Goal: Task Accomplishment & Management: Use online tool/utility

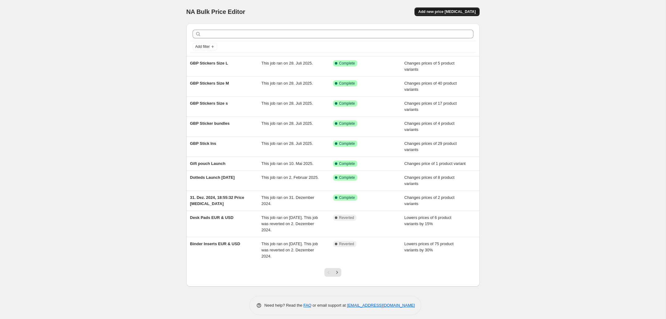
click at [447, 10] on span "Add new price [MEDICAL_DATA]" at bounding box center [446, 11] width 57 height 5
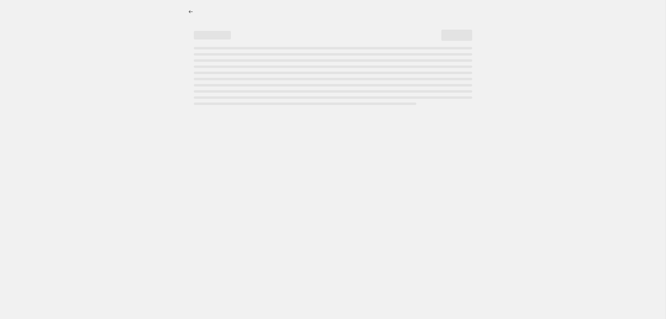
select select "percentage"
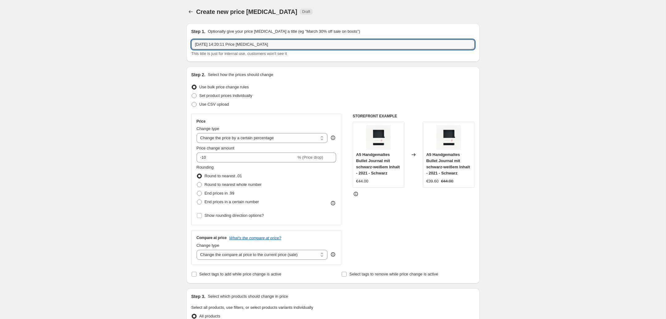
drag, startPoint x: 286, startPoint y: 44, endPoint x: 191, endPoint y: 40, distance: 95.7
click at [191, 40] on div "Step 1. Optionally give your price change job a title (eg "March 30% off sale o…" at bounding box center [332, 42] width 293 height 38
type input "J"
type input "New Journals 2025"
click at [221, 96] on span "Set product prices individually" at bounding box center [225, 95] width 53 height 5
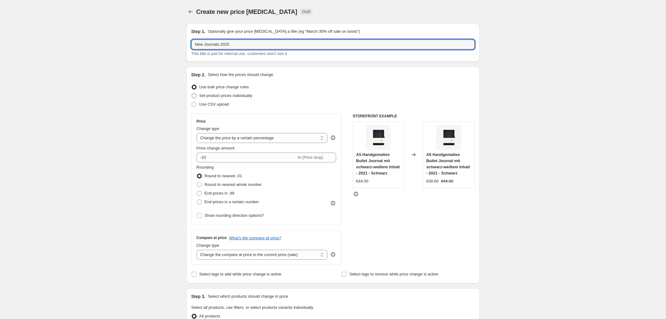
click at [192, 93] on input "Set product prices individually" at bounding box center [192, 93] width 0 height 0
radio input "true"
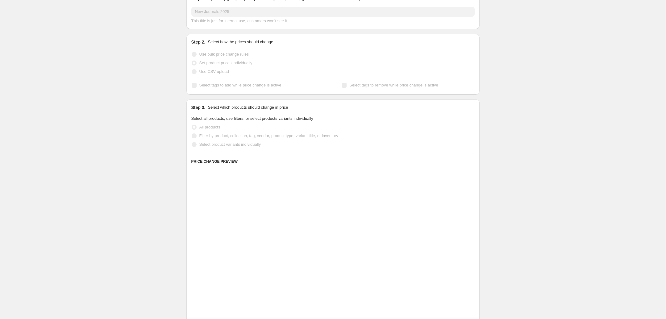
scroll to position [38, 0]
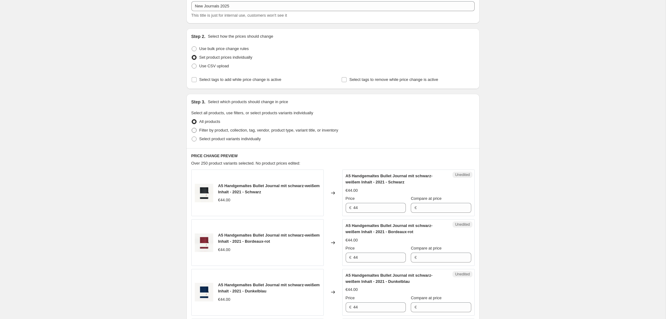
click at [239, 130] on span "Filter by product, collection, tag, vendor, product type, variant title, or inv…" at bounding box center [268, 130] width 139 height 5
click at [192, 128] on input "Filter by product, collection, tag, vendor, product type, variant title, or inv…" at bounding box center [192, 128] width 0 height 0
radio input "true"
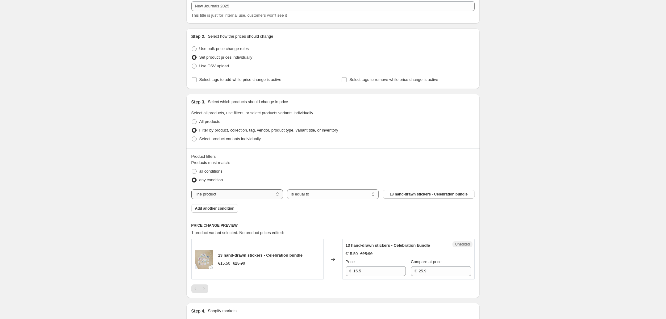
click at [234, 193] on select "The product The product's collection The product's tag The product's vendor The…" at bounding box center [237, 194] width 92 height 10
select select "collection"
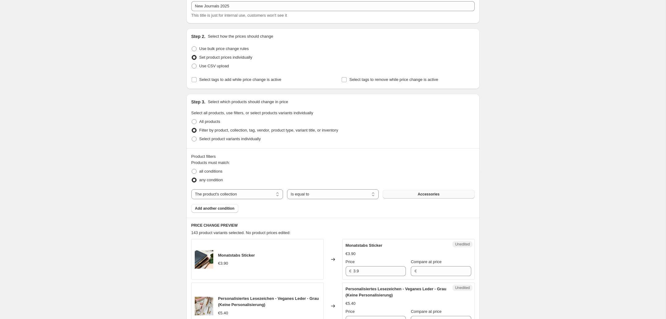
click at [431, 195] on span "Accessories" at bounding box center [428, 194] width 22 height 5
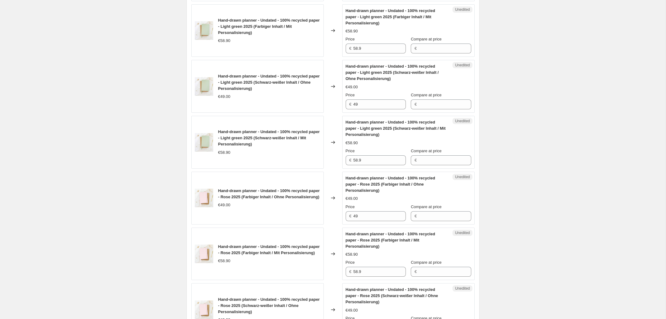
scroll to position [1220, 0]
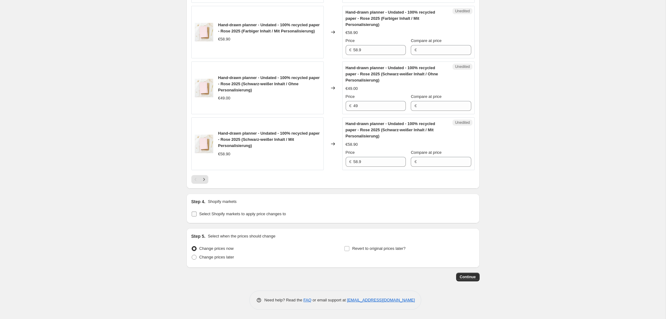
click at [240, 213] on span "Select Shopify markets to apply price changes to" at bounding box center [242, 213] width 87 height 5
click at [197, 213] on input "Select Shopify markets to apply price changes to" at bounding box center [194, 213] width 5 height 5
checkbox input "true"
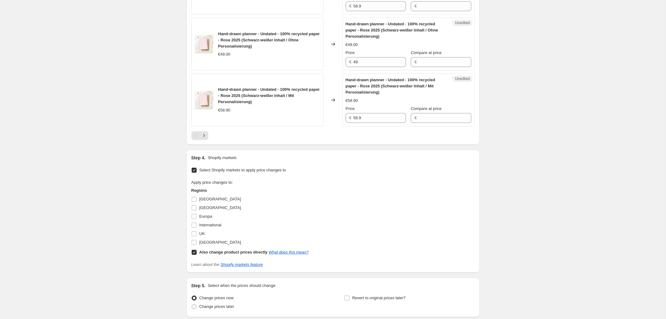
scroll to position [1264, 0]
click at [202, 239] on span "[GEOGRAPHIC_DATA]" at bounding box center [220, 241] width 42 height 5
click at [197, 239] on input "[GEOGRAPHIC_DATA]" at bounding box center [194, 241] width 5 height 5
checkbox input "true"
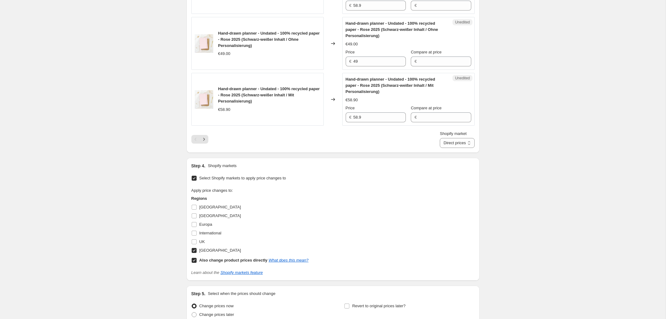
click at [204, 261] on b "Also change product prices directly" at bounding box center [233, 260] width 68 height 5
click at [197, 261] on input "Also change product prices directly What does this mean?" at bounding box center [194, 260] width 5 height 5
checkbox input "false"
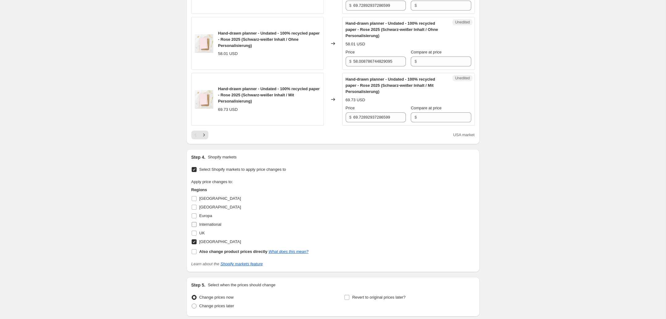
click at [208, 222] on span "International" at bounding box center [210, 224] width 22 height 5
click at [197, 222] on input "International" at bounding box center [194, 224] width 5 height 5
checkbox input "true"
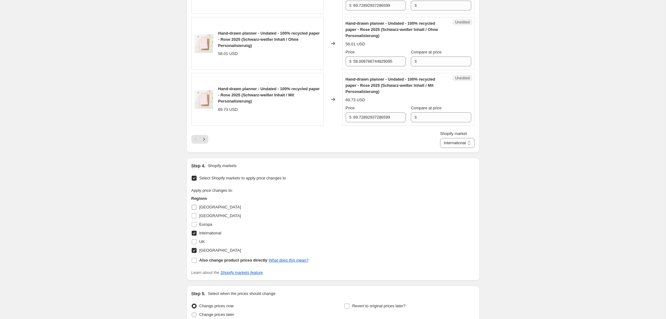
click at [205, 207] on span "[GEOGRAPHIC_DATA]" at bounding box center [220, 207] width 42 height 5
click at [197, 207] on input "[GEOGRAPHIC_DATA]" at bounding box center [194, 207] width 5 height 5
checkbox input "true"
select select "51795263753"
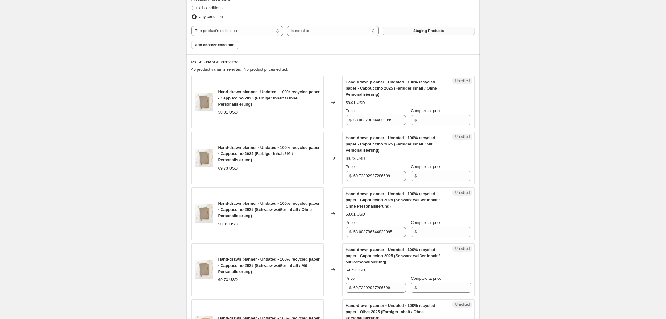
scroll to position [206, 0]
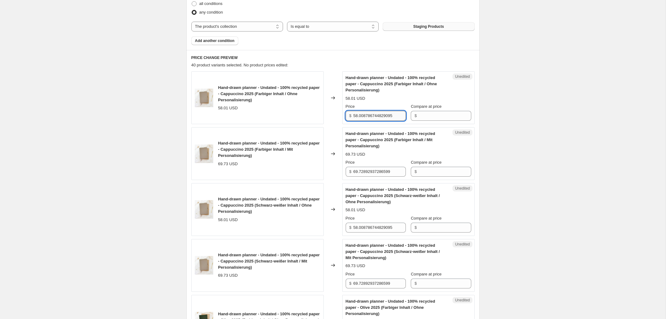
click at [359, 114] on input "58.008786744829095" at bounding box center [379, 116] width 52 height 10
type input "59"
click at [360, 172] on input "69.72892937286599" at bounding box center [379, 172] width 52 height 10
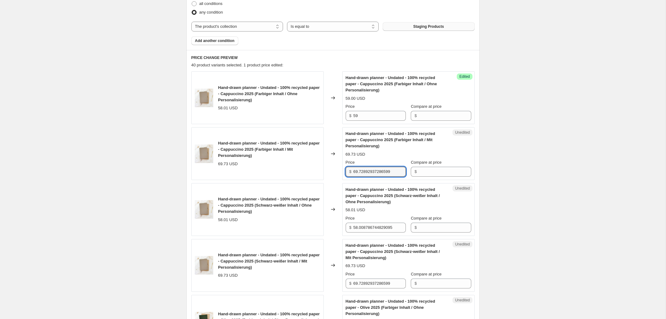
paste input "5"
type input "59"
click at [367, 227] on input "58.008786744829095" at bounding box center [379, 227] width 52 height 10
paste input "9"
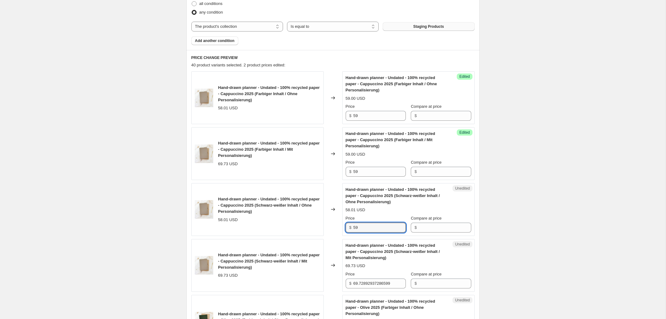
type input "58.008786744829095"
click at [368, 172] on input "59" at bounding box center [379, 172] width 52 height 10
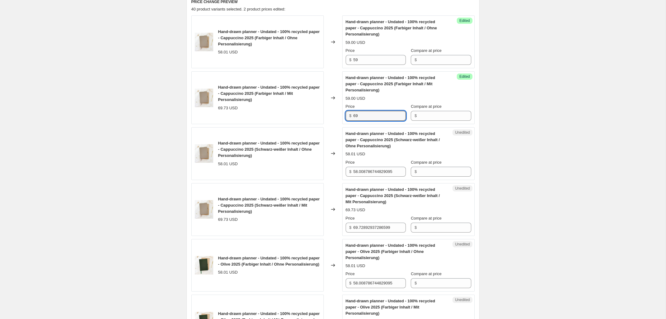
scroll to position [275, 0]
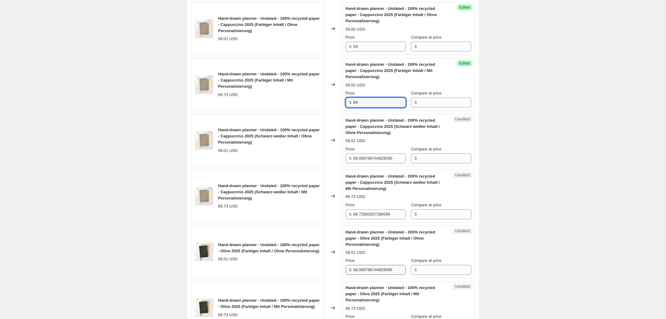
type input "69"
click at [365, 270] on input "58.008786744829095" at bounding box center [379, 270] width 52 height 10
paste input "9"
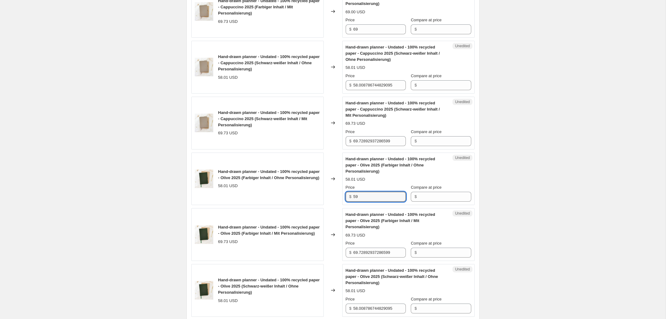
scroll to position [365, 0]
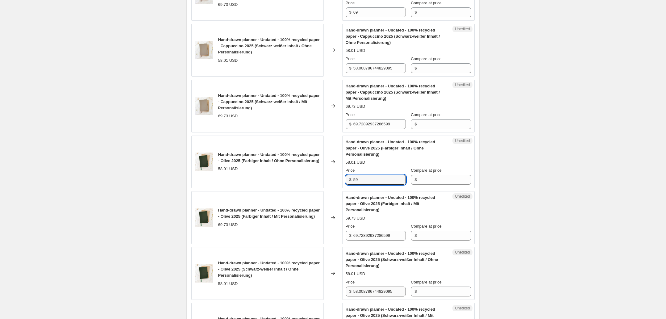
type input "59"
click at [368, 288] on input "58.008786744829095" at bounding box center [379, 291] width 52 height 10
paste input "9"
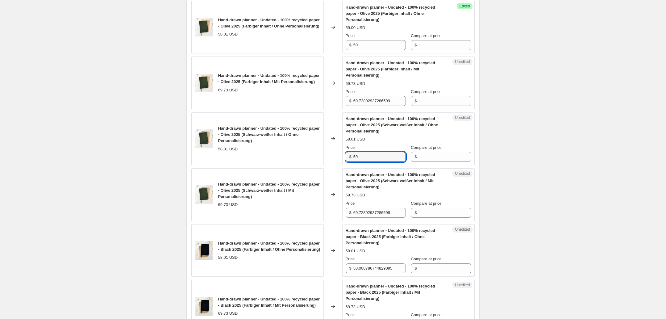
scroll to position [508, 0]
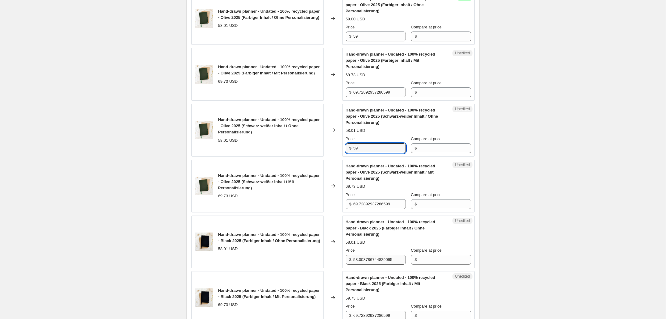
type input "59"
click at [366, 258] on input "58.008786744829095" at bounding box center [379, 260] width 52 height 10
paste input "9"
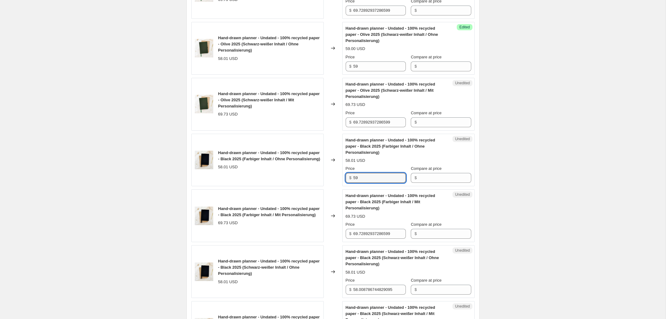
scroll to position [592, 0]
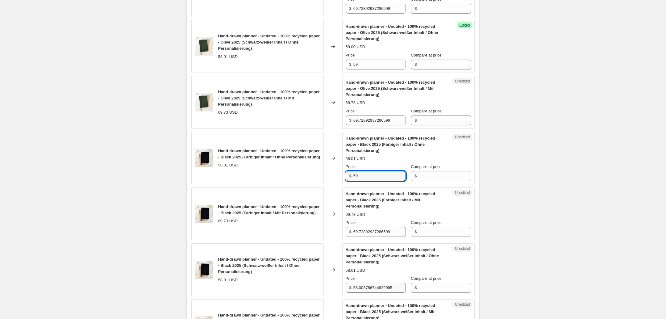
type input "59"
click at [370, 287] on input "58.008786744829095" at bounding box center [379, 288] width 52 height 10
paste input "9"
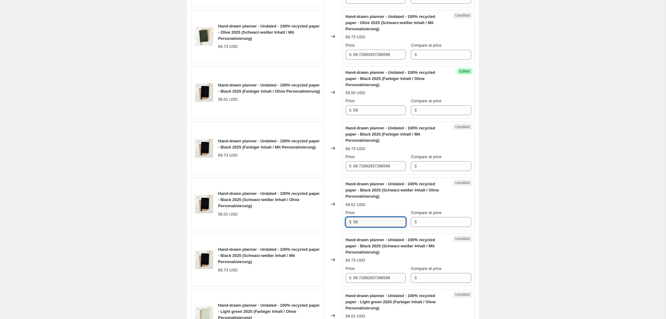
scroll to position [692, 0]
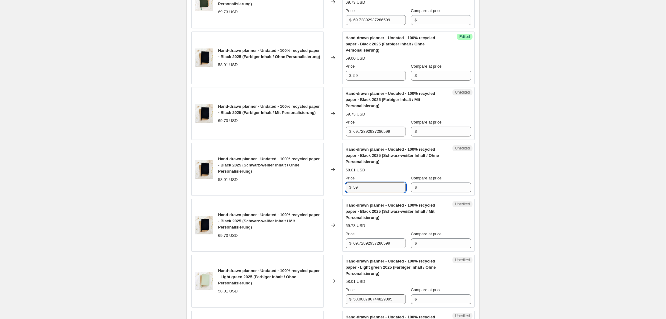
type input "59"
click at [383, 298] on input "58.008786744829095" at bounding box center [379, 299] width 52 height 10
paste input "9"
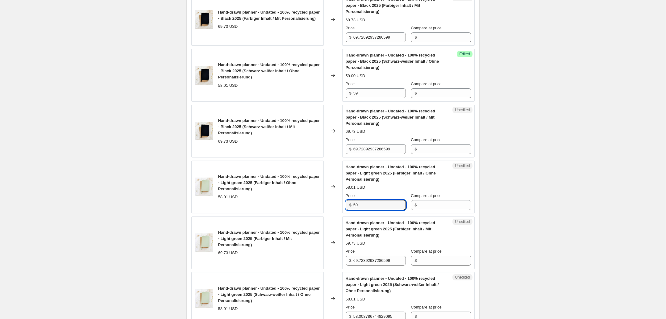
scroll to position [792, 0]
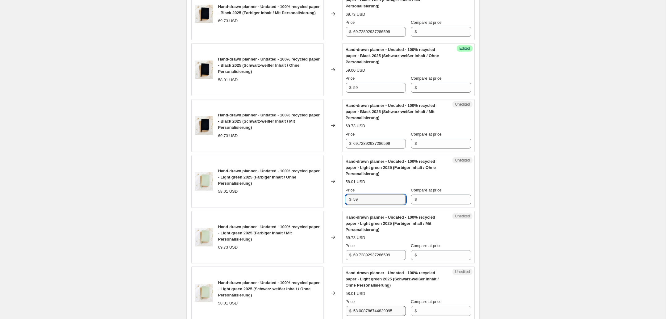
type input "59"
click at [368, 309] on input "58.008786744829095" at bounding box center [379, 311] width 52 height 10
paste input "9"
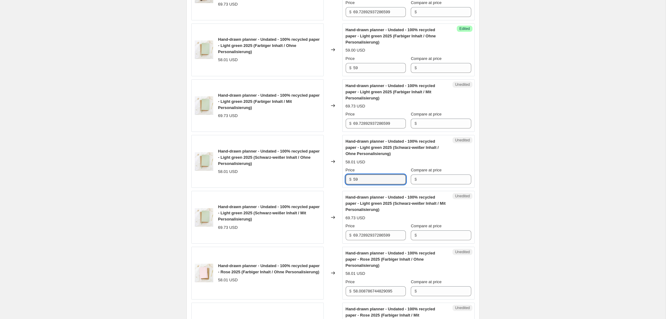
scroll to position [940, 0]
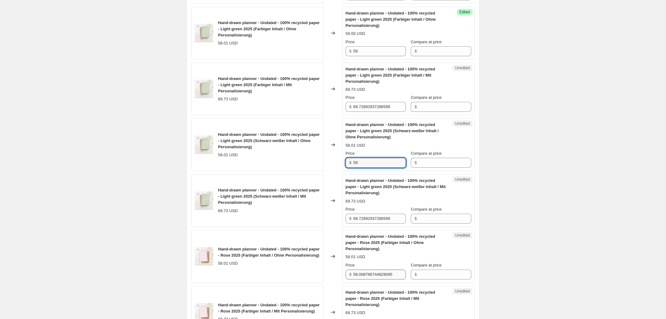
type input "59"
click at [369, 270] on input "58.008786744829095" at bounding box center [379, 274] width 52 height 10
drag, startPoint x: 369, startPoint y: 270, endPoint x: 375, endPoint y: 270, distance: 6.2
click at [369, 270] on input "58.008786744829095" at bounding box center [379, 274] width 52 height 10
paste input "9"
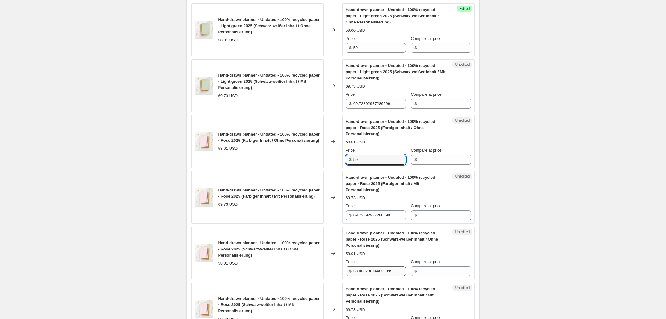
type input "59"
click at [371, 272] on input "58.008786744829095" at bounding box center [379, 271] width 52 height 10
paste input "9"
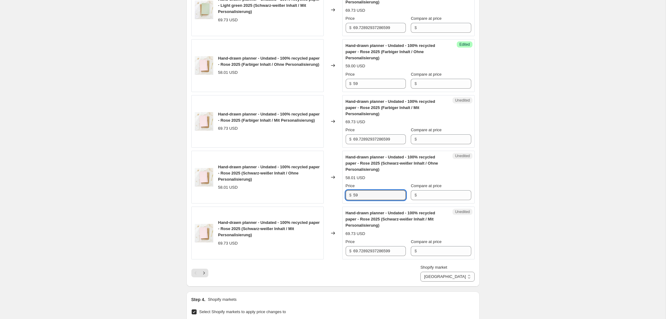
scroll to position [1152, 0]
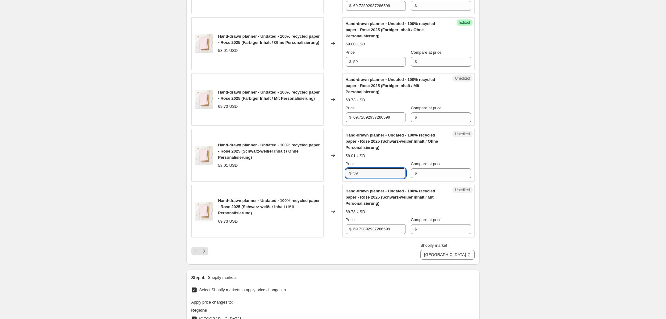
type input "59"
click at [282, 250] on div "Shopify market Australien International USA Australien" at bounding box center [332, 250] width 283 height 17
click at [202, 250] on icon "Next" at bounding box center [204, 251] width 6 height 6
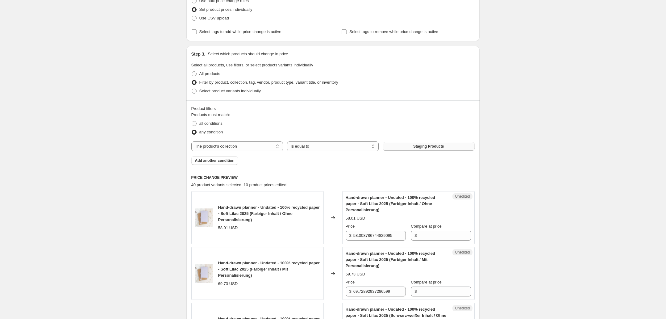
scroll to position [85, 0]
click at [363, 234] on input "58.008786744829095" at bounding box center [379, 236] width 52 height 10
paste input "9"
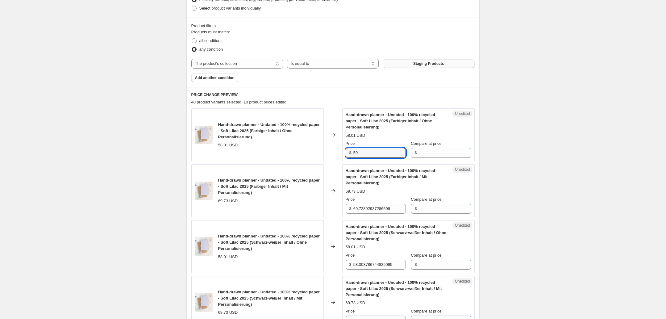
scroll to position [194, 0]
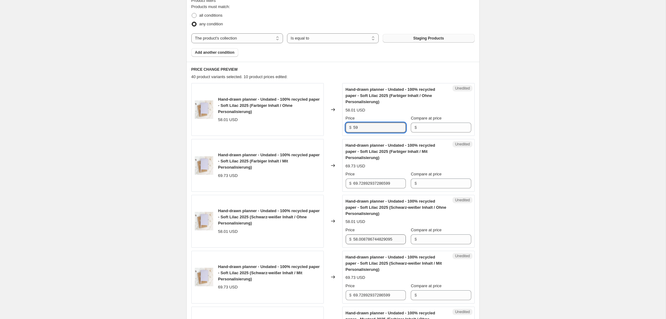
type input "59"
click at [369, 242] on input "58.008786744829095" at bounding box center [379, 239] width 52 height 10
paste input "9"
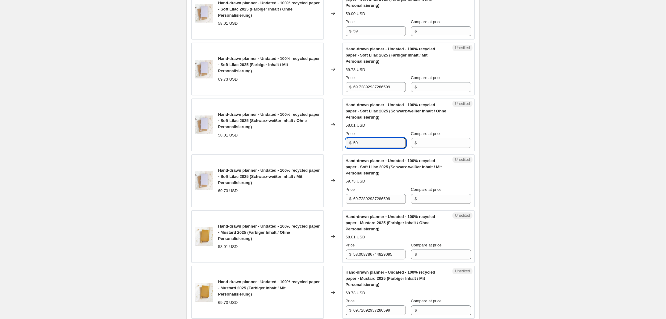
scroll to position [301, 0]
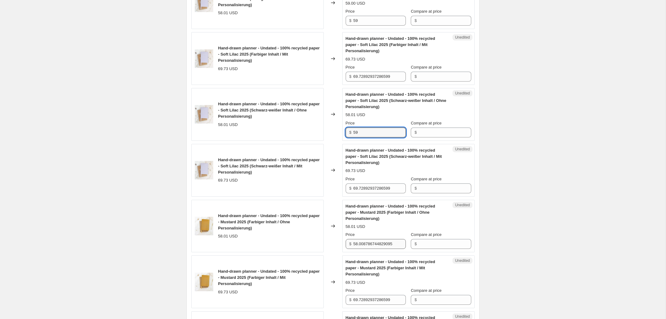
type input "59"
click at [366, 243] on input "58.008786744829095" at bounding box center [379, 244] width 52 height 10
paste input "9"
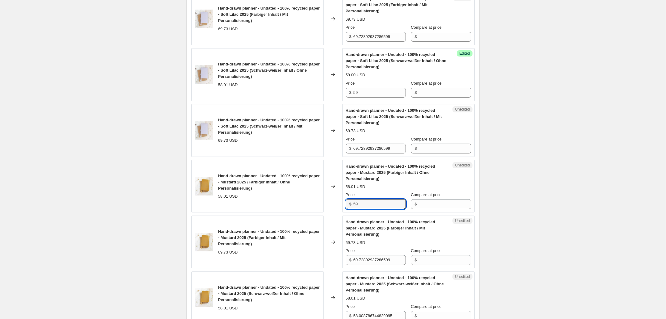
scroll to position [357, 0]
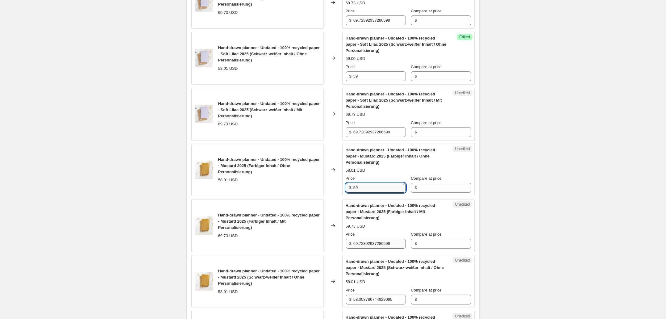
type input "59"
click at [368, 242] on input "69.72892937286599" at bounding box center [379, 243] width 52 height 10
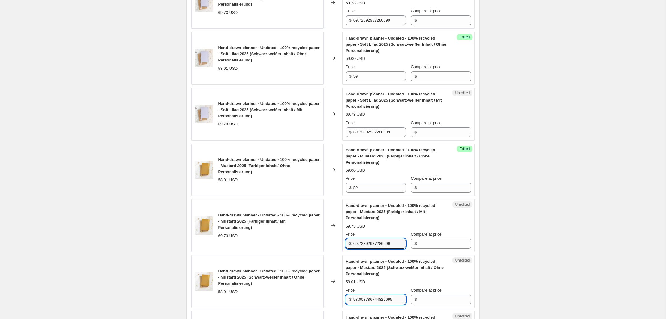
click at [368, 300] on input "58.008786744829095" at bounding box center [379, 299] width 52 height 10
paste input "9"
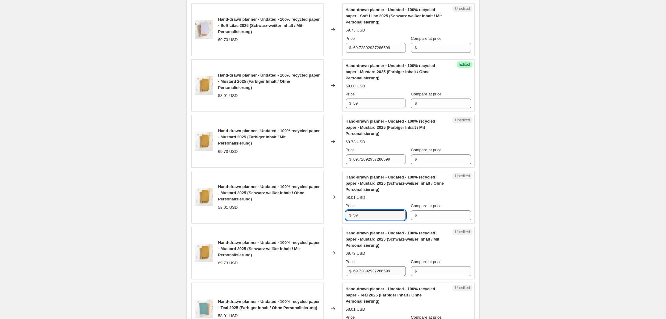
scroll to position [456, 0]
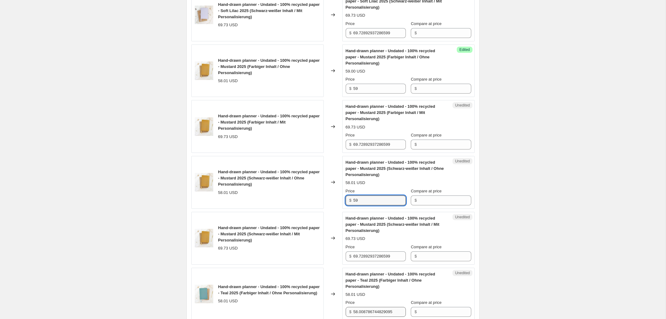
type input "59"
click at [370, 308] on input "58.008786744829095" at bounding box center [379, 312] width 52 height 10
paste input "9"
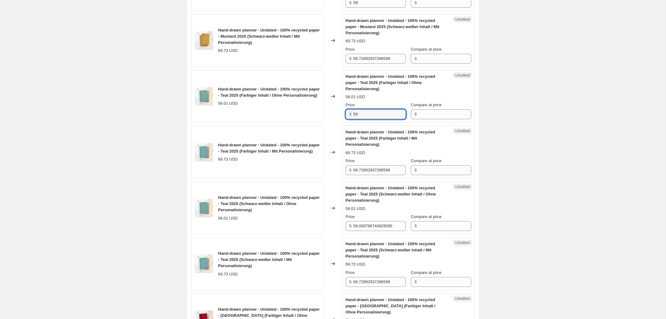
scroll to position [666, 0]
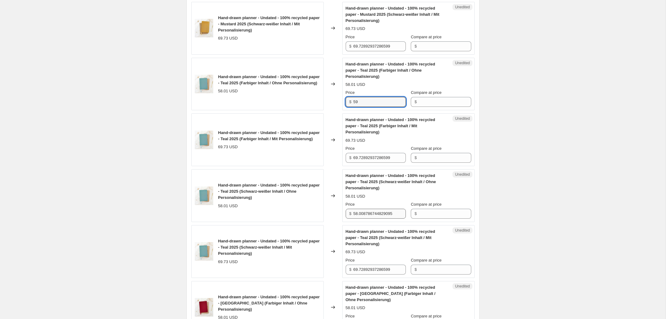
type input "59"
click at [363, 217] on input "58.008786744829095" at bounding box center [379, 214] width 52 height 10
paste input "9"
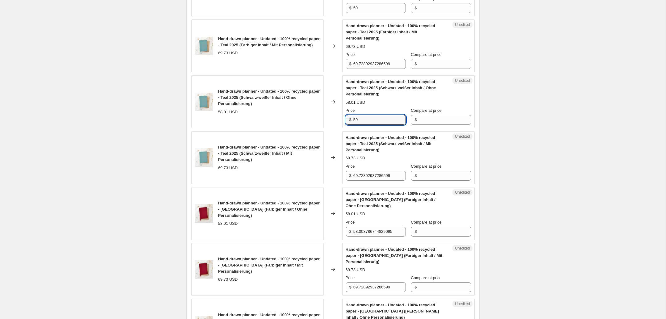
scroll to position [759, 0]
type input "59"
click at [378, 231] on input "58.008786744829095" at bounding box center [379, 232] width 52 height 10
paste input "9"
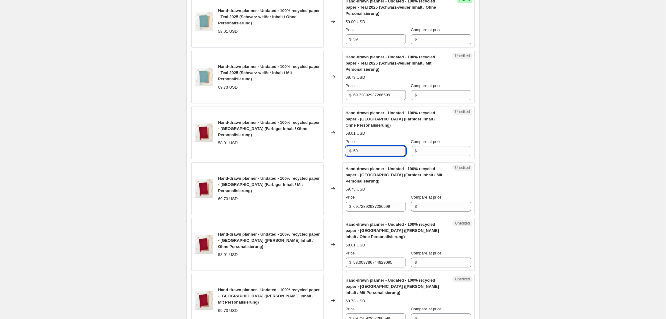
scroll to position [842, 0]
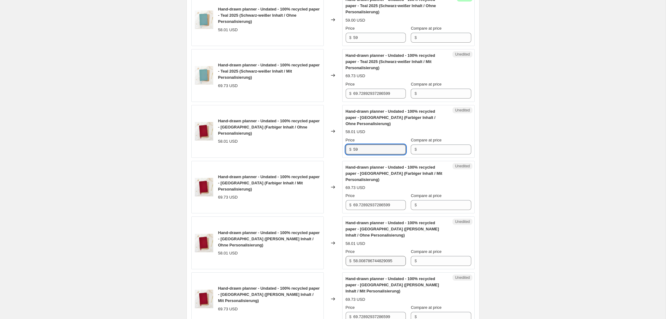
type input "59"
click at [366, 260] on input "58.008786744829095" at bounding box center [379, 261] width 52 height 10
paste input "9"
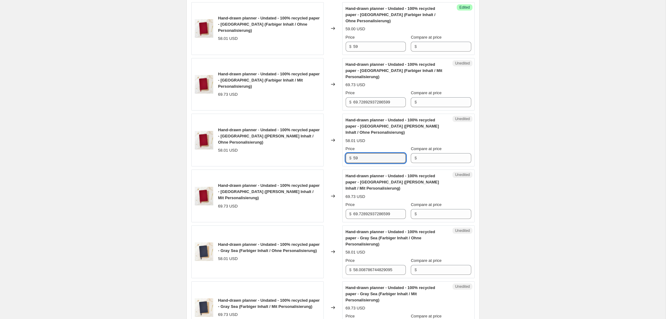
scroll to position [945, 0]
type input "59"
click at [373, 270] on input "58.008786744829095" at bounding box center [379, 269] width 52 height 10
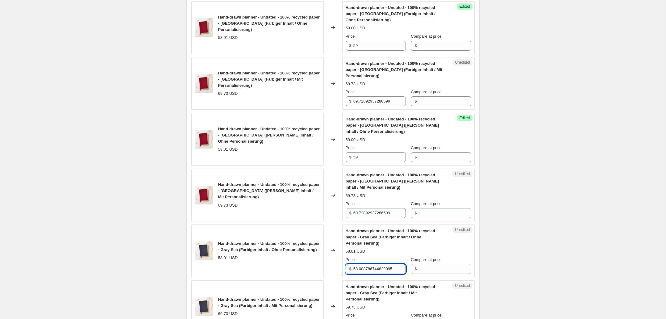
click at [373, 270] on input "58.008786744829095" at bounding box center [379, 269] width 52 height 10
paste input "9"
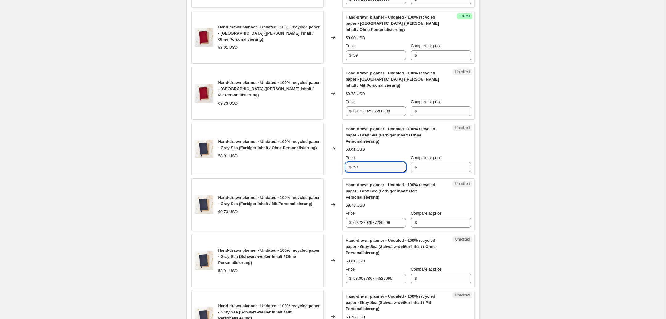
scroll to position [1051, 0]
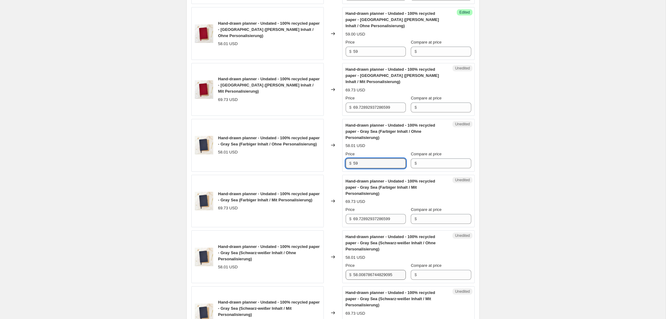
type input "59"
click at [375, 274] on input "58.008786744829095" at bounding box center [379, 275] width 52 height 10
paste input "9"
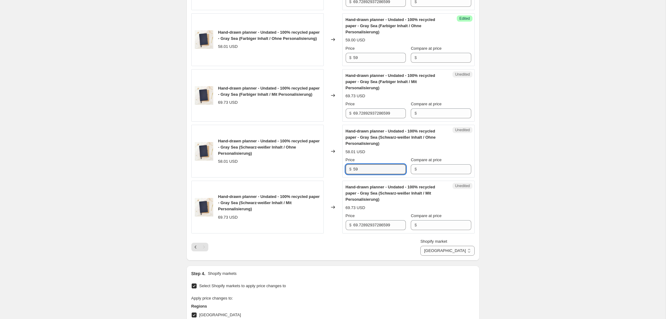
scroll to position [1159, 0]
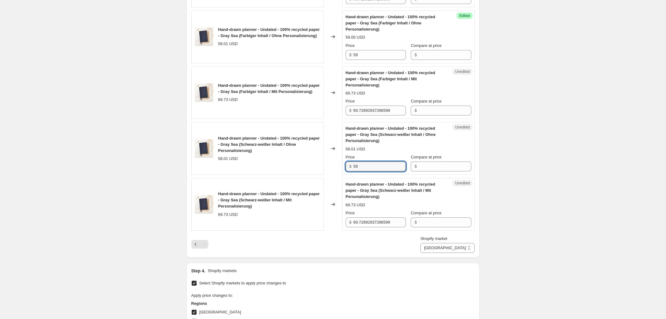
type input "59"
click at [371, 224] on input "69.72892937286599" at bounding box center [379, 222] width 52 height 10
click at [372, 238] on div "Shopify market Australien International USA Australien" at bounding box center [332, 243] width 283 height 17
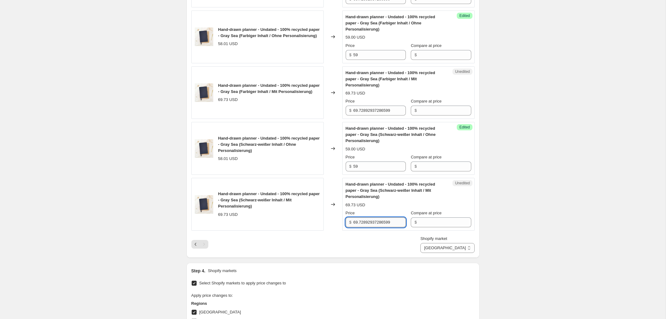
click at [363, 223] on input "69.72892937286599" at bounding box center [379, 222] width 52 height 10
type input "68.90"
click at [373, 242] on div "Shopify market Australien International USA Australien" at bounding box center [332, 243] width 283 height 17
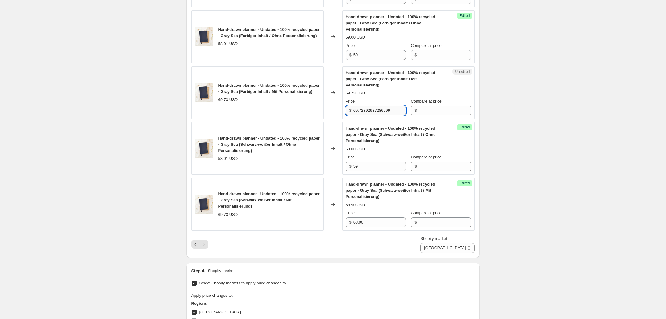
click at [361, 108] on input "69.72892937286599" at bounding box center [379, 111] width 52 height 10
paste input "8.90"
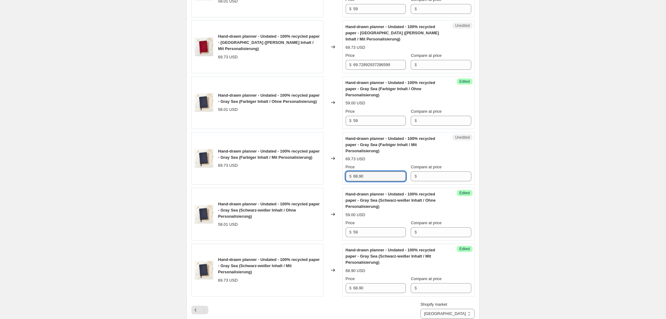
scroll to position [1090, 0]
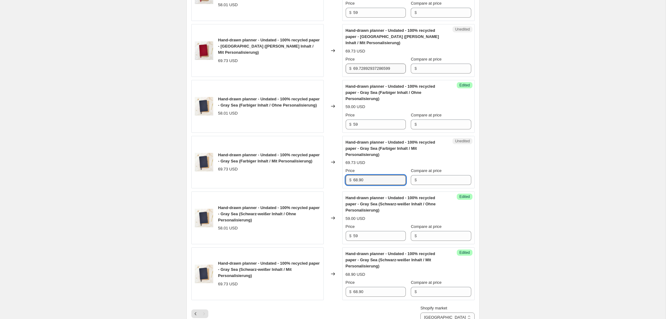
type input "68.90"
click at [369, 66] on input "69.72892937286599" at bounding box center [379, 69] width 52 height 10
paste input "8.90"
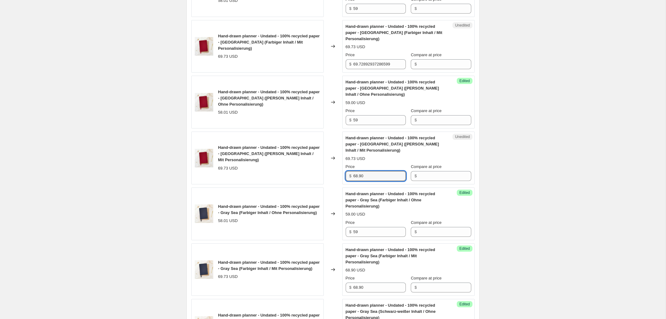
scroll to position [974, 0]
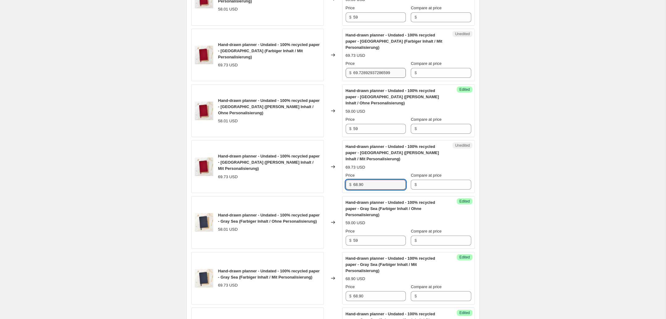
type input "68.90"
click at [375, 70] on input "69.72892937286599" at bounding box center [379, 73] width 52 height 10
paste input "8.90"
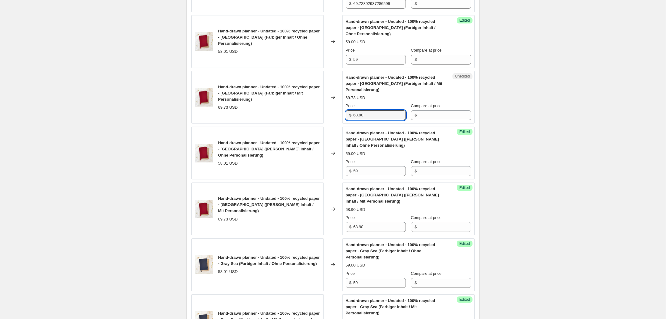
scroll to position [929, 0]
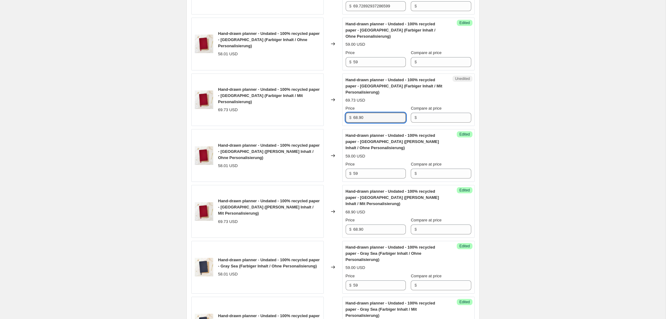
type input "68.90"
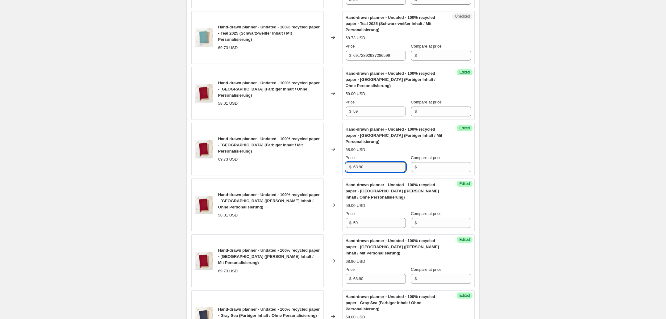
scroll to position [880, 0]
click at [369, 53] on input "69.72892937286599" at bounding box center [379, 55] width 52 height 10
paste input "8.90"
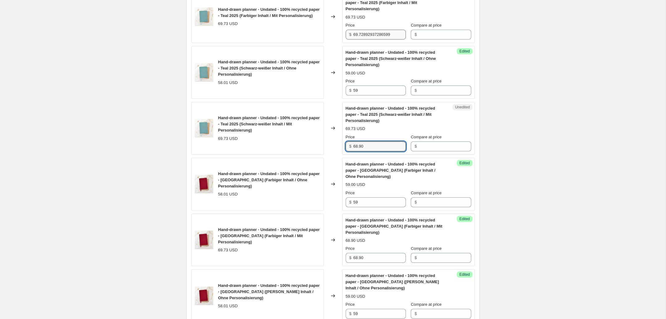
scroll to position [781, 0]
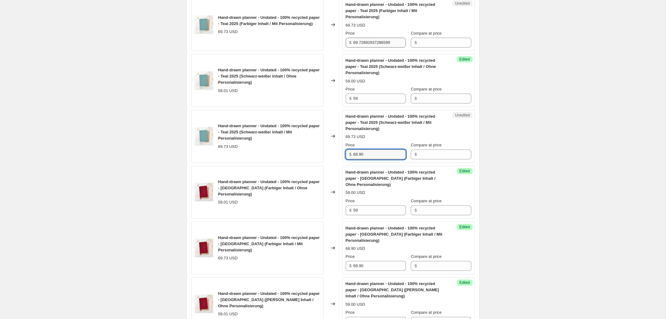
type input "68.90"
click at [368, 41] on input "69.72892937286599" at bounding box center [379, 43] width 52 height 10
paste input "8.90"
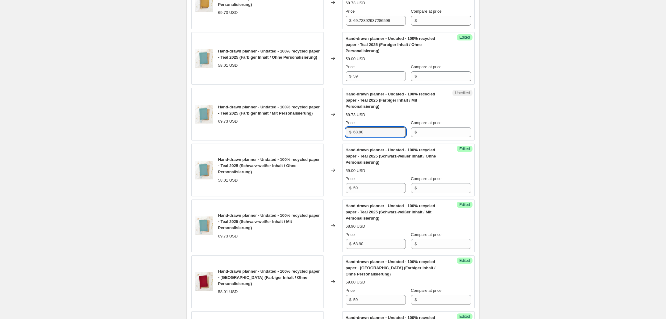
scroll to position [683, 0]
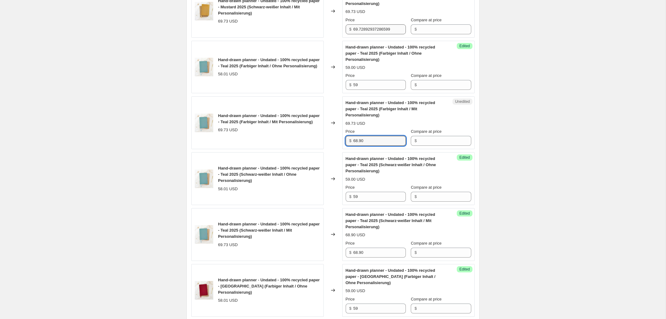
type input "68.90"
click at [375, 29] on input "69.72892937286599" at bounding box center [379, 29] width 52 height 10
paste input "8.90"
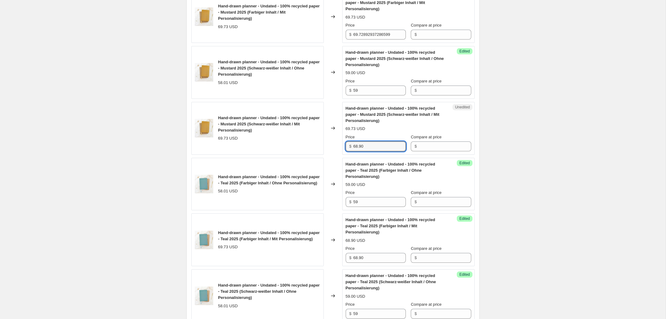
scroll to position [566, 0]
type input "68.90"
click at [372, 31] on input "69.72892937286599" at bounding box center [379, 35] width 52 height 10
paste input "8.90"
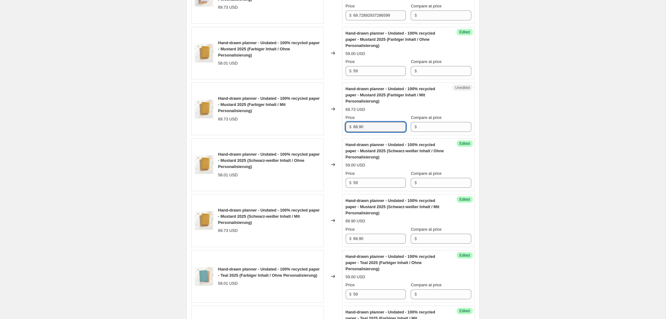
scroll to position [474, 0]
type input "68.90"
click at [363, 13] on input "69.72892937286599" at bounding box center [379, 15] width 52 height 10
drag, startPoint x: 363, startPoint y: 13, endPoint x: 384, endPoint y: 29, distance: 27.1
click at [363, 13] on input "69.72892937286599" at bounding box center [379, 15] width 52 height 10
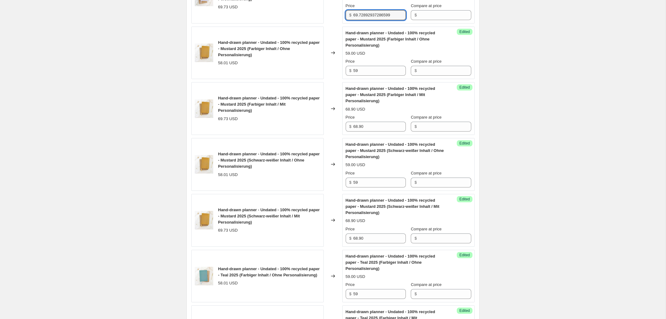
paste input "8.90"
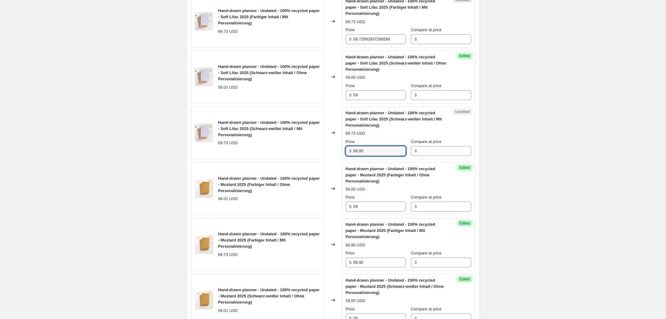
scroll to position [330, 0]
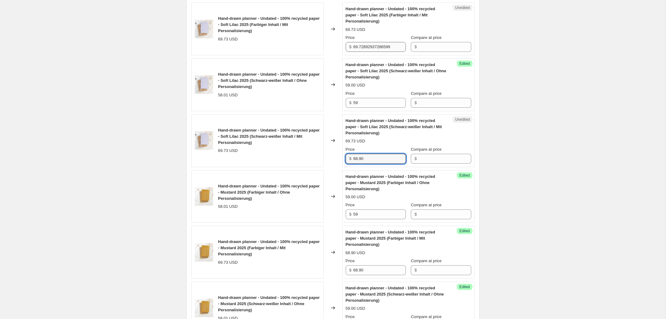
type input "68.90"
click at [371, 46] on input "69.72892937286599" at bounding box center [379, 47] width 52 height 10
paste input "8.90"
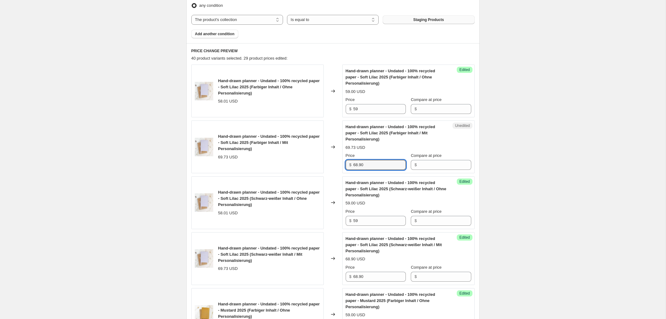
type input "68.90"
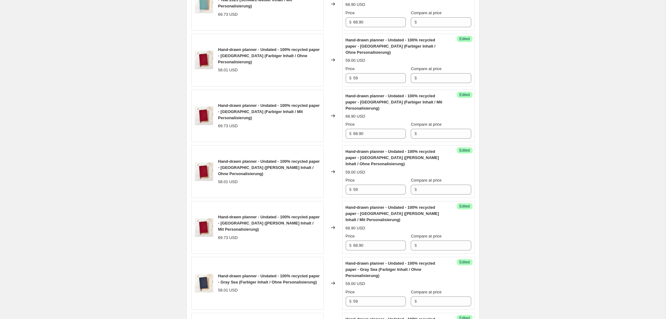
scroll to position [1321, 0]
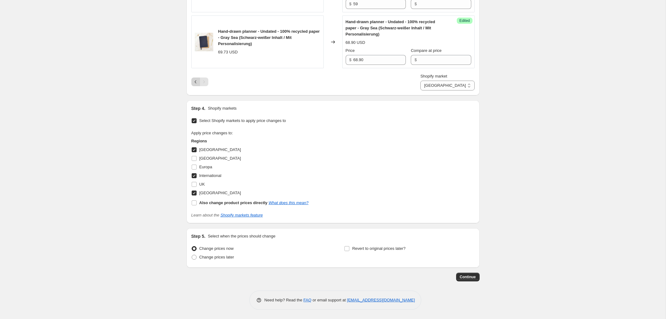
click at [195, 80] on icon "Previous" at bounding box center [196, 82] width 6 height 6
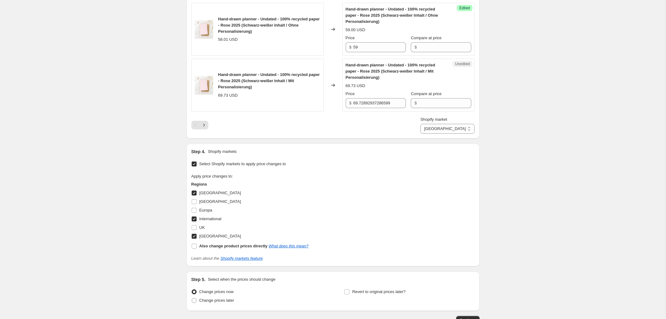
scroll to position [1271, 0]
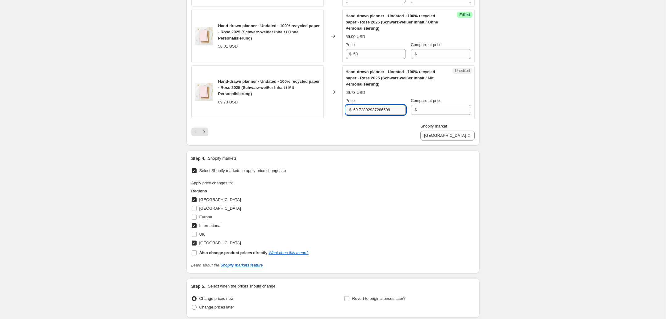
click at [363, 109] on input "69.72892937286599" at bounding box center [379, 110] width 52 height 10
paste input "8.90"
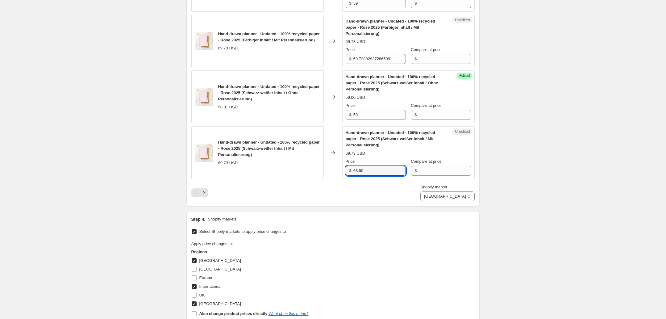
scroll to position [1187, 0]
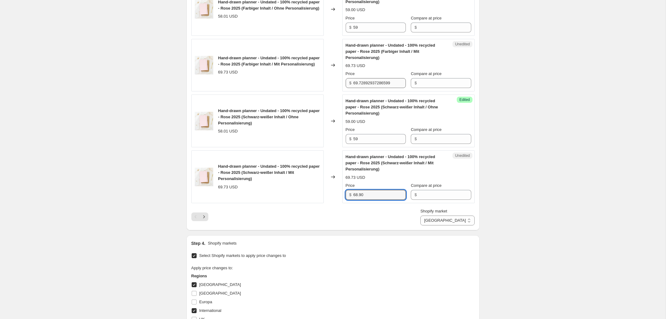
type input "68.90"
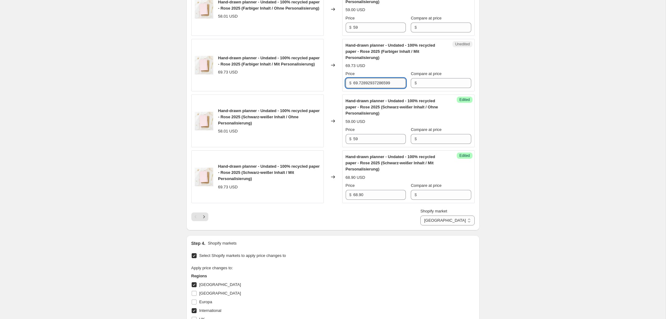
click at [372, 82] on input "69.72892937286599" at bounding box center [379, 83] width 52 height 10
paste input "8.90"
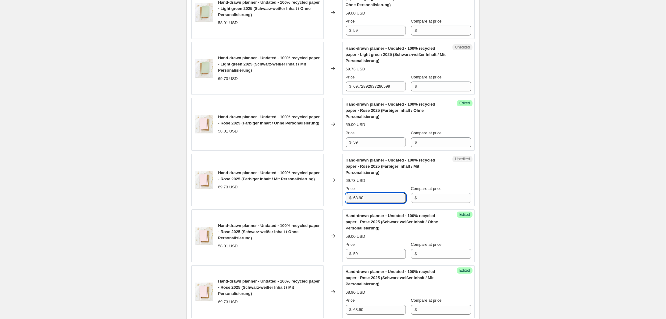
scroll to position [1070, 0]
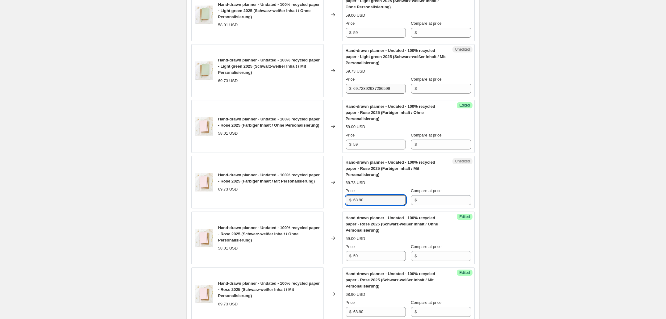
type input "68.90"
click at [377, 91] on input "69.72892937286599" at bounding box center [379, 89] width 52 height 10
paste input "8.90"
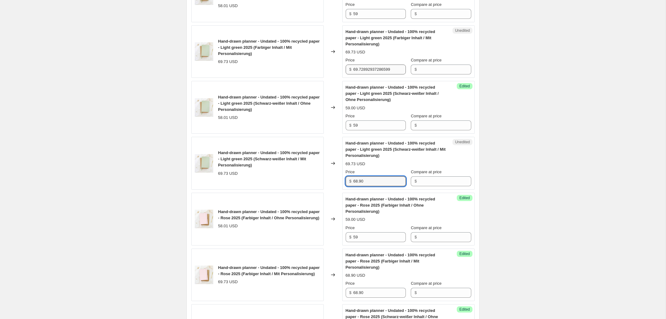
type input "68.90"
click at [376, 69] on input "69.72892937286599" at bounding box center [379, 69] width 52 height 10
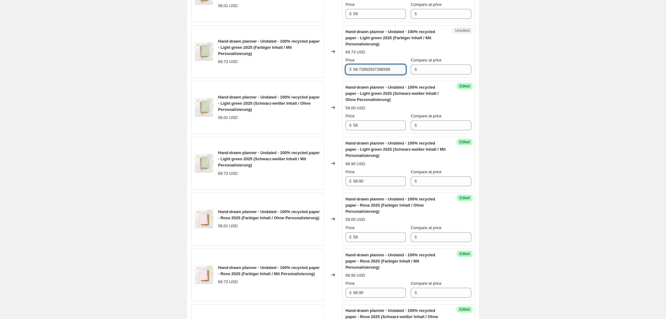
click at [376, 69] on input "69.72892937286599" at bounding box center [379, 69] width 52 height 10
paste input "8.90"
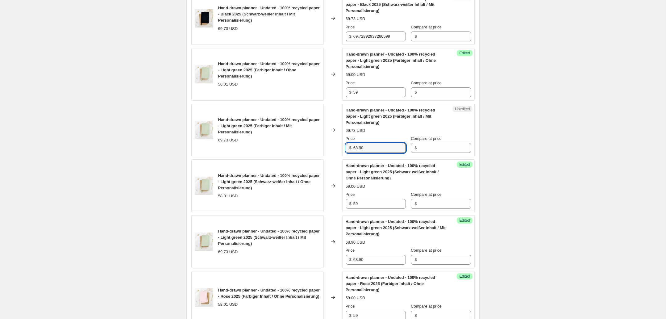
scroll to position [884, 0]
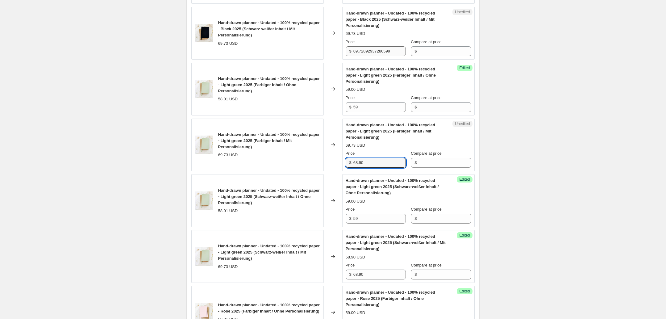
type input "68.90"
click at [372, 50] on input "69.72892937286599" at bounding box center [379, 51] width 52 height 10
paste input "8.90"
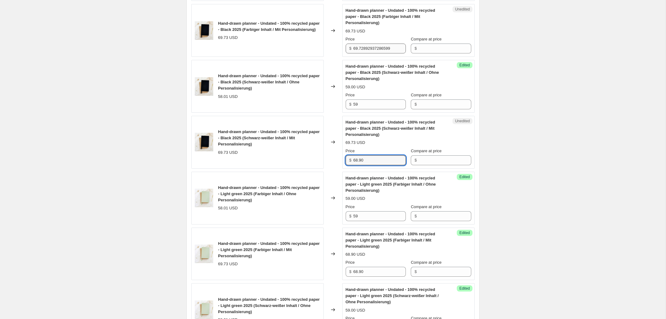
type input "68.90"
click at [380, 49] on input "69.72892937286599" at bounding box center [379, 49] width 52 height 10
paste input "8.90"
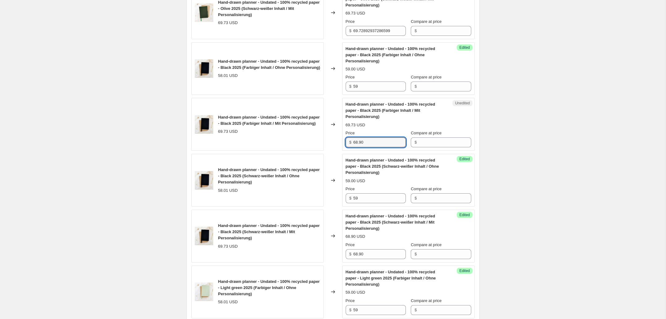
scroll to position [666, 0]
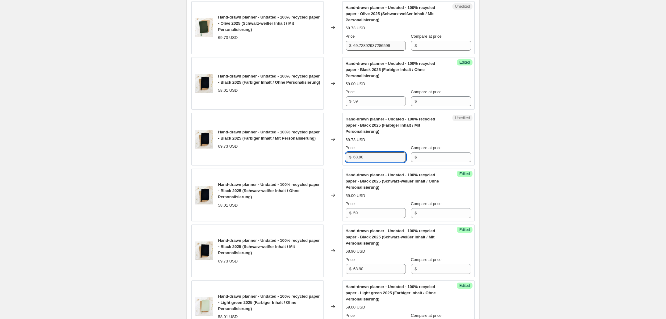
type input "68.90"
click at [379, 46] on input "69.72892937286599" at bounding box center [379, 46] width 52 height 10
paste input "8.90"
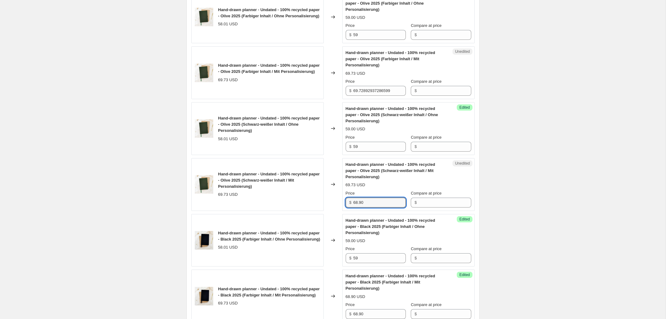
scroll to position [506, 0]
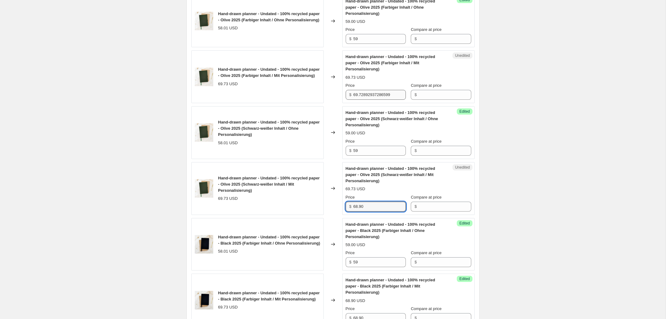
type input "68.90"
click at [365, 90] on input "69.72892937286599" at bounding box center [379, 95] width 52 height 10
paste input "8.90"
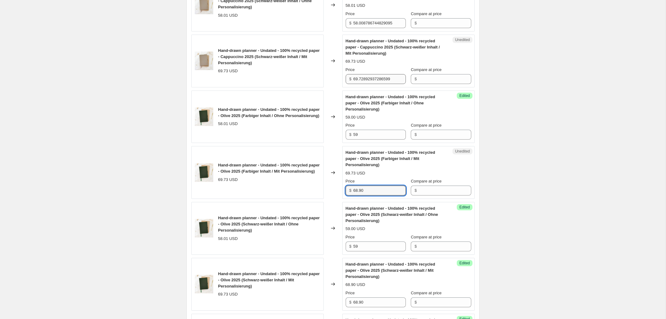
type input "68.90"
click at [373, 76] on input "69.72892937286599" at bounding box center [379, 79] width 52 height 10
paste input "8.90"
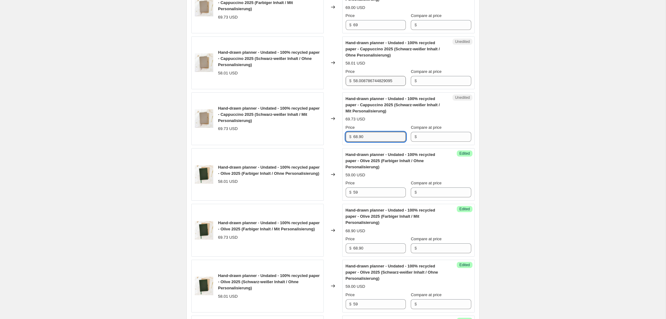
scroll to position [351, 0]
type input "68.90"
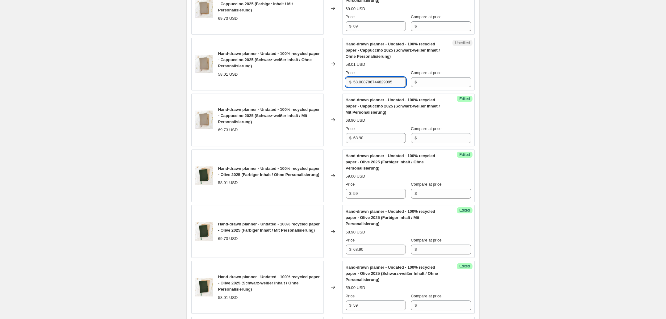
click at [364, 81] on input "58.008786744829095" at bounding box center [379, 82] width 52 height 10
type input "59"
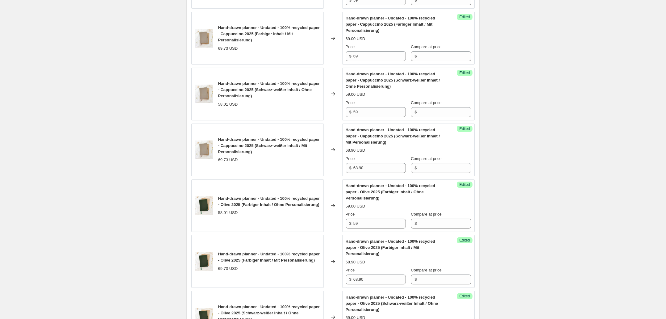
scroll to position [297, 0]
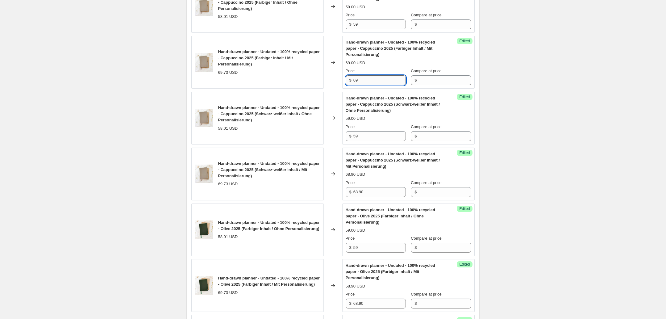
click at [365, 80] on input "69" at bounding box center [379, 80] width 52 height 10
paste input "8.90"
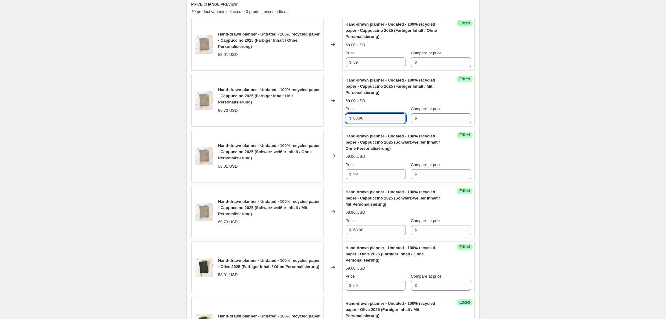
type input "68.90"
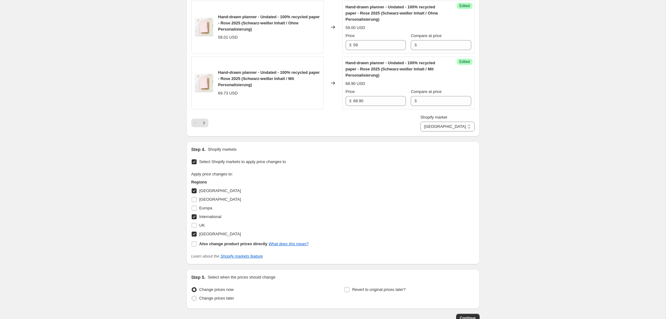
scroll to position [1183, 0]
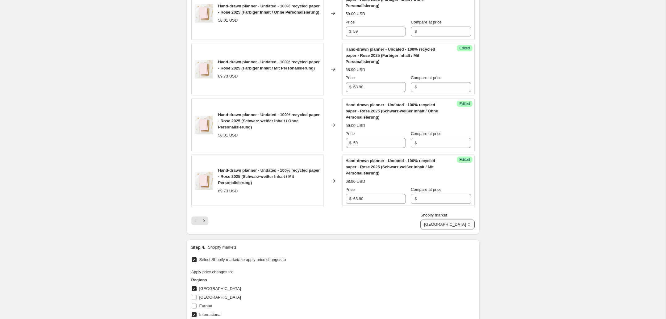
click at [462, 226] on select "Australien International USA" at bounding box center [447, 224] width 54 height 10
select select "987824291"
click at [438, 219] on select "Australien International USA" at bounding box center [447, 224] width 54 height 10
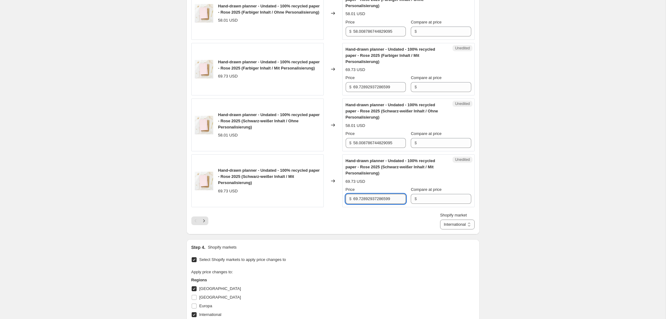
click at [362, 198] on input "69.72892937286599" at bounding box center [379, 199] width 52 height 10
paste input "8.90"
type input "68.90"
click at [367, 81] on div "Price $ 69.72892937286599" at bounding box center [376, 83] width 60 height 17
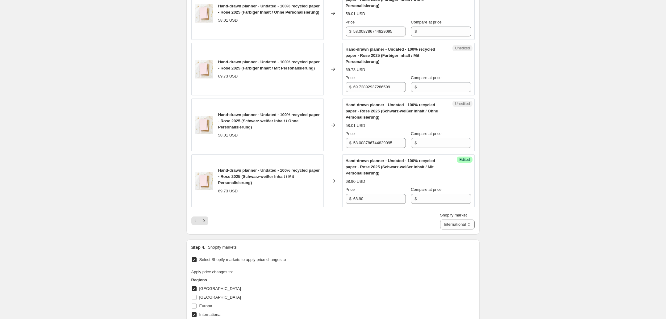
click at [367, 81] on div "Price $ 69.72892937286599" at bounding box center [376, 83] width 60 height 17
click at [369, 87] on input "69.72892937286599" at bounding box center [379, 87] width 52 height 10
paste input "8.90"
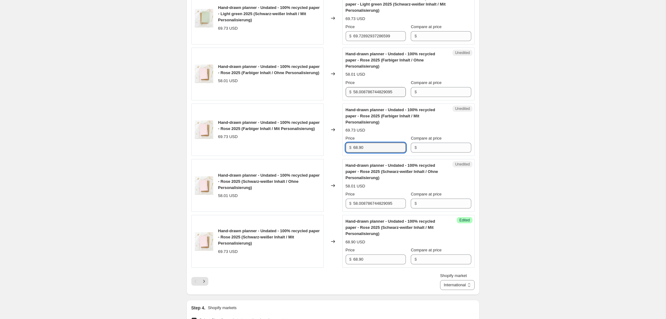
scroll to position [1122, 0]
type input "68.90"
click at [374, 39] on input "69.72892937286599" at bounding box center [379, 36] width 52 height 10
paste input "8.90"
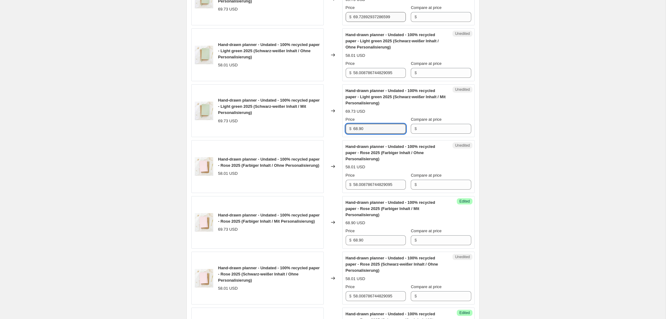
scroll to position [1024, 0]
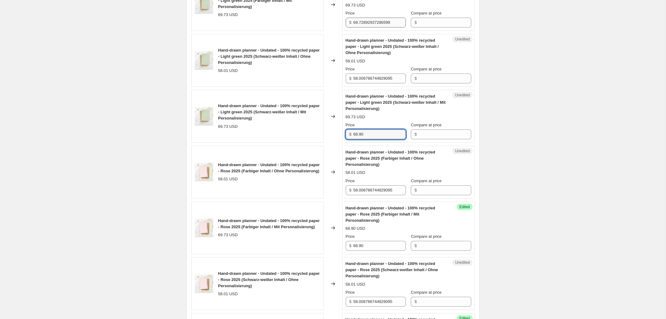
type input "68.90"
click at [374, 22] on input "69.72892937286599" at bounding box center [379, 23] width 52 height 10
paste input "8.90"
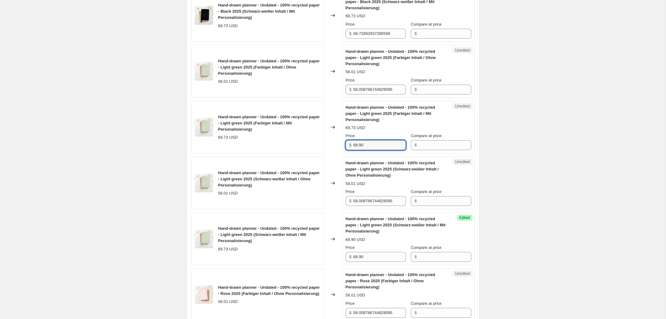
scroll to position [898, 0]
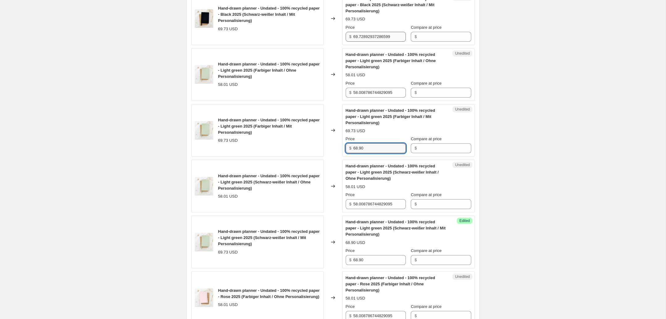
type input "68.90"
click at [363, 38] on input "69.72892937286599" at bounding box center [379, 37] width 52 height 10
paste input "8.90"
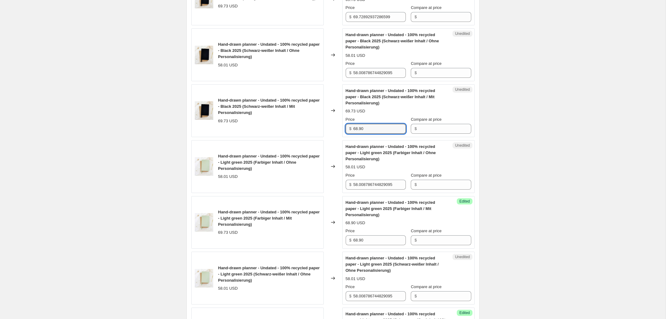
scroll to position [806, 0]
type input "68.90"
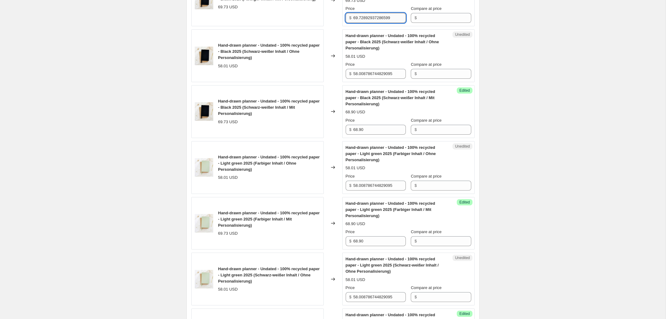
click at [371, 18] on input "69.72892937286599" at bounding box center [379, 18] width 52 height 10
paste input "8.90"
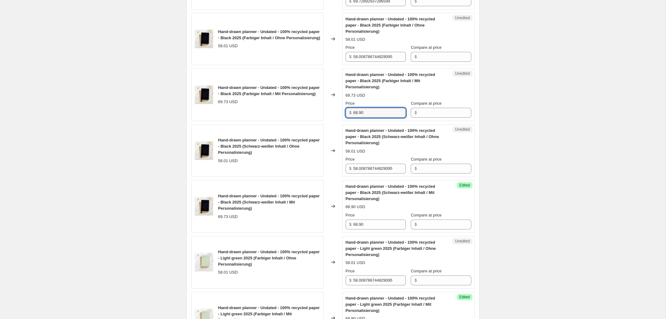
scroll to position [698, 0]
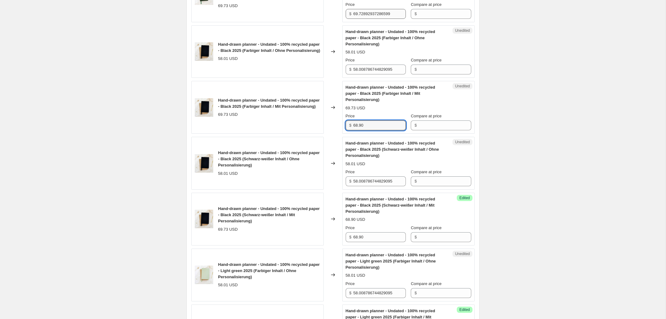
type input "68.90"
click at [365, 14] on input "69.72892937286599" at bounding box center [379, 14] width 52 height 10
paste input "8.90"
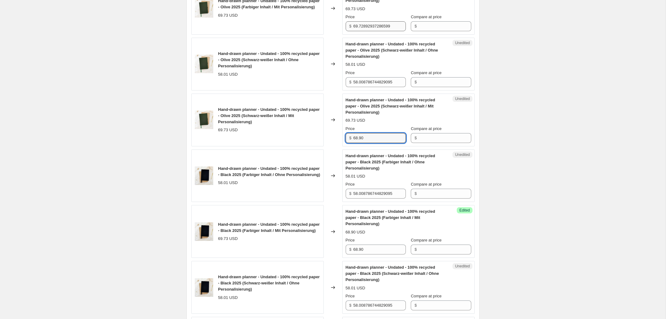
scroll to position [568, 0]
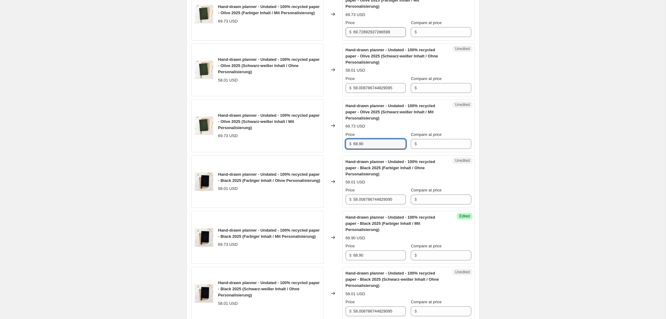
type input "68.90"
click at [370, 29] on input "69.72892937286599" at bounding box center [379, 32] width 52 height 10
paste input "8.90"
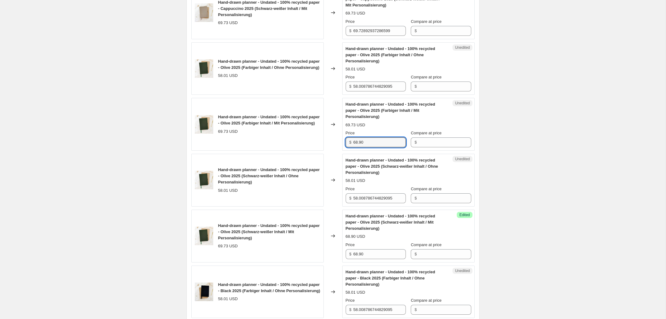
scroll to position [453, 0]
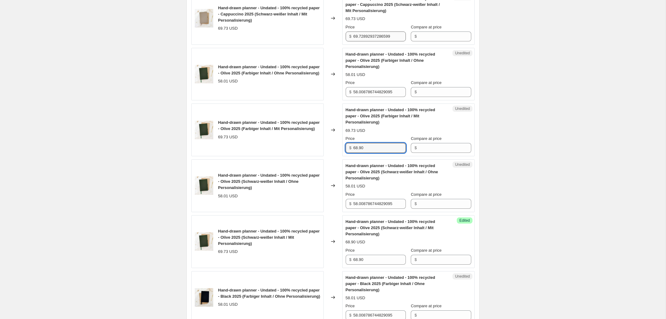
type input "68.90"
click at [369, 31] on input "69.72892937286599" at bounding box center [379, 36] width 52 height 10
paste input "8.90"
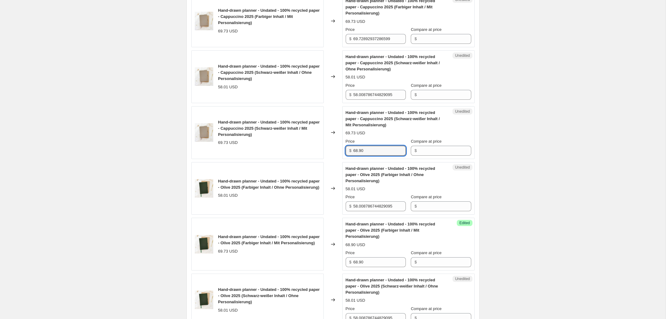
scroll to position [329, 0]
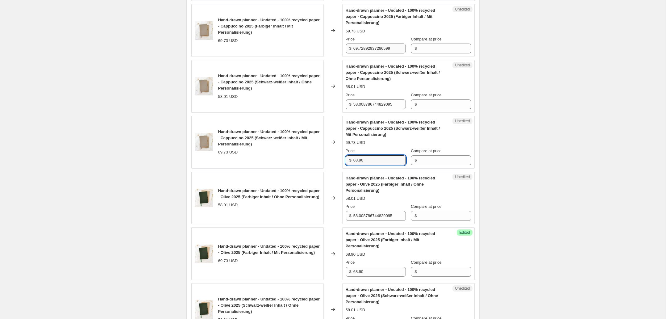
type input "68.90"
click at [361, 48] on input "69.72892937286599" at bounding box center [379, 49] width 52 height 10
paste input "8.90"
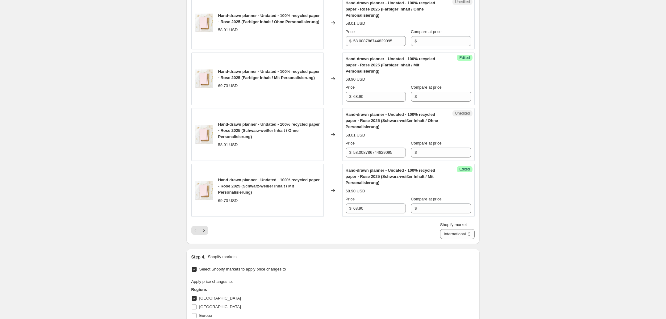
scroll to position [1176, 0]
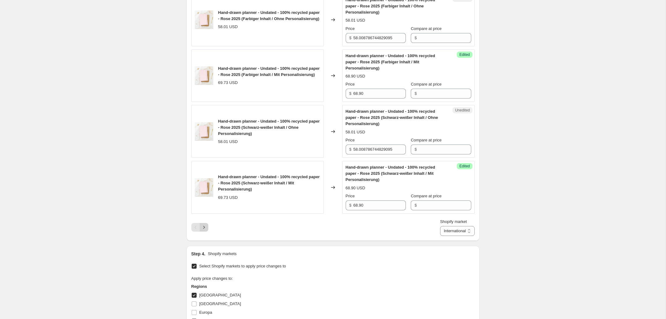
type input "68.90"
click at [203, 227] on icon "Next" at bounding box center [204, 227] width 6 height 6
click at [372, 207] on input "69.72892937286599" at bounding box center [379, 205] width 52 height 10
paste input "8.90"
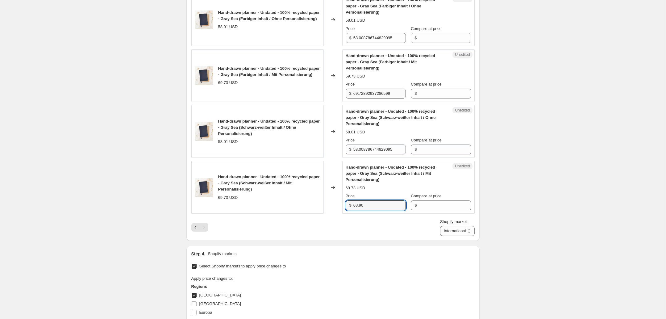
type input "68.90"
click at [365, 93] on input "69.72892937286599" at bounding box center [379, 94] width 52 height 10
paste input "8.90"
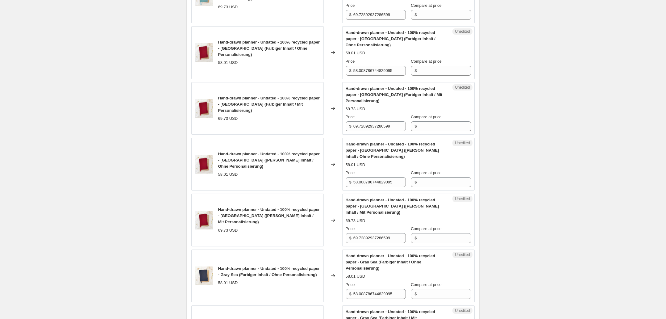
scroll to position [919, 0]
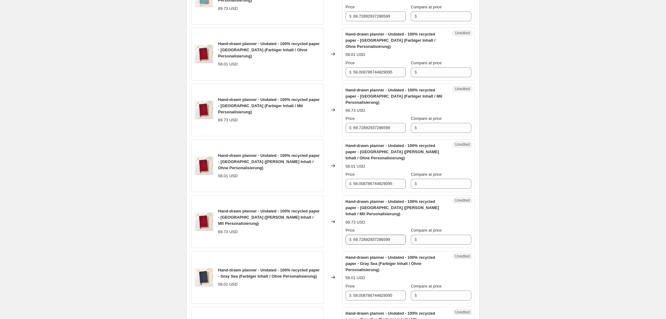
type input "68.90"
click at [377, 239] on input "69.72892937286599" at bounding box center [379, 239] width 52 height 10
paste input "8.90"
type input "68.90"
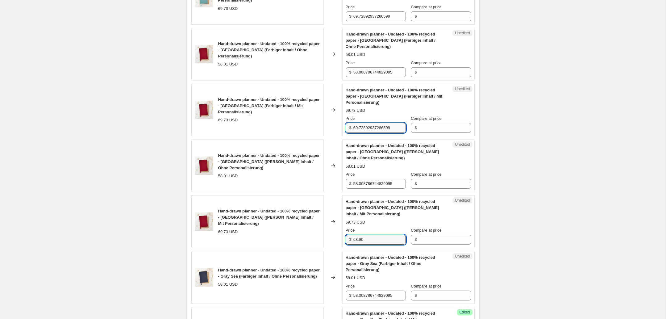
click at [369, 131] on input "69.72892937286599" at bounding box center [379, 128] width 52 height 10
paste input "8.90"
type input "68.90"
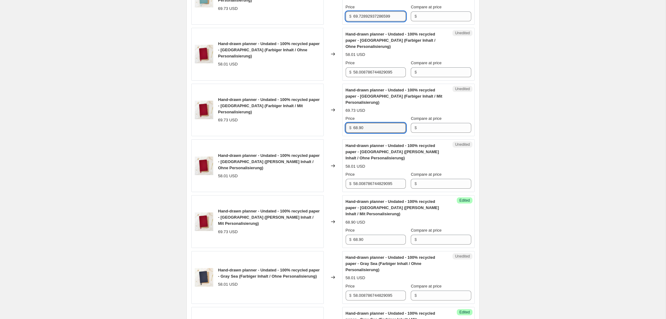
click at [370, 13] on input "69.72892937286599" at bounding box center [379, 16] width 52 height 10
paste input "8.90"
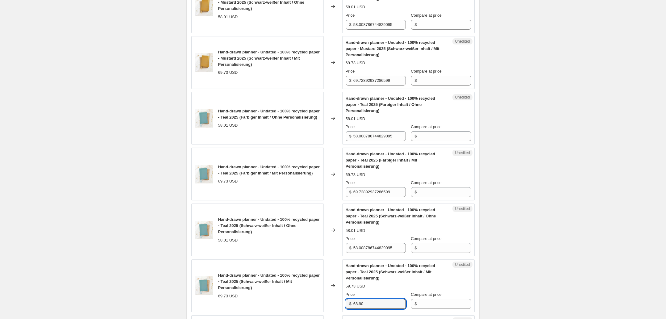
scroll to position [625, 0]
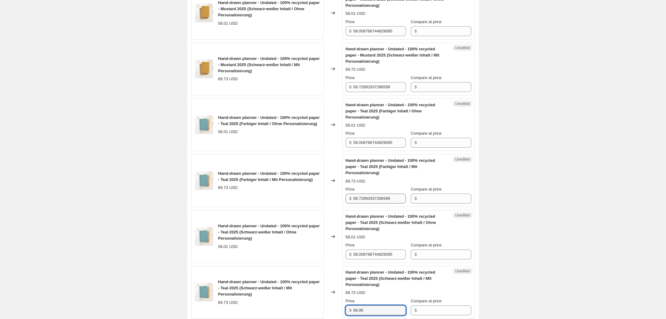
type input "68.90"
click at [359, 197] on input "69.72892937286599" at bounding box center [379, 198] width 52 height 10
paste input "8.90"
type input "68.90"
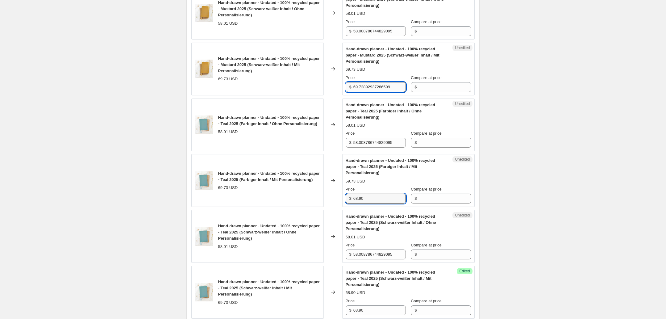
click at [371, 85] on input "69.72892937286599" at bounding box center [379, 87] width 52 height 10
paste input "8.90"
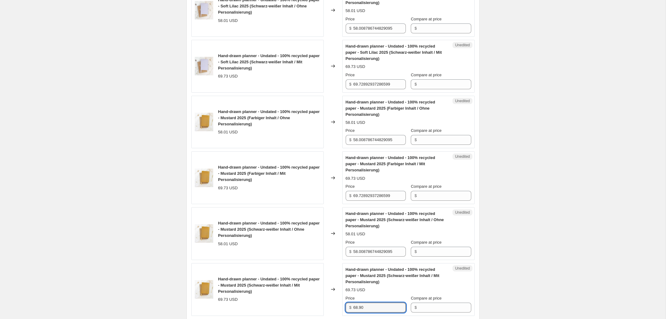
scroll to position [402, 0]
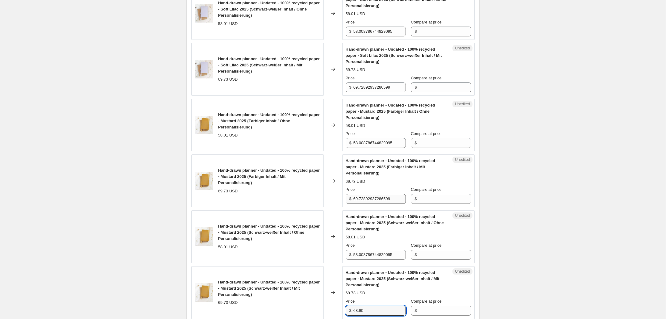
type input "68.90"
click at [367, 196] on input "69.72892937286599" at bounding box center [379, 199] width 52 height 10
paste input "8.90"
type input "68.90"
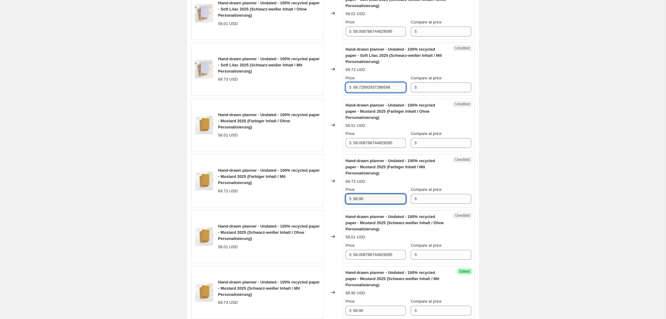
click at [367, 85] on input "69.72892937286599" at bounding box center [379, 87] width 52 height 10
paste input "8.90"
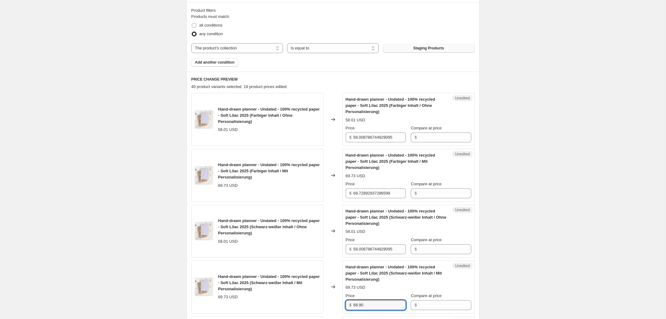
scroll to position [179, 0]
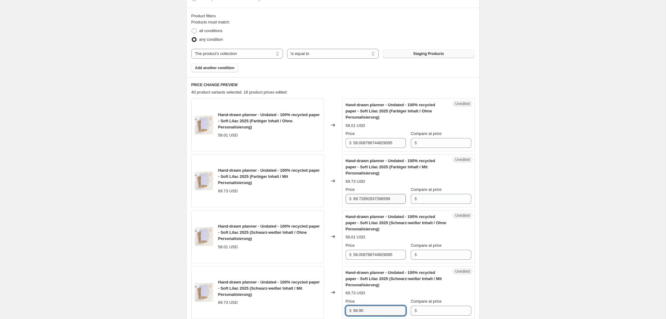
type input "68.90"
click at [373, 199] on input "69.72892937286599" at bounding box center [379, 199] width 52 height 10
paste input "8.90"
type input "68.90"
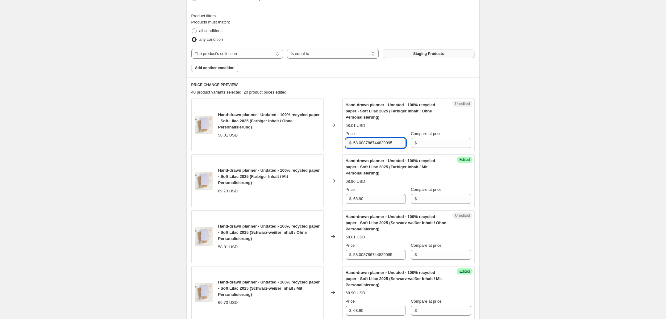
click at [366, 139] on input "58.008786744829095" at bounding box center [379, 143] width 52 height 10
type input "59"
click at [362, 254] on input "58.008786744829095" at bounding box center [379, 255] width 52 height 10
drag, startPoint x: 362, startPoint y: 254, endPoint x: 398, endPoint y: 258, distance: 36.6
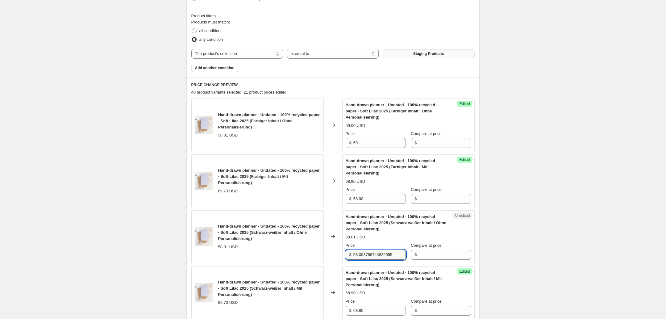
click at [362, 254] on input "58.008786744829095" at bounding box center [379, 255] width 52 height 10
paste input "9"
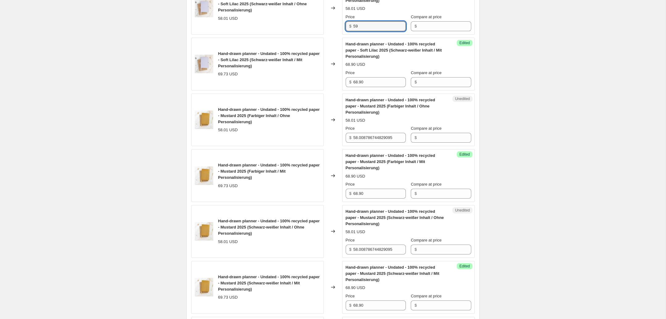
scroll to position [449, 0]
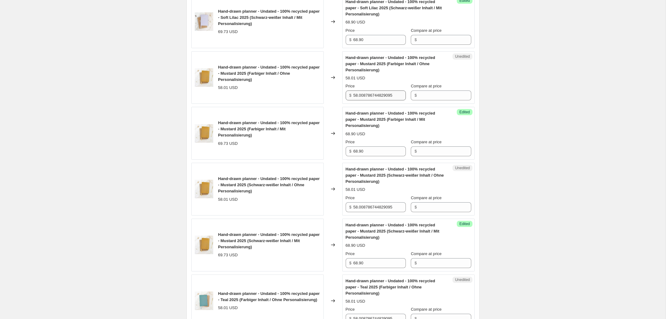
type input "59"
click at [367, 95] on input "58.008786744829095" at bounding box center [379, 95] width 52 height 10
paste input "9"
type input "59"
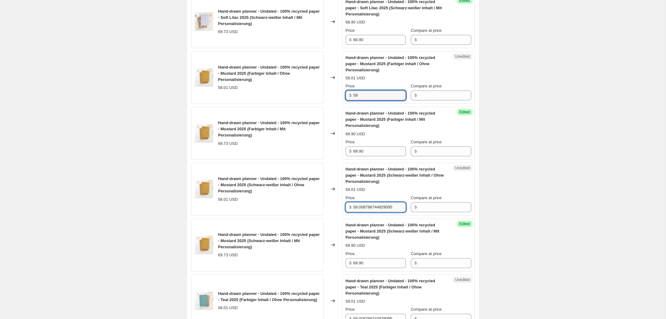
click at [367, 205] on input "58.008786744829095" at bounding box center [379, 207] width 52 height 10
paste input "9"
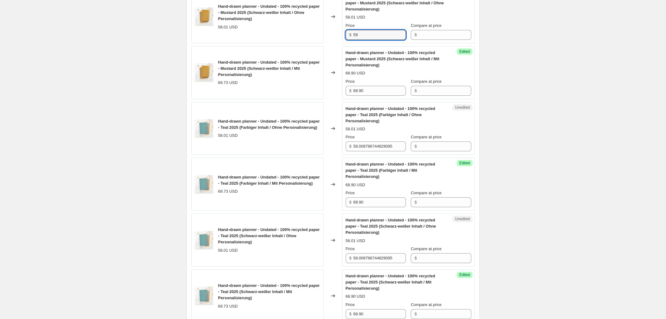
scroll to position [622, 0]
type input "59"
click at [368, 148] on input "58.008786744829095" at bounding box center [379, 146] width 52 height 10
paste input "9"
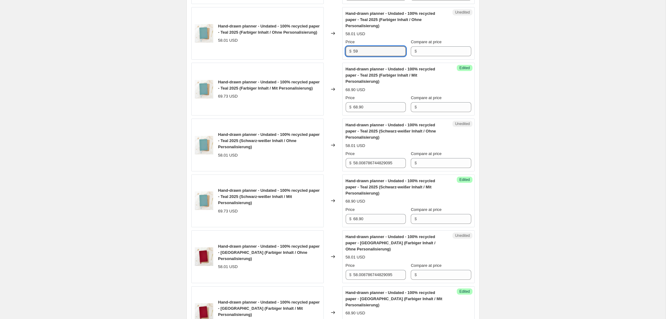
scroll to position [736, 0]
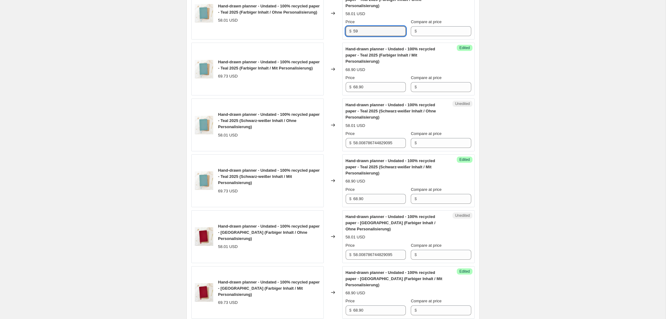
type input "59"
click at [369, 136] on div "Price" at bounding box center [376, 134] width 60 height 6
click at [369, 142] on input "58.008786744829095" at bounding box center [379, 143] width 52 height 10
paste input "9"
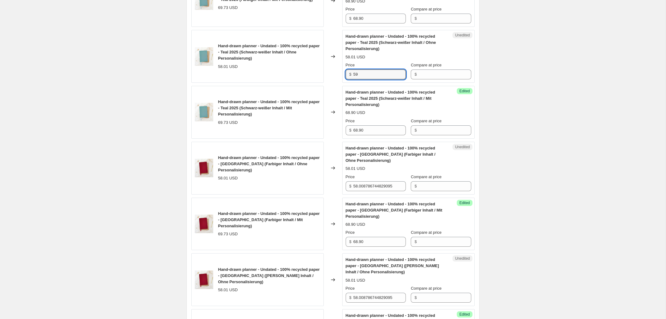
scroll to position [806, 0]
type input "59"
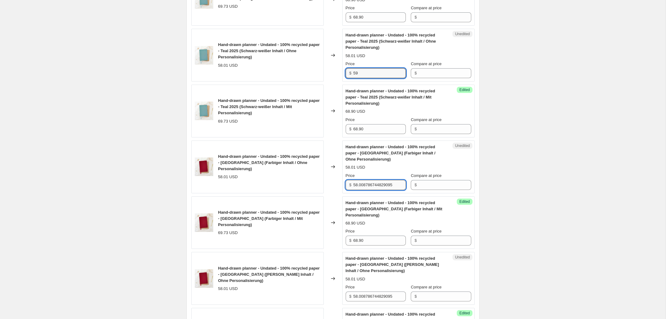
click at [362, 187] on input "58.008786744829095" at bounding box center [379, 185] width 52 height 10
paste input "9"
type input "59"
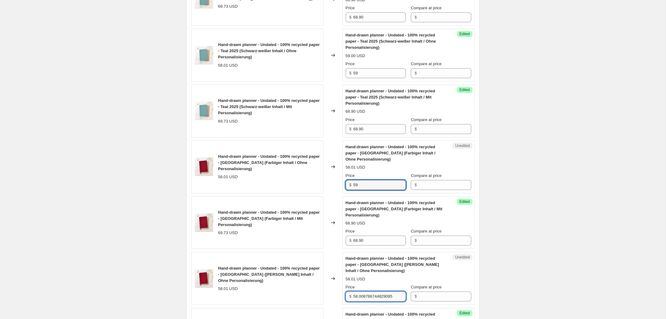
click at [371, 296] on input "58.008786744829095" at bounding box center [379, 296] width 52 height 10
paste input "9"
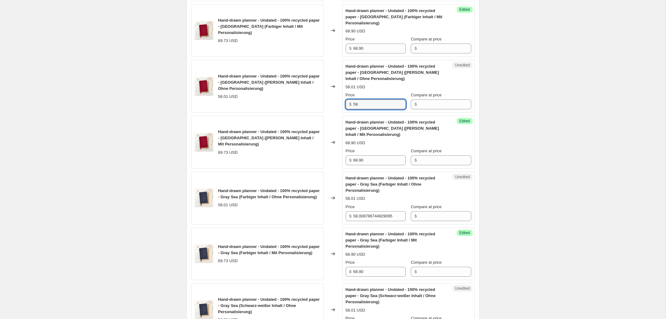
scroll to position [1001, 0]
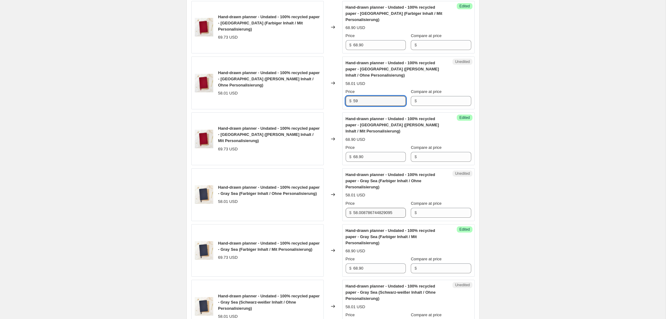
type input "59"
click at [367, 213] on input "58.008786744829095" at bounding box center [379, 213] width 52 height 10
paste input "9"
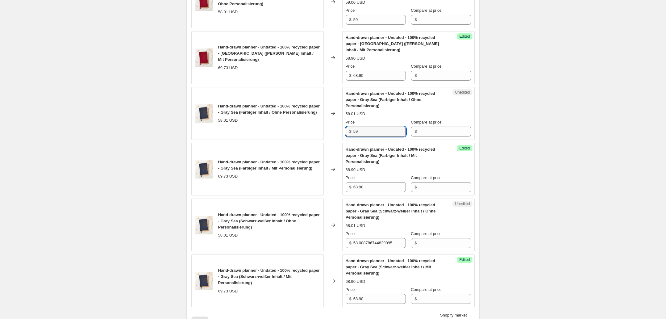
scroll to position [1085, 0]
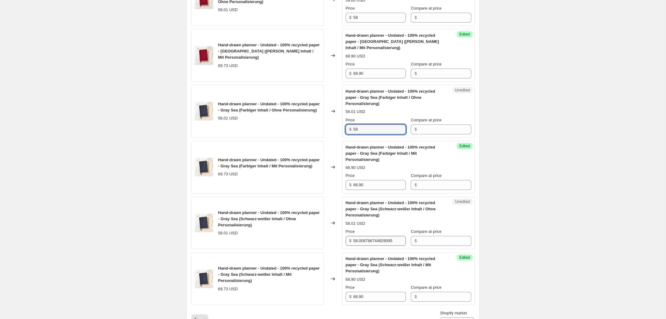
type input "59"
click at [381, 242] on input "58.008786744829095" at bounding box center [379, 241] width 52 height 10
paste input "9"
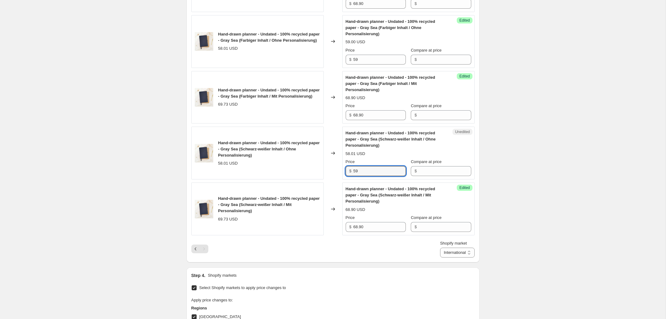
scroll to position [1192, 0]
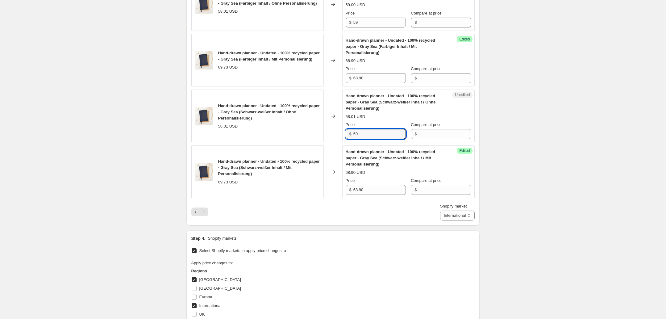
type input "59"
click at [195, 211] on icon "Previous" at bounding box center [195, 211] width 2 height 3
click at [371, 135] on input "58.008786744829095" at bounding box center [379, 134] width 52 height 10
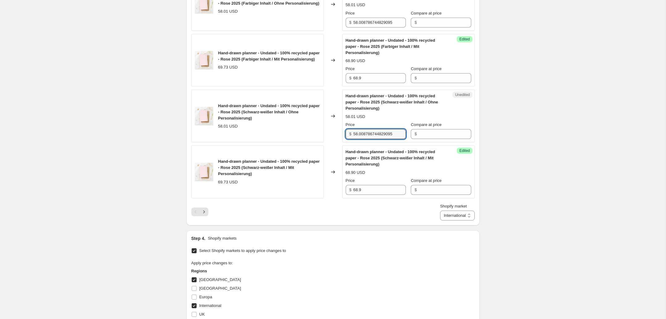
paste input "9"
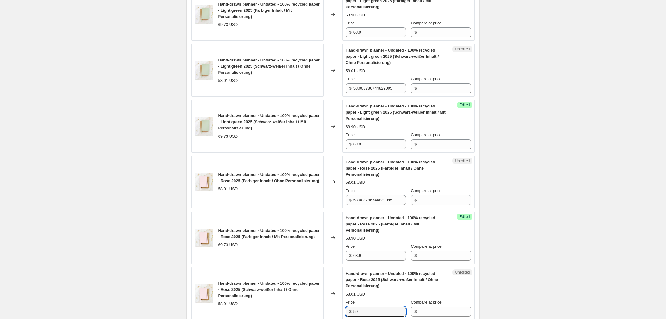
scroll to position [998, 0]
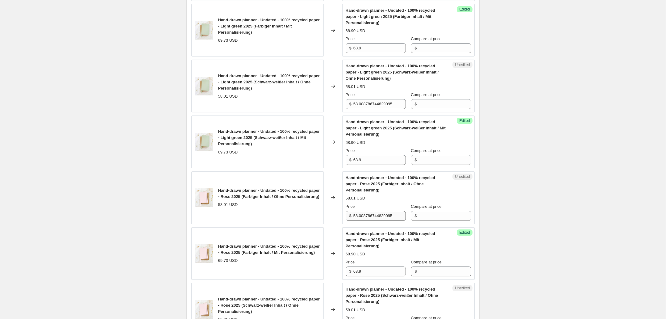
type input "59"
click at [386, 218] on input "58.008786744829095" at bounding box center [379, 216] width 52 height 10
paste input "9"
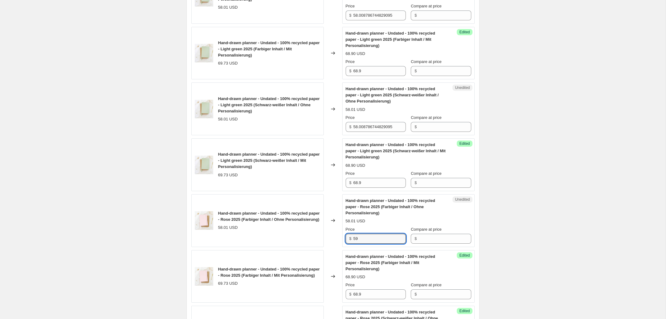
scroll to position [964, 0]
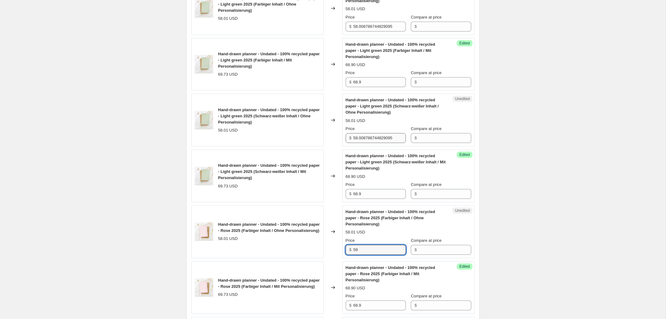
type input "59"
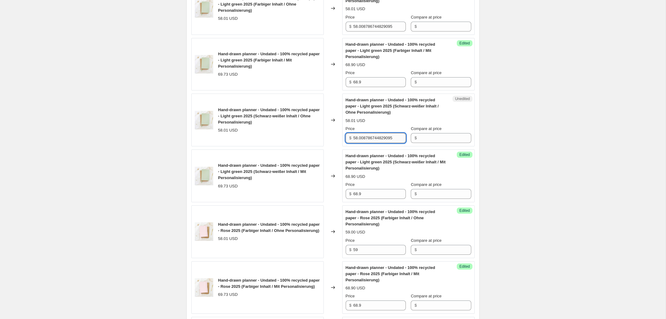
click at [368, 139] on input "58.008786744829095" at bounding box center [379, 138] width 52 height 10
paste input "9"
type input "59"
click at [369, 23] on input "58.008786744829095" at bounding box center [379, 27] width 52 height 10
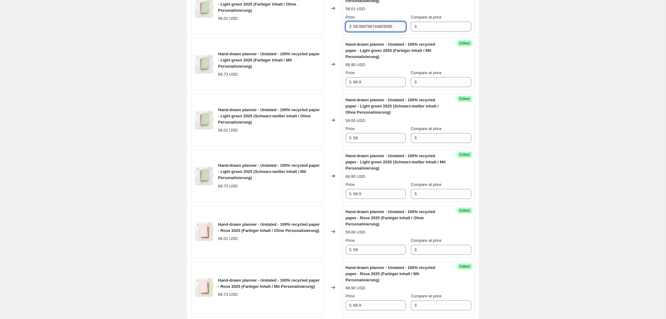
click at [369, 23] on input "58.008786744829095" at bounding box center [379, 27] width 52 height 10
paste input "9"
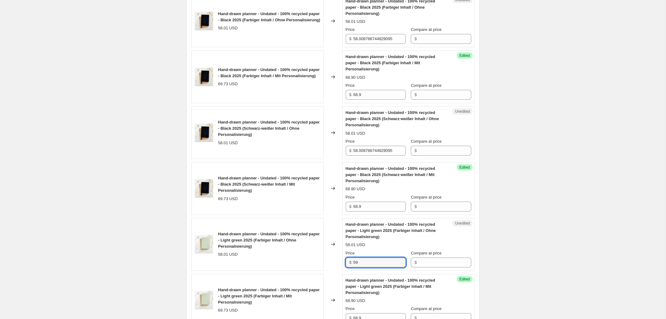
scroll to position [717, 0]
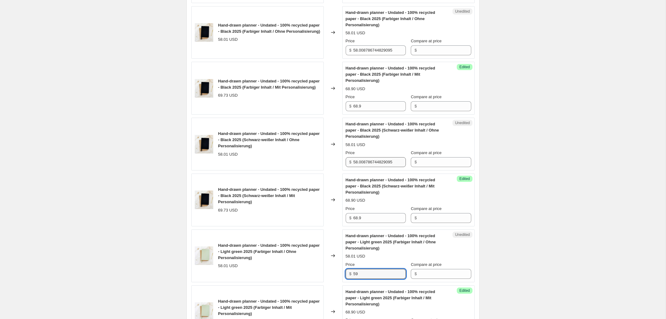
type input "59"
click at [367, 160] on input "58.008786744829095" at bounding box center [379, 162] width 52 height 10
paste input "9"
type input "59"
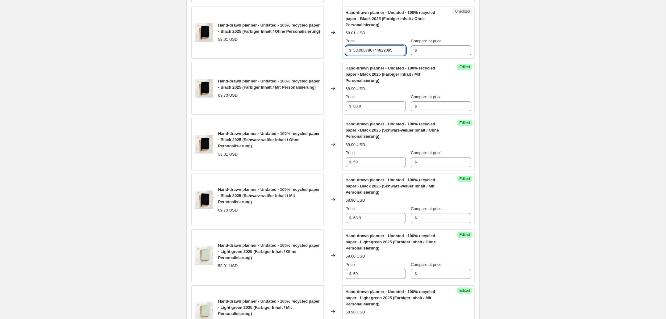
click at [367, 53] on input "58.008786744829095" at bounding box center [379, 50] width 52 height 10
paste input "9"
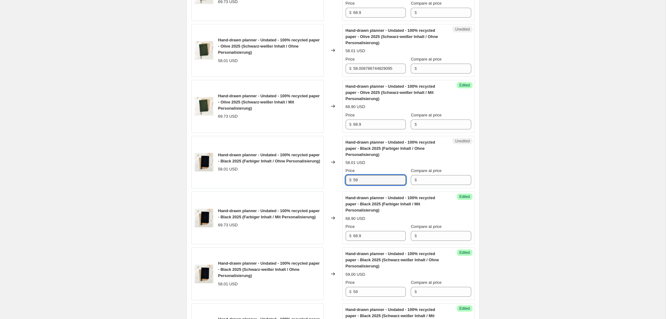
scroll to position [557, 0]
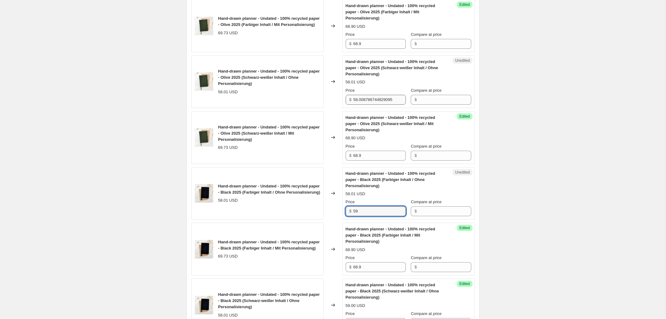
type input "59"
click at [360, 97] on input "58.008786744829095" at bounding box center [379, 100] width 52 height 10
paste input "9"
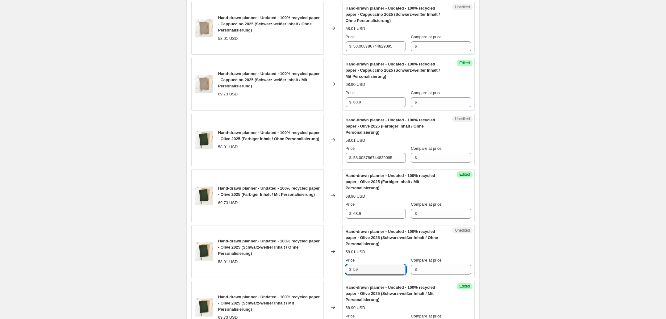
scroll to position [383, 0]
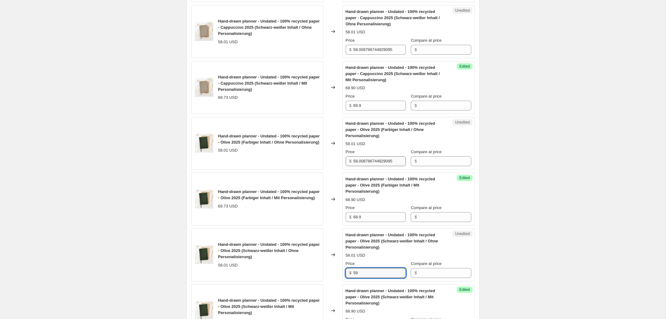
type input "59"
click at [371, 163] on input "58.008786744829095" at bounding box center [379, 161] width 52 height 10
paste input "9"
type input "59"
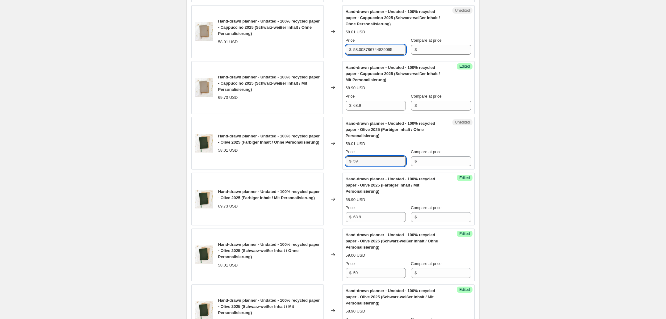
click at [365, 52] on input "58.008786744829095" at bounding box center [379, 50] width 52 height 10
paste input "9"
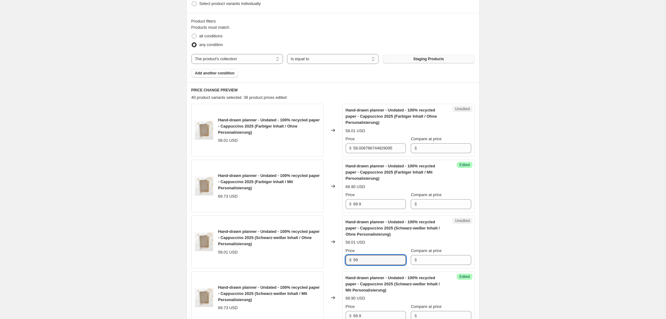
scroll to position [167, 0]
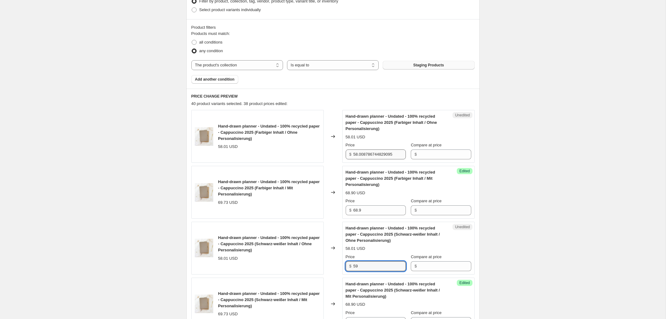
type input "59"
click at [382, 156] on input "58.008786744829095" at bounding box center [379, 154] width 52 height 10
paste input "9"
type input "59"
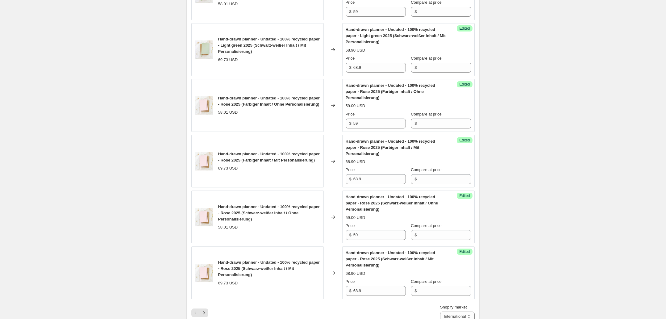
scroll to position [1321, 0]
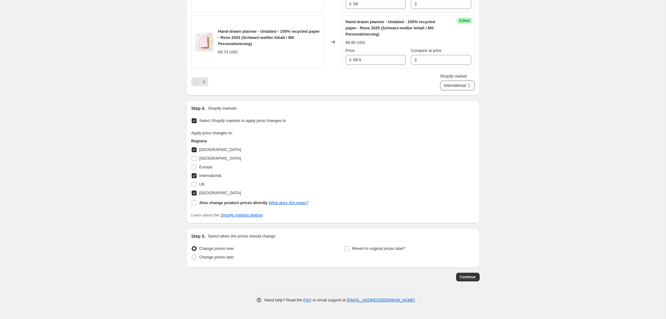
click at [455, 82] on select "Australien International USA" at bounding box center [457, 86] width 35 height 10
select select "50405409033"
click at [446, 81] on select "Australien International USA" at bounding box center [457, 86] width 35 height 10
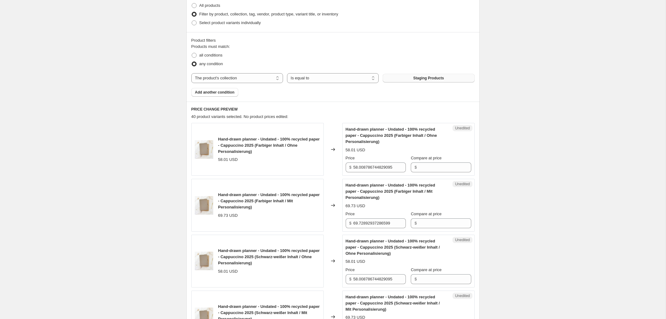
scroll to position [153, 0]
click at [371, 165] on input "58.008786744829095" at bounding box center [379, 168] width 52 height 10
paste input "9"
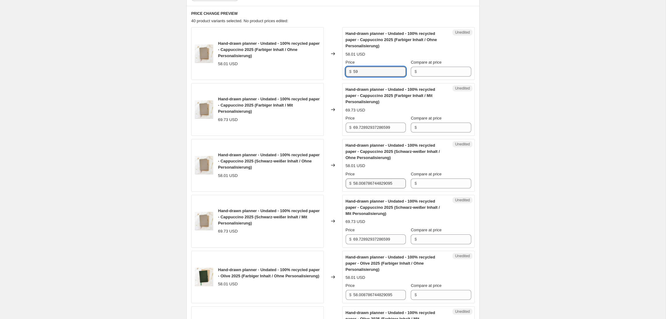
scroll to position [265, 0]
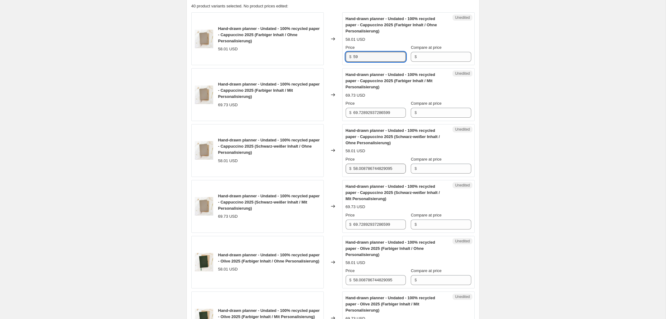
type input "59"
click at [374, 170] on input "58.008786744829095" at bounding box center [379, 169] width 52 height 10
paste input "9"
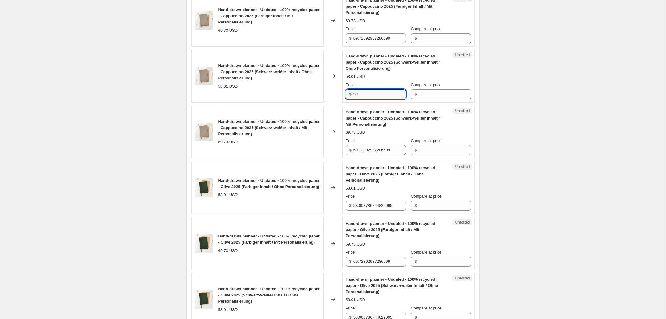
scroll to position [354, 0]
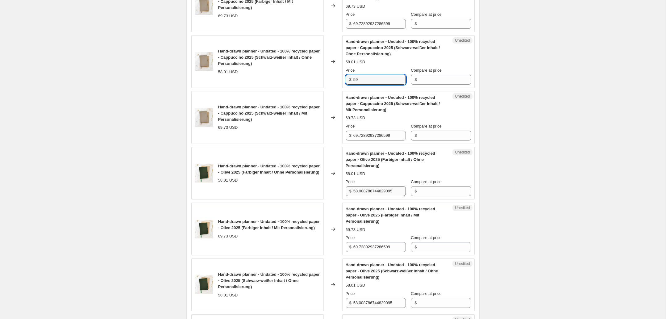
type input "59"
click at [374, 190] on input "58.008786744829095" at bounding box center [379, 191] width 52 height 10
paste input "9"
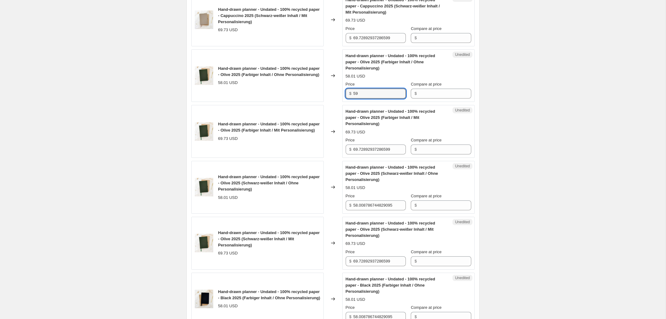
scroll to position [451, 0]
type input "59"
click at [370, 202] on input "58.008786744829095" at bounding box center [379, 205] width 52 height 10
paste input "9"
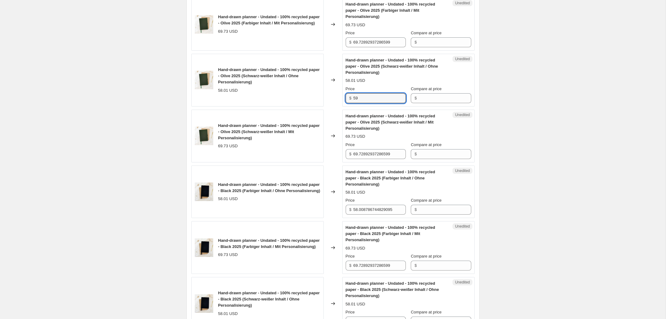
scroll to position [559, 0]
type input "59"
click at [365, 204] on input "58.008786744829095" at bounding box center [379, 209] width 52 height 10
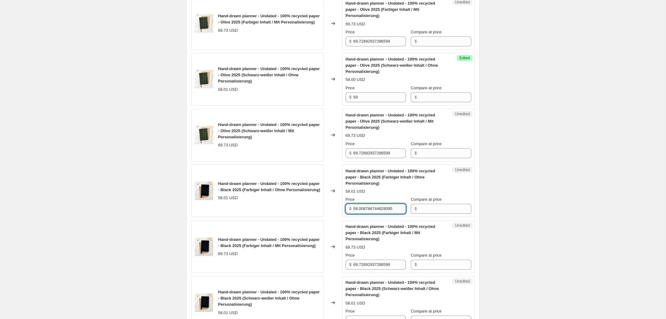
click at [365, 204] on input "58.008786744829095" at bounding box center [379, 209] width 52 height 10
click at [365, 205] on input "58.008786744829095" at bounding box center [379, 209] width 52 height 10
paste input "9"
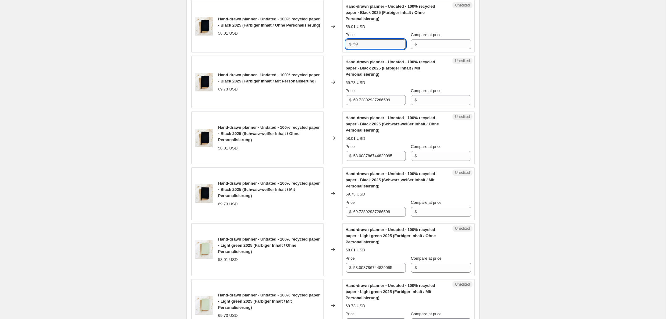
scroll to position [740, 0]
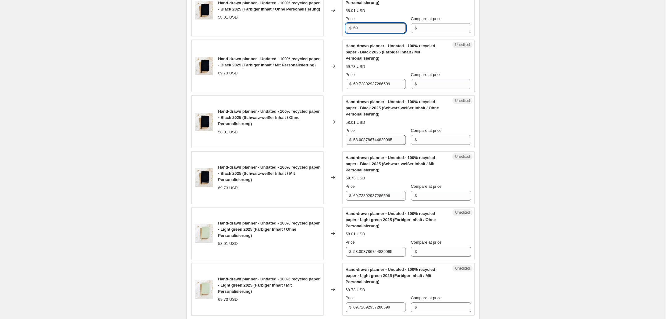
type input "59"
click at [366, 139] on input "58.008786744829095" at bounding box center [379, 140] width 52 height 10
paste input "9"
type input "59"
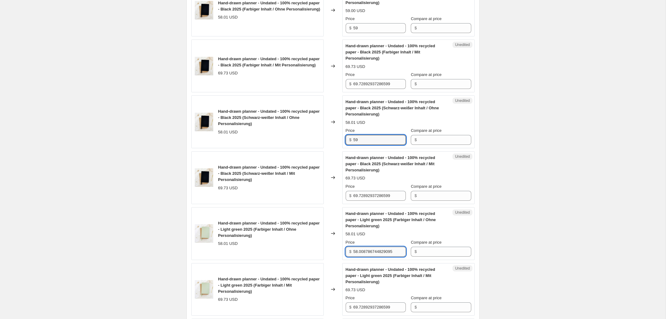
click at [360, 249] on input "58.008786744829095" at bounding box center [379, 252] width 52 height 10
paste input "9"
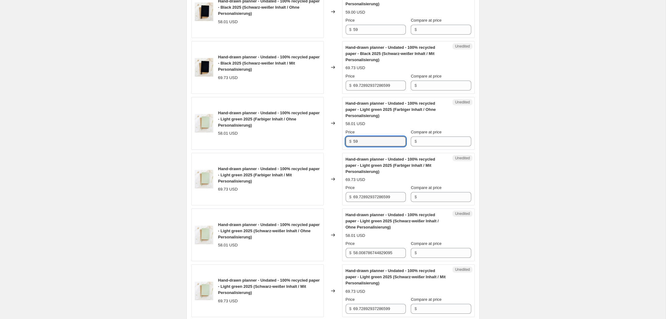
scroll to position [852, 0]
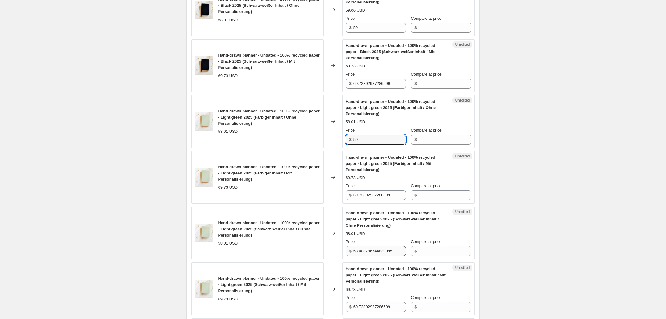
type input "59"
click at [371, 250] on input "58.008786744829095" at bounding box center [379, 251] width 52 height 10
paste input "9"
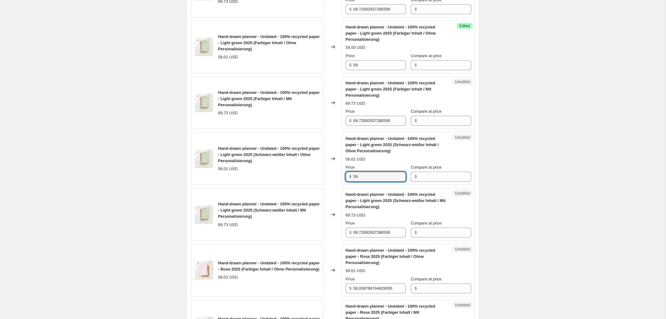
scroll to position [961, 0]
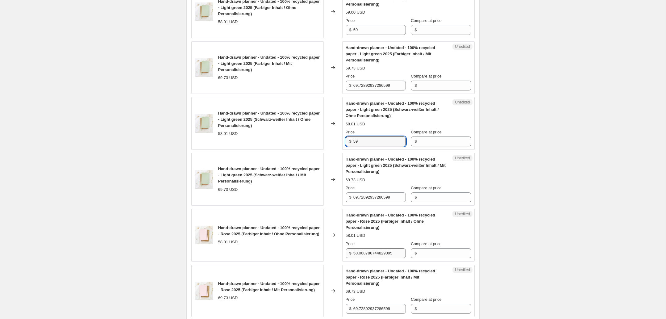
type input "59"
click at [369, 251] on input "58.008786744829095" at bounding box center [379, 253] width 52 height 10
click at [370, 251] on input "58.008786744829095" at bounding box center [379, 253] width 52 height 10
paste input "9"
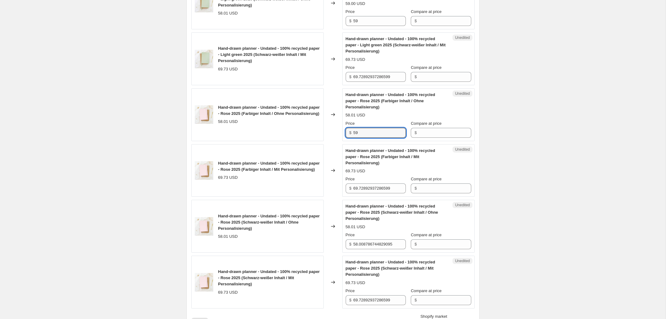
scroll to position [1082, 0]
type input "59"
click at [371, 243] on input "58.008786744829095" at bounding box center [379, 243] width 52 height 10
paste input "9"
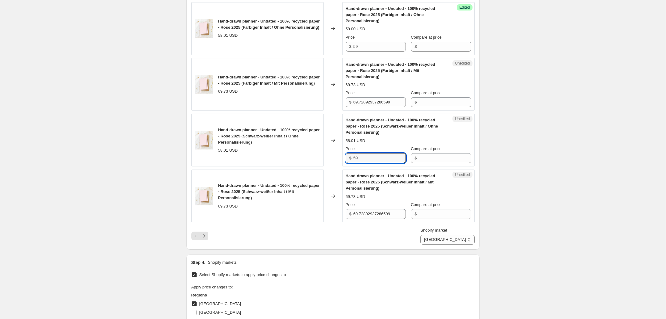
scroll to position [1185, 0]
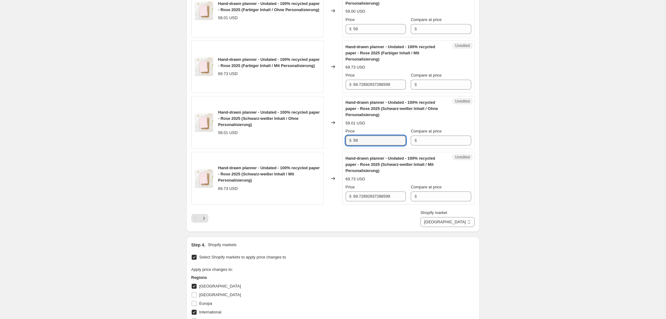
type input "59"
click at [405, 222] on div "Shopify market Australien International USA USA" at bounding box center [332, 217] width 283 height 17
click at [203, 218] on icon "Next" at bounding box center [204, 218] width 6 height 6
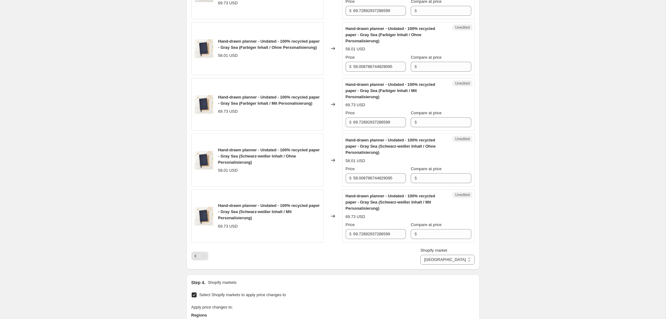
scroll to position [1139, 0]
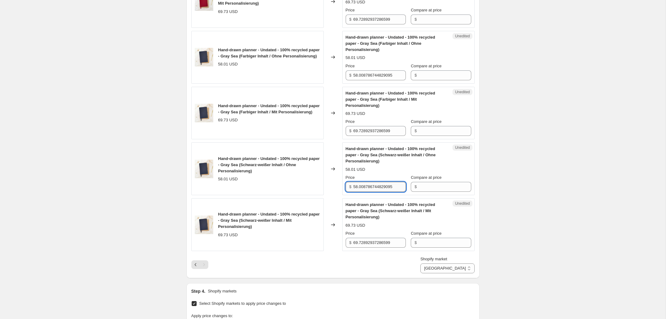
click at [367, 186] on input "58.008786744829095" at bounding box center [379, 187] width 52 height 10
paste input "9"
type input "59"
click at [369, 75] on input "58.008786744829095" at bounding box center [379, 75] width 52 height 10
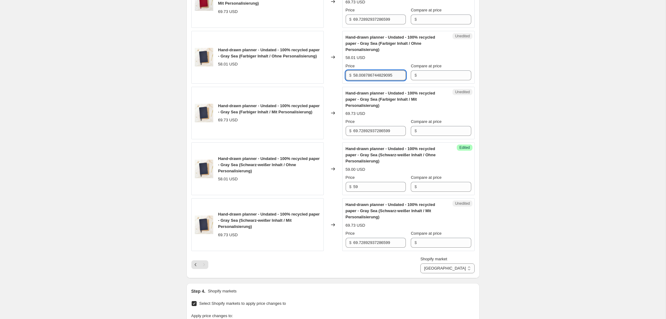
click at [369, 75] on input "58.008786744829095" at bounding box center [379, 75] width 52 height 10
paste input "9"
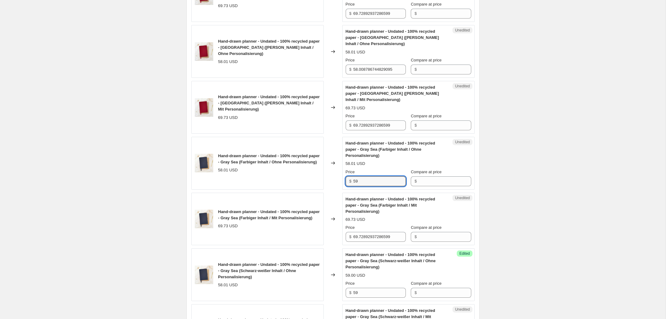
scroll to position [1022, 0]
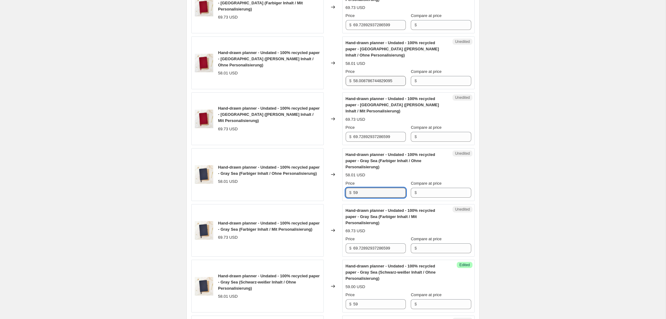
type input "59"
click at [372, 82] on input "58.008786744829095" at bounding box center [379, 81] width 52 height 10
click at [373, 82] on input "58.008786744829095" at bounding box center [379, 81] width 52 height 10
paste input "9"
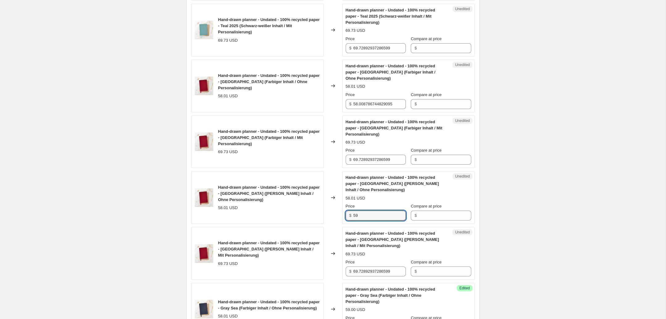
scroll to position [881, 0]
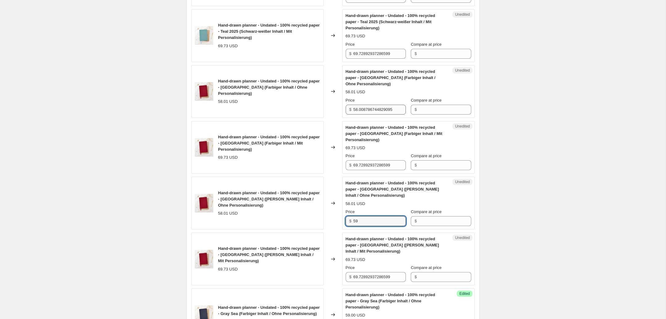
type input "59"
click at [366, 108] on input "58.008786744829095" at bounding box center [379, 110] width 52 height 10
paste input "9"
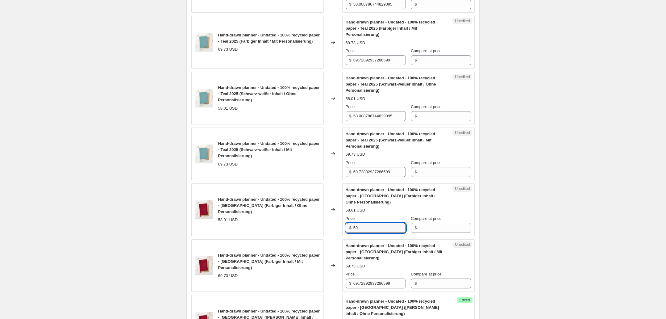
scroll to position [750, 0]
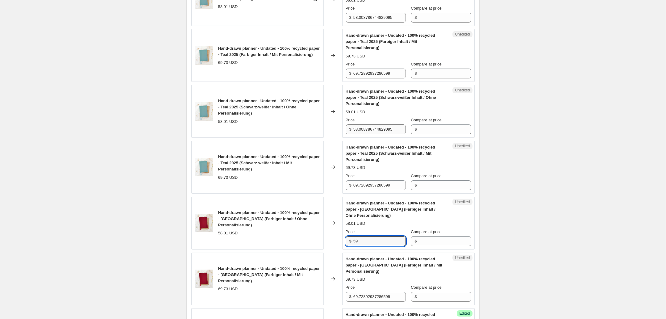
type input "59"
click at [367, 131] on input "58.008786744829095" at bounding box center [379, 129] width 52 height 10
paste input "9"
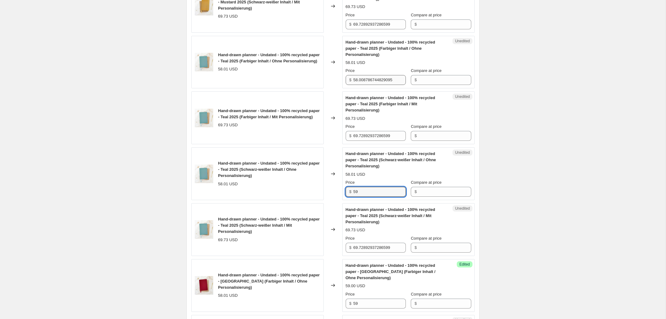
scroll to position [686, 0]
type input "59"
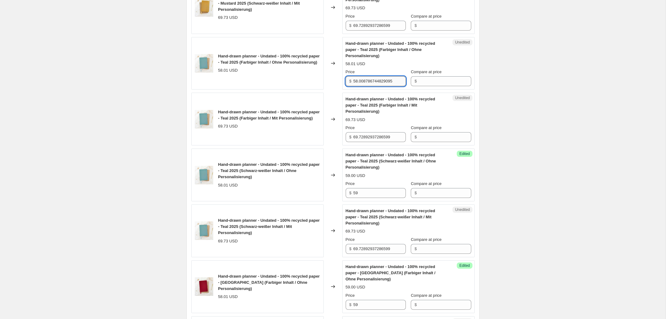
click at [367, 78] on input "58.008786744829095" at bounding box center [379, 81] width 52 height 10
paste input "9"
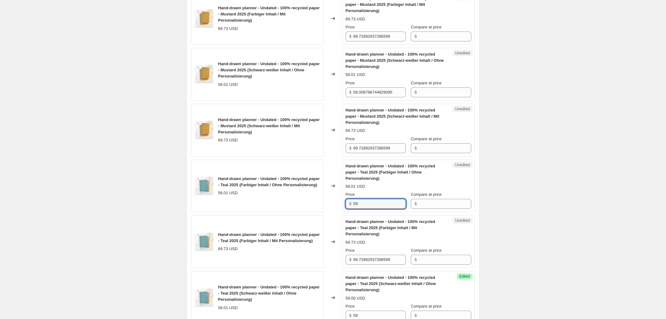
scroll to position [552, 0]
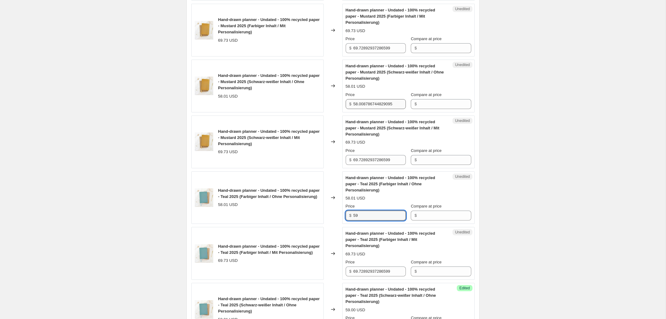
type input "59"
click at [380, 106] on input "58.008786744829095" at bounding box center [379, 104] width 52 height 10
paste input "9"
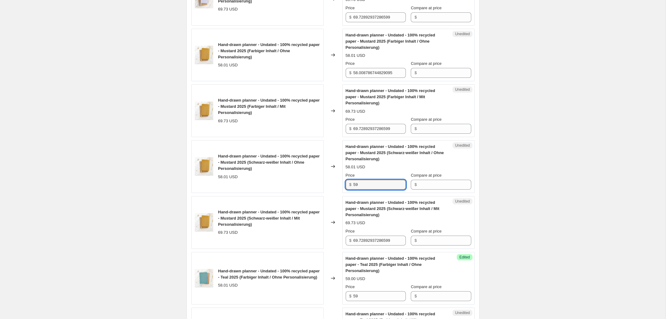
scroll to position [471, 0]
type input "59"
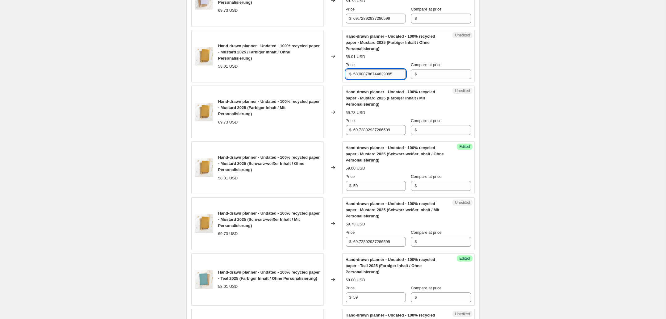
click at [379, 73] on input "58.008786744829095" at bounding box center [379, 74] width 52 height 10
paste input "9"
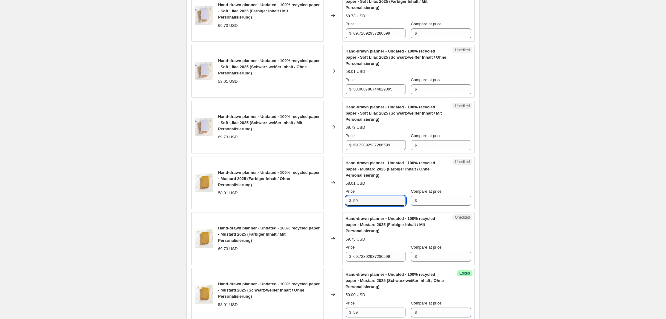
scroll to position [336, 0]
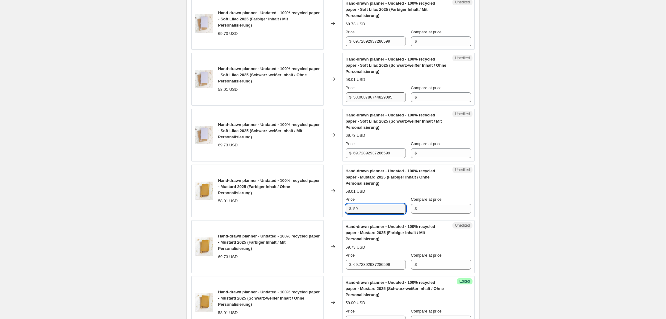
type input "59"
click at [364, 94] on input "58.008786744829095" at bounding box center [379, 97] width 52 height 10
paste input "9"
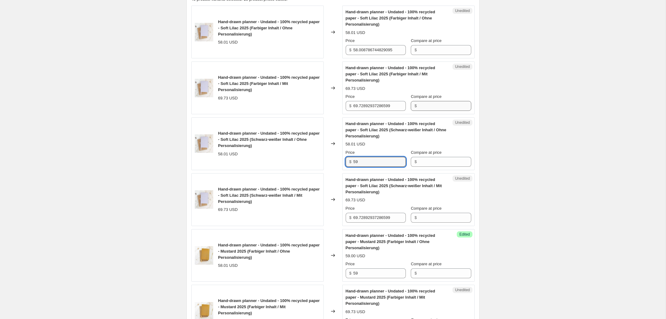
scroll to position [271, 0]
type input "59"
click at [363, 51] on input "58.008786744829095" at bounding box center [379, 50] width 52 height 10
paste input "59"
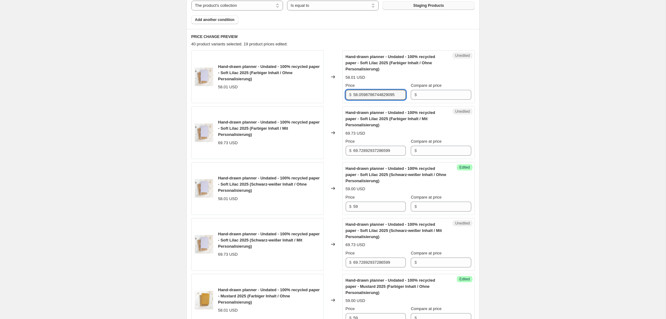
scroll to position [213, 0]
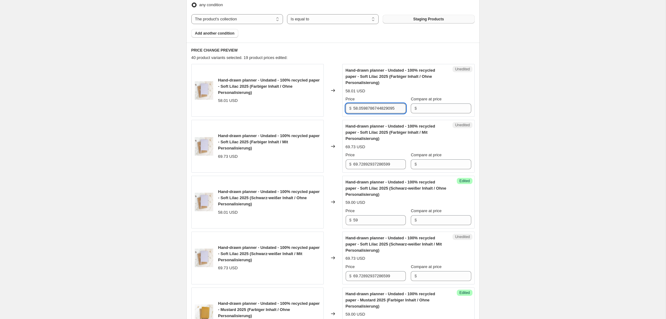
paste input "9"
type input "59"
click at [368, 165] on input "69.72892937286599" at bounding box center [379, 164] width 52 height 10
type input "68.90"
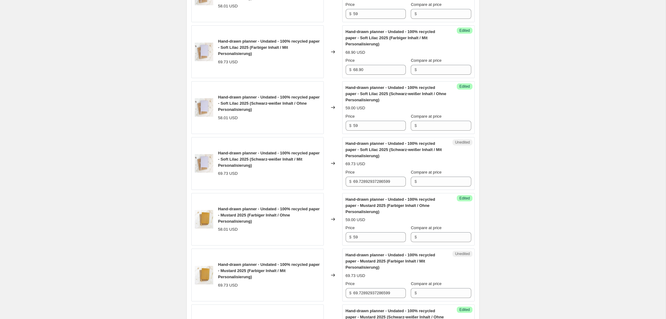
scroll to position [322, 0]
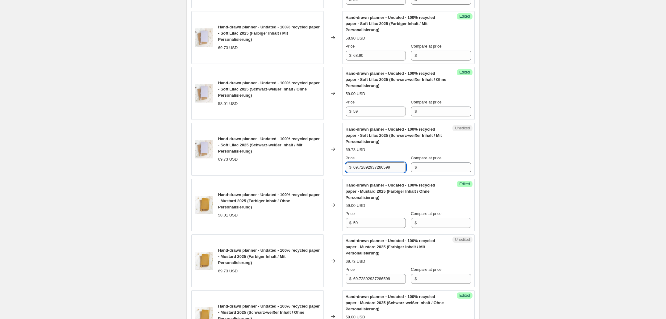
click at [375, 167] on input "69.72892937286599" at bounding box center [379, 167] width 52 height 10
drag, startPoint x: 375, startPoint y: 167, endPoint x: 410, endPoint y: 211, distance: 56.9
click at [375, 167] on input "69.72892937286599" at bounding box center [379, 167] width 52 height 10
paste input "8.90"
type input "68.90"
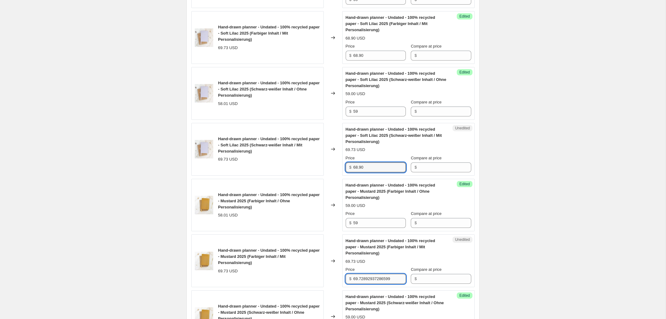
click at [371, 283] on input "69.72892937286599" at bounding box center [379, 279] width 52 height 10
click at [375, 276] on input "69.72892937286599" at bounding box center [379, 279] width 52 height 10
paste
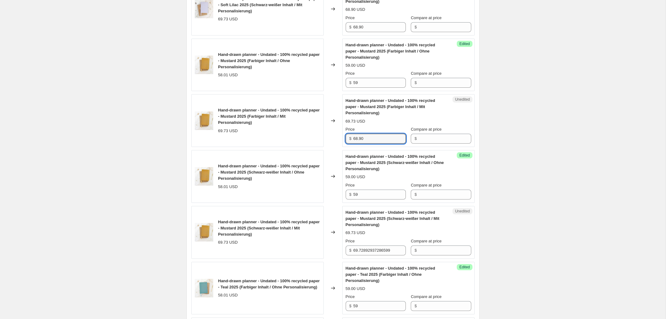
scroll to position [462, 0]
type input "68.90"
click at [374, 247] on input "69.72892937286599" at bounding box center [379, 250] width 52 height 10
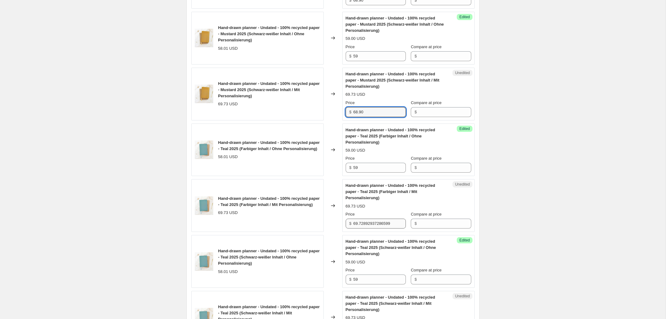
scroll to position [602, 0]
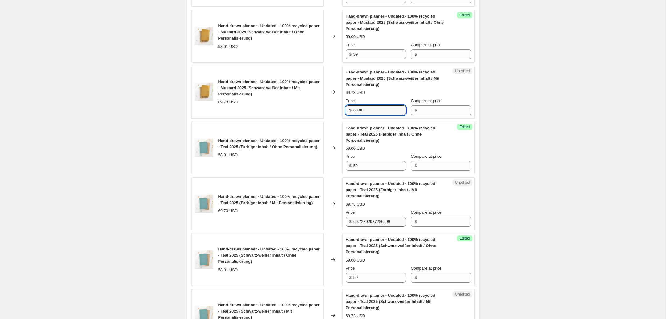
type input "68.90"
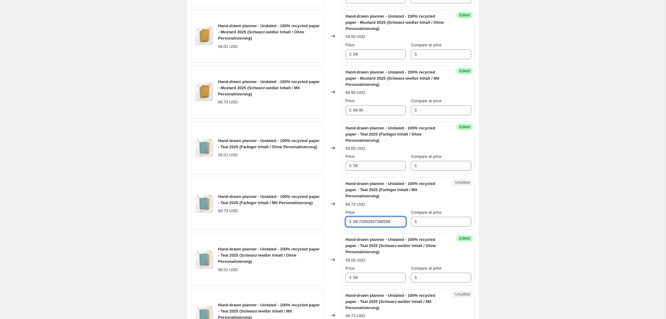
click at [376, 224] on input "69.72892937286599" at bounding box center [379, 222] width 52 height 10
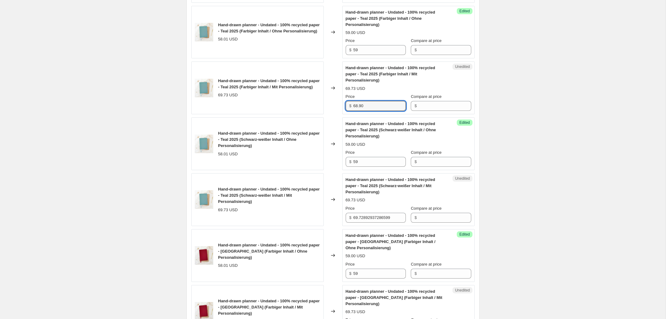
scroll to position [723, 0]
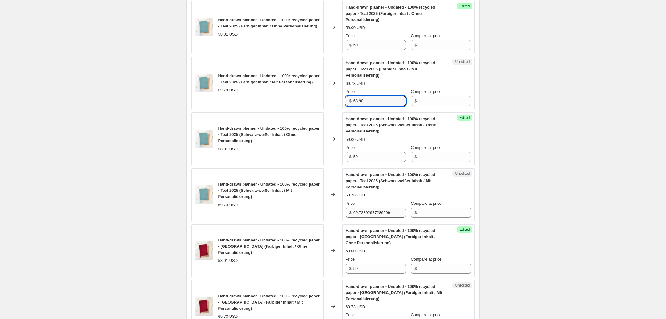
type input "68.90"
click at [370, 213] on input "69.72892937286599" at bounding box center [379, 213] width 52 height 10
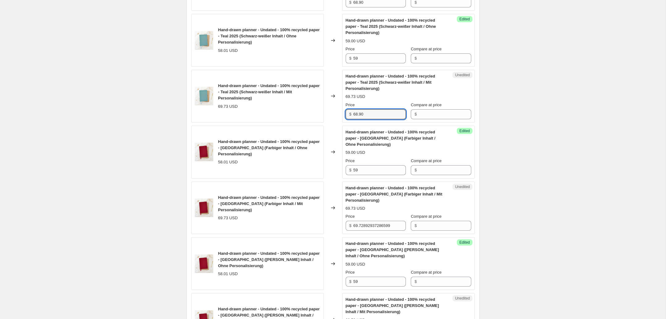
scroll to position [841, 0]
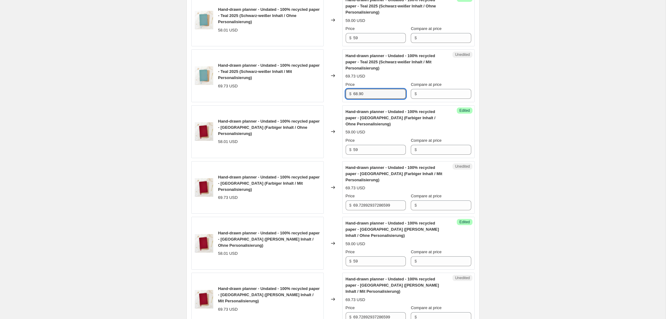
type input "68.90"
click at [379, 193] on div "Price" at bounding box center [376, 196] width 60 height 6
click at [378, 201] on input "69.72892937286599" at bounding box center [379, 205] width 52 height 10
drag, startPoint x: 378, startPoint y: 201, endPoint x: 442, endPoint y: 196, distance: 64.1
click at [378, 201] on input "69.72892937286599" at bounding box center [379, 205] width 52 height 10
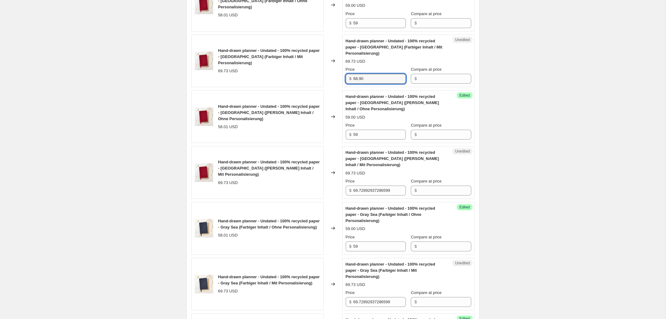
scroll to position [970, 0]
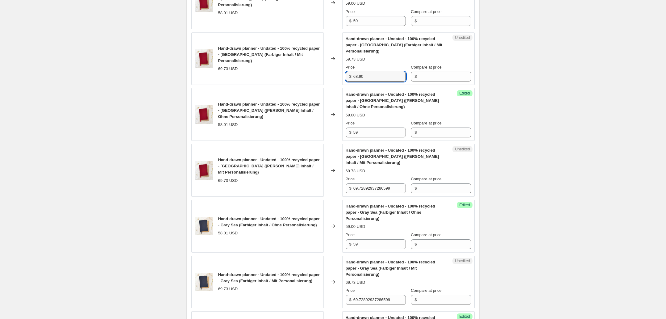
type input "68.90"
click at [383, 183] on div "Price $ 69.72892937286599" at bounding box center [376, 184] width 60 height 17
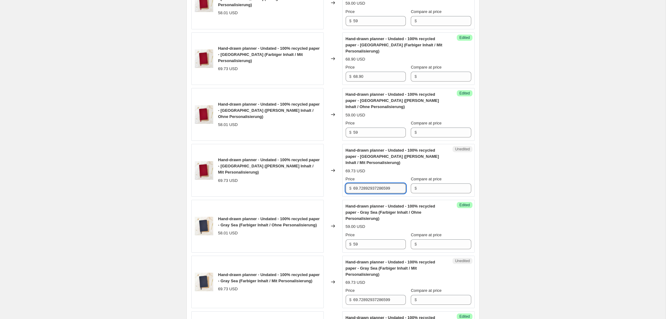
click at [379, 187] on input "69.72892937286599" at bounding box center [379, 188] width 52 height 10
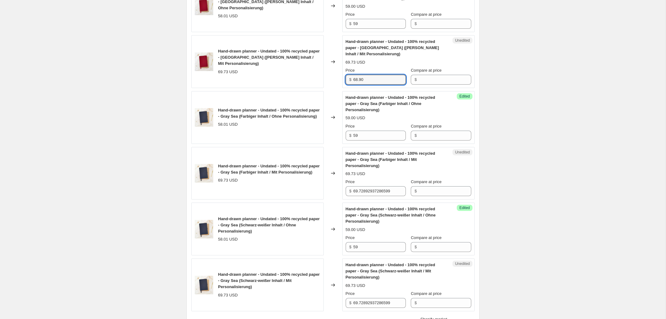
scroll to position [1080, 0]
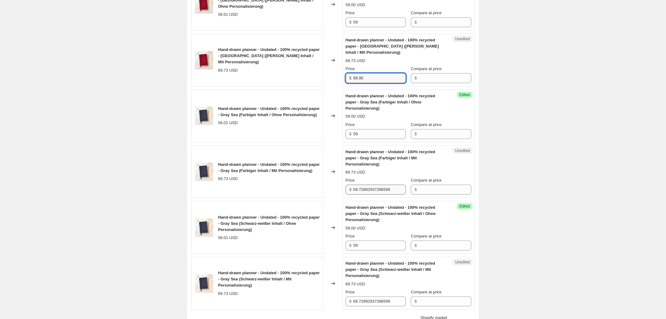
type input "68.90"
click at [368, 187] on input "69.72892937286599" at bounding box center [379, 189] width 52 height 10
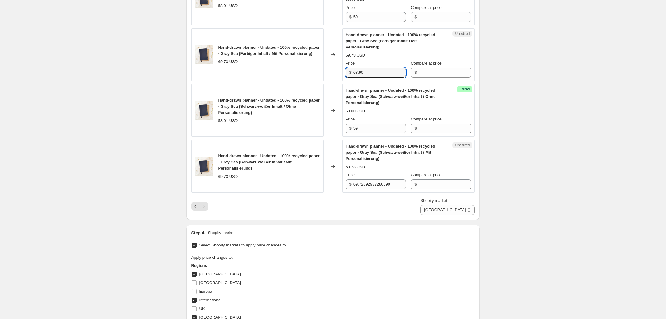
scroll to position [1197, 0]
type input "68.90"
click at [373, 182] on input "69.72892937286599" at bounding box center [379, 184] width 52 height 10
type input "68.90"
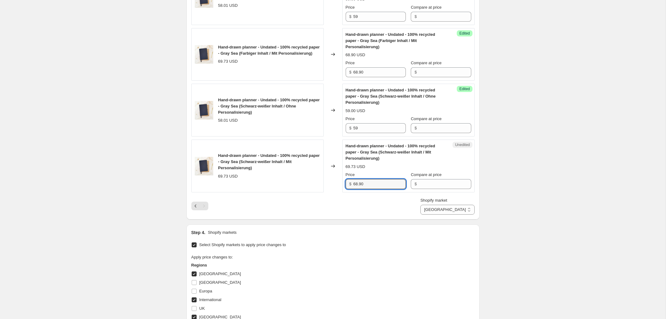
click at [391, 209] on div "Shopify market Australien International USA USA" at bounding box center [332, 205] width 283 height 17
click at [194, 205] on icon "Previous" at bounding box center [196, 206] width 6 height 6
click at [382, 187] on input "69.72892937286599" at bounding box center [379, 184] width 52 height 10
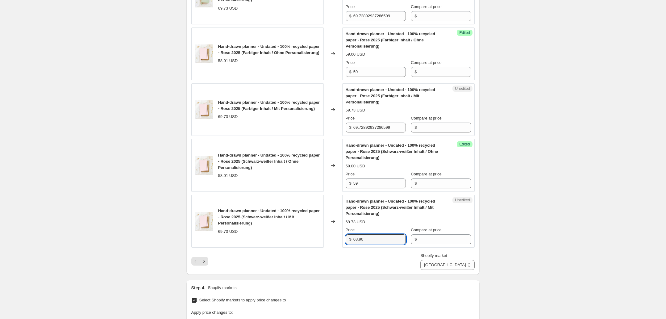
scroll to position [1126, 0]
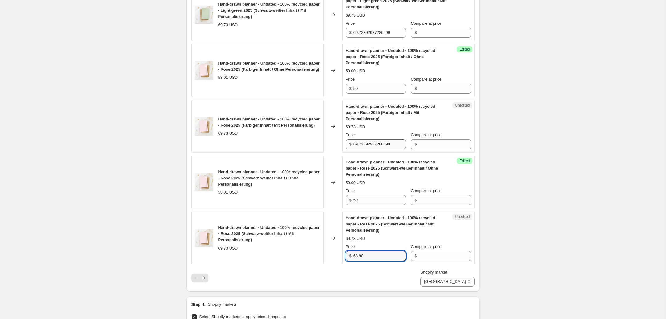
type input "68.90"
click at [372, 146] on input "69.72892937286599" at bounding box center [379, 144] width 52 height 10
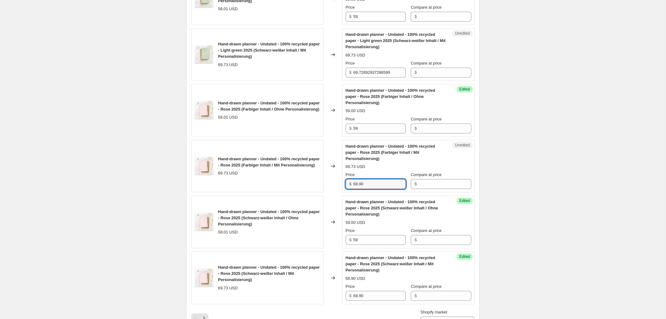
scroll to position [1075, 0]
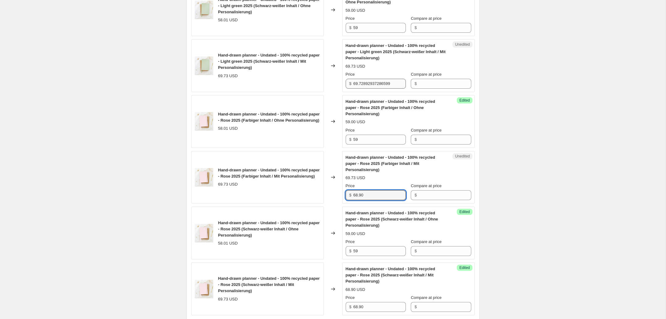
type input "68.90"
click at [369, 84] on input "69.72892937286599" at bounding box center [379, 84] width 52 height 10
drag, startPoint x: 369, startPoint y: 84, endPoint x: 379, endPoint y: 87, distance: 10.2
click at [369, 84] on input "69.72892937286599" at bounding box center [379, 84] width 52 height 10
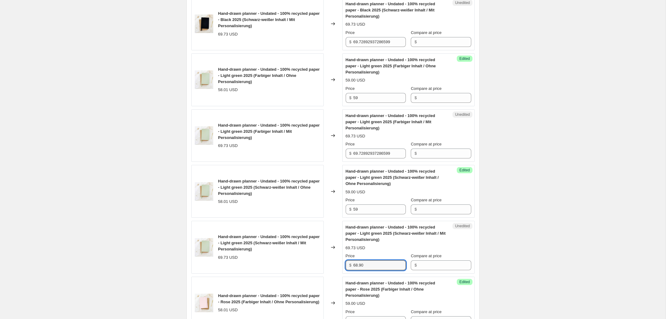
scroll to position [890, 0]
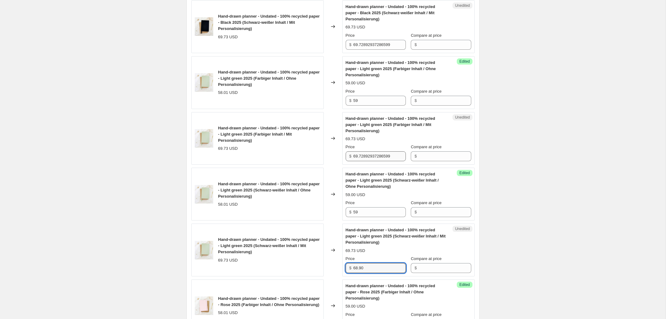
type input "68.90"
click at [364, 154] on input "69.72892937286599" at bounding box center [379, 156] width 52 height 10
drag, startPoint x: 364, startPoint y: 154, endPoint x: 474, endPoint y: 146, distance: 110.4
click at [364, 154] on input "69.72892937286599" at bounding box center [379, 156] width 52 height 10
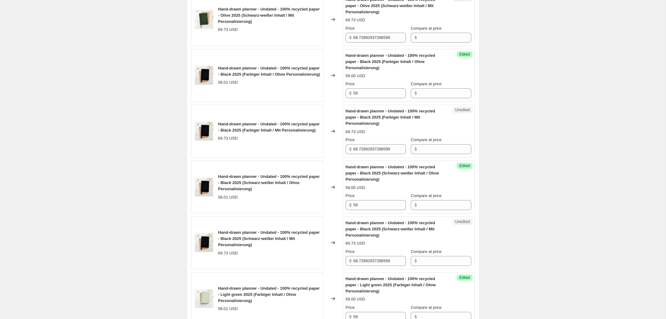
scroll to position [673, 0]
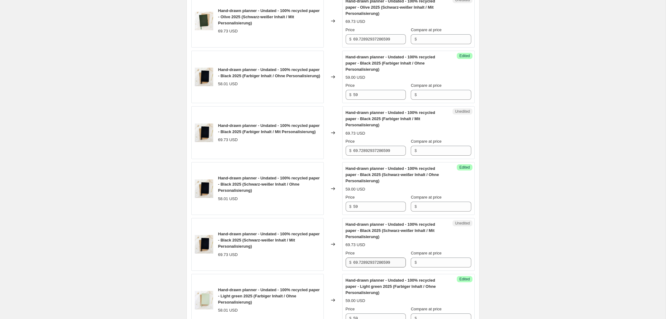
type input "68.90"
click at [375, 263] on input "69.72892937286599" at bounding box center [379, 262] width 52 height 10
type input "68.90"
click at [372, 146] on input "69.72892937286599" at bounding box center [379, 151] width 52 height 10
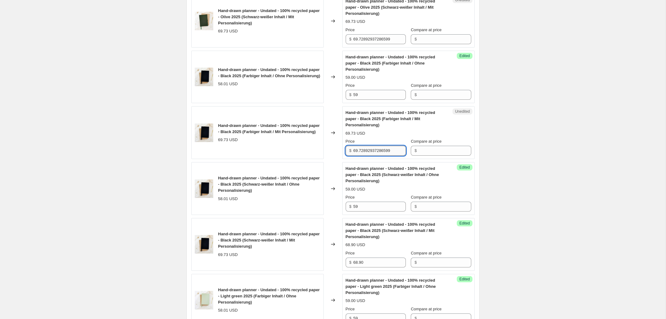
click at [372, 146] on input "69.72892937286599" at bounding box center [379, 151] width 52 height 10
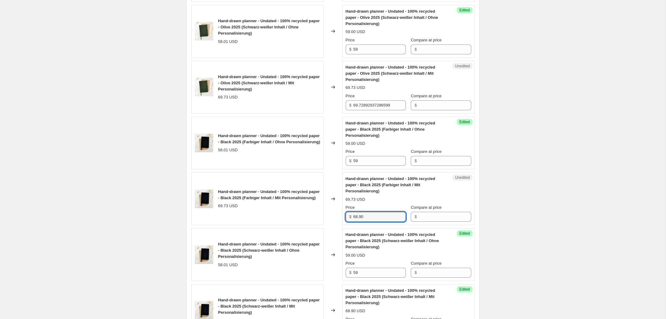
scroll to position [597, 0]
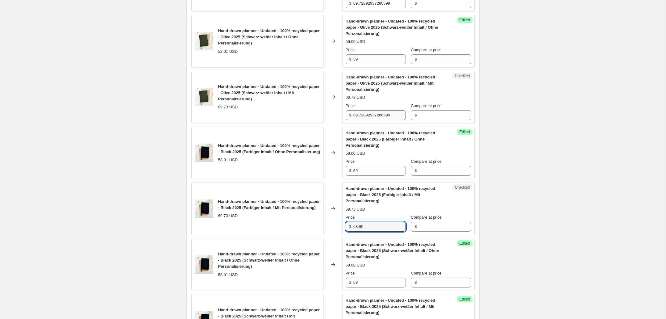
type input "68.90"
click at [385, 113] on input "69.72892937286599" at bounding box center [379, 115] width 52 height 10
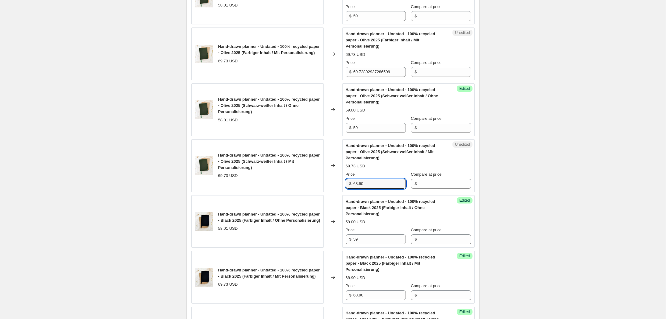
scroll to position [528, 0]
type input "68.90"
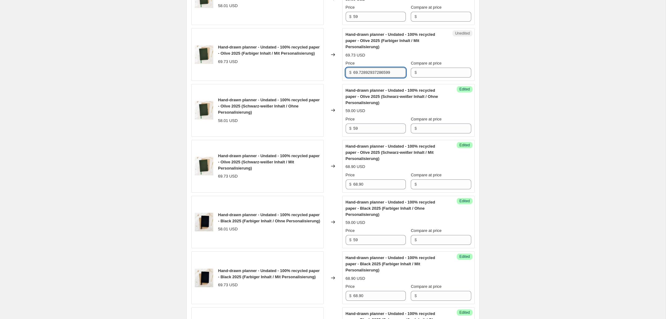
click at [377, 71] on input "69.72892937286599" at bounding box center [379, 73] width 52 height 10
drag, startPoint x: 377, startPoint y: 71, endPoint x: 391, endPoint y: 75, distance: 14.8
click at [377, 71] on input "69.72892937286599" at bounding box center [379, 73] width 52 height 10
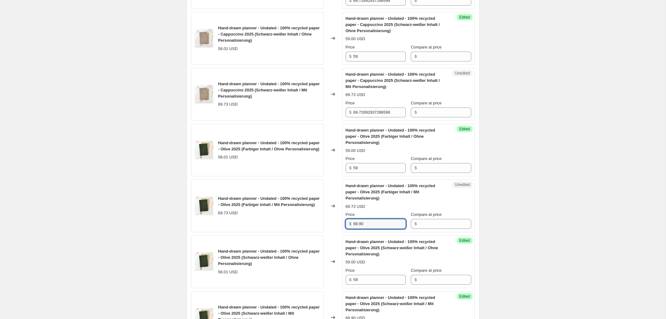
scroll to position [376, 0]
type input "68.90"
click at [372, 109] on input "69.72892937286599" at bounding box center [379, 113] width 52 height 10
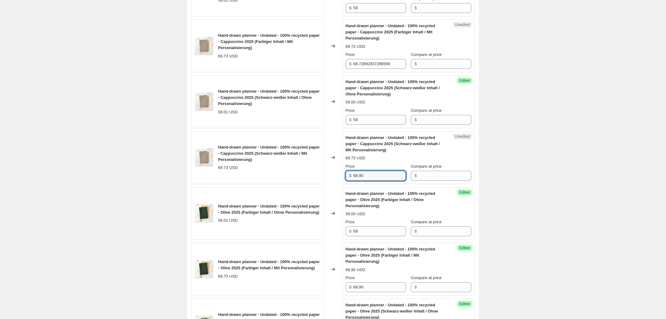
scroll to position [313, 0]
type input "68.90"
click at [369, 65] on input "69.72892937286599" at bounding box center [379, 64] width 52 height 10
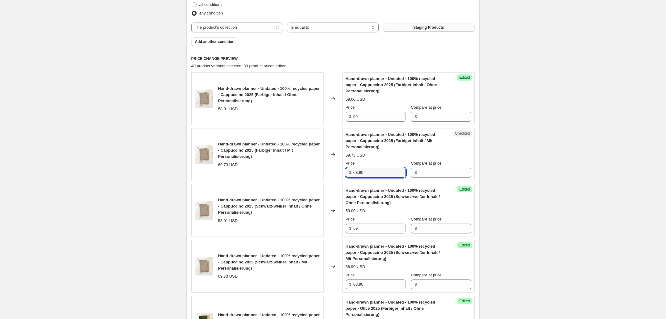
scroll to position [201, 0]
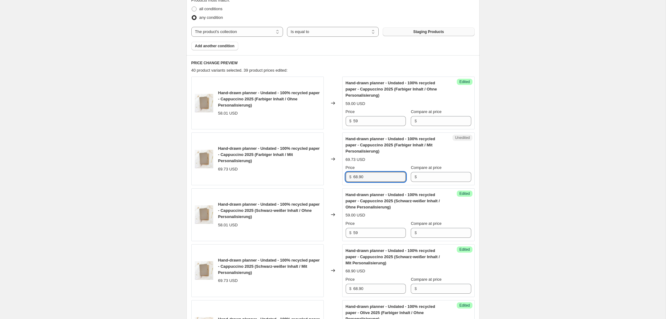
type input "68.90"
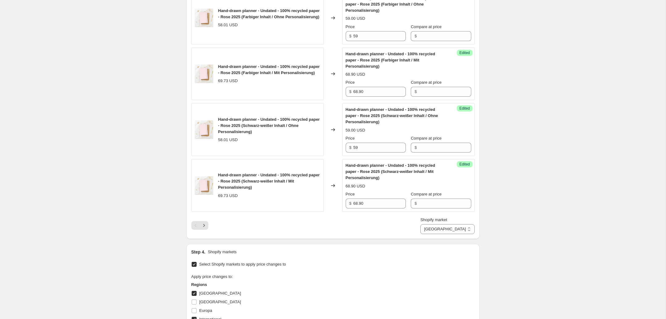
scroll to position [1272, 0]
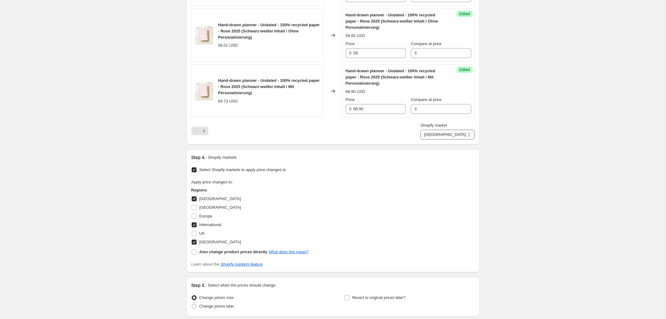
click at [457, 135] on select "Australien International USA" at bounding box center [447, 135] width 54 height 10
click at [438, 130] on select "Australien International USA" at bounding box center [447, 135] width 54 height 10
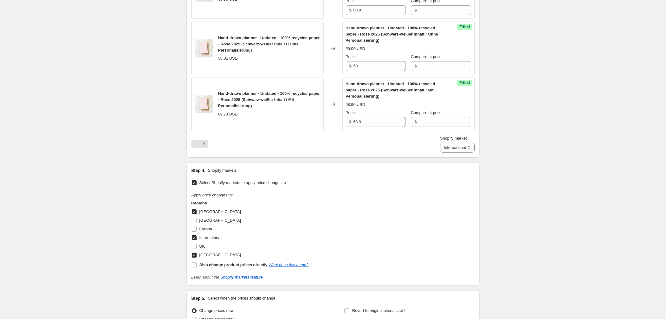
scroll to position [1259, 0]
click at [445, 147] on select "Australien International USA" at bounding box center [457, 148] width 35 height 10
select select "50405409033"
click at [446, 143] on select "Australien International USA" at bounding box center [457, 148] width 35 height 10
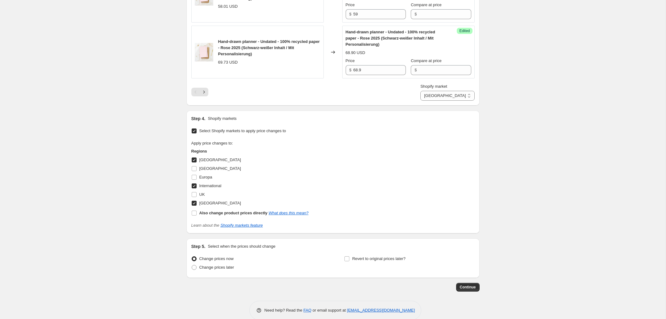
scroll to position [1321, 0]
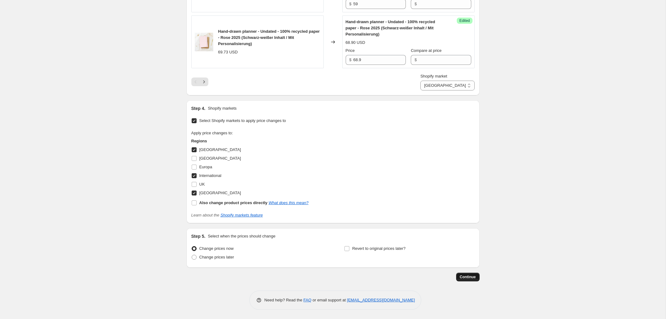
click at [466, 277] on span "Continue" at bounding box center [468, 276] width 16 height 5
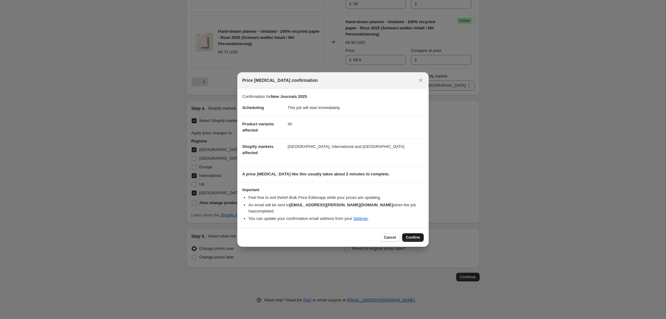
click at [416, 236] on span "Confirm" at bounding box center [413, 237] width 14 height 5
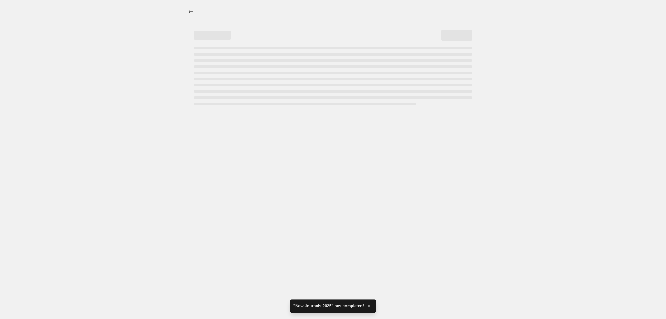
select select "collection"
select select "50405409033"
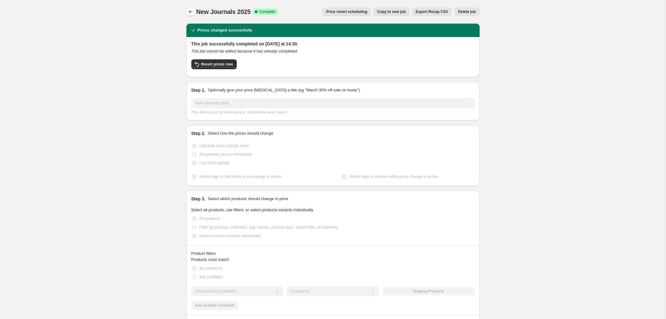
click at [191, 10] on icon "Price change jobs" at bounding box center [191, 12] width 6 height 6
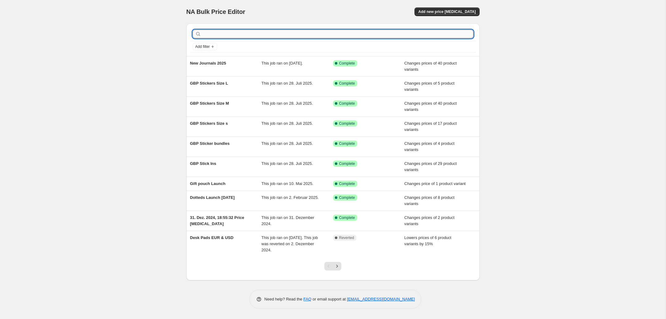
click at [226, 34] on input "text" at bounding box center [337, 34] width 271 height 9
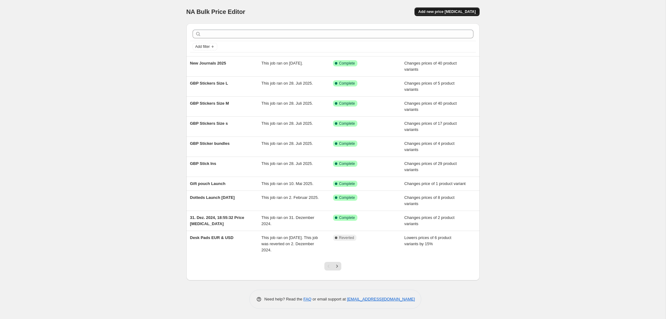
click at [456, 12] on span "Add new price [MEDICAL_DATA]" at bounding box center [446, 11] width 57 height 5
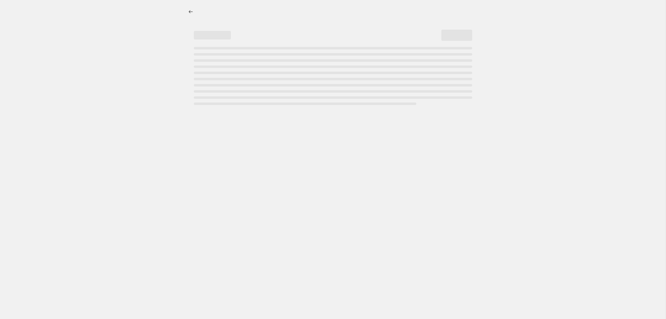
select select "percentage"
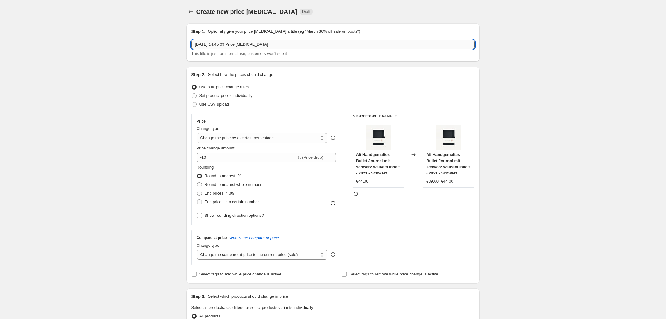
click at [283, 44] on input "[DATE] 14:45:09 Price [MEDICAL_DATA]" at bounding box center [332, 44] width 283 height 10
type input "New Journals 2025 [GEOGRAPHIC_DATA]"
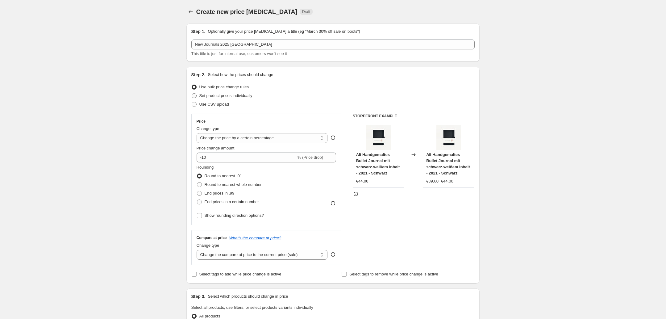
click at [216, 93] on span "Set product prices individually" at bounding box center [225, 96] width 53 height 6
click at [192, 93] on input "Set product prices individually" at bounding box center [192, 93] width 0 height 0
radio input "true"
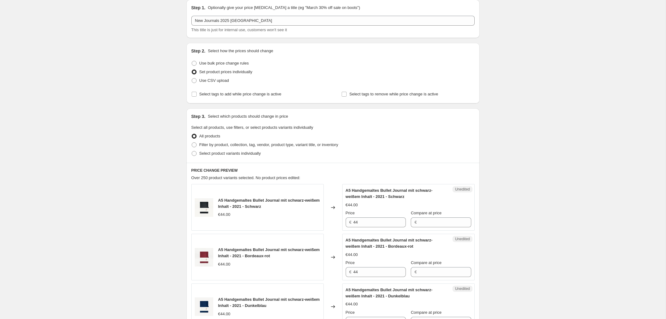
scroll to position [37, 0]
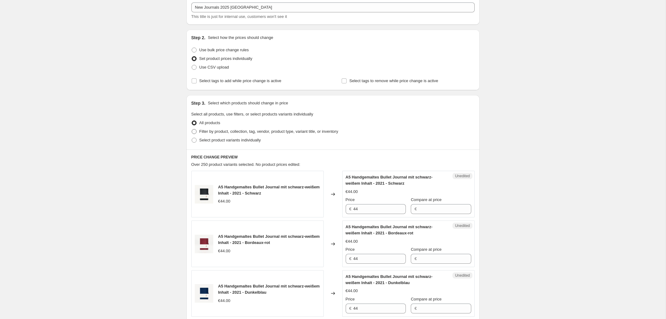
click at [218, 130] on span "Filter by product, collection, tag, vendor, product type, variant title, or inv…" at bounding box center [268, 131] width 139 height 5
click at [192, 129] on input "Filter by product, collection, tag, vendor, product type, variant title, or inv…" at bounding box center [192, 129] width 0 height 0
radio input "true"
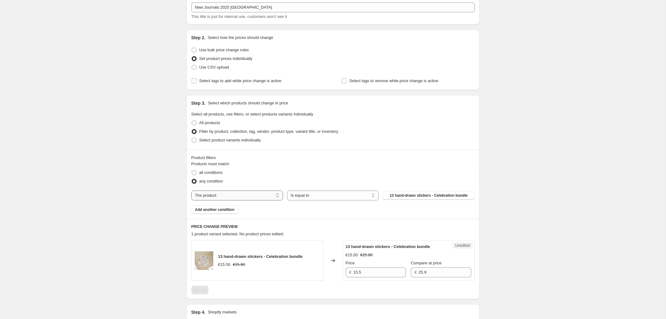
click at [271, 193] on select "The product The product's collection The product's tag The product's vendor The…" at bounding box center [237, 195] width 92 height 10
select select "collection"
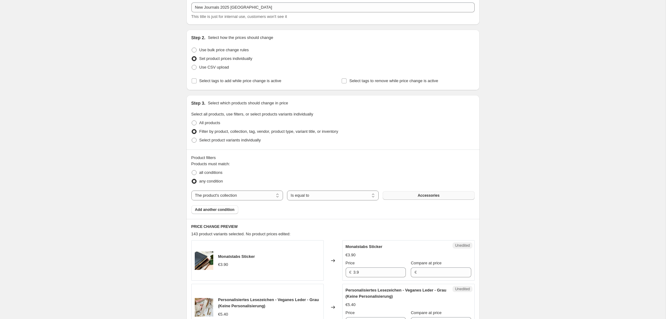
click at [417, 197] on span "Accessories" at bounding box center [428, 195] width 22 height 5
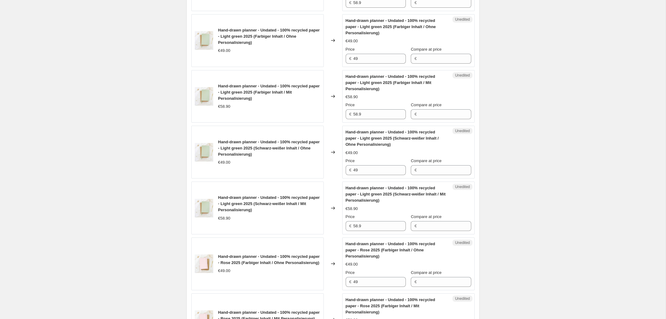
scroll to position [1220, 0]
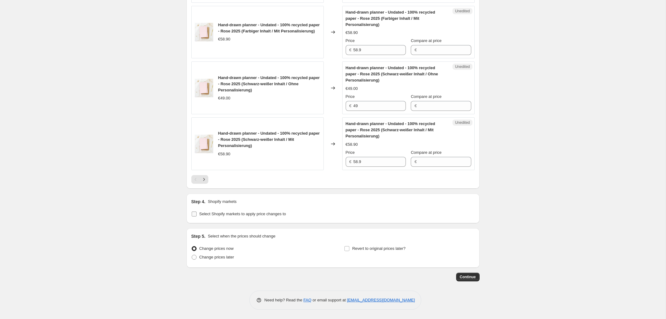
click at [240, 212] on span "Select Shopify markets to apply price changes to" at bounding box center [242, 213] width 87 height 5
click at [197, 212] on input "Select Shopify markets to apply price changes to" at bounding box center [194, 213] width 5 height 5
checkbox input "true"
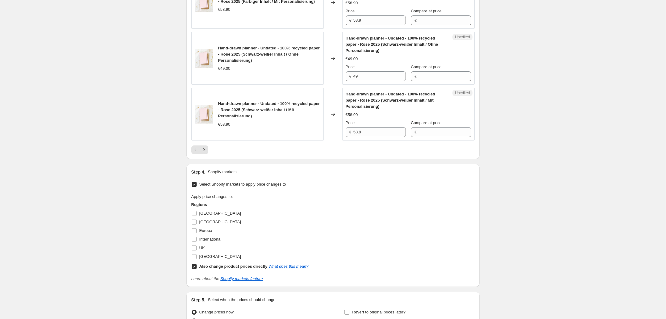
scroll to position [1258, 0]
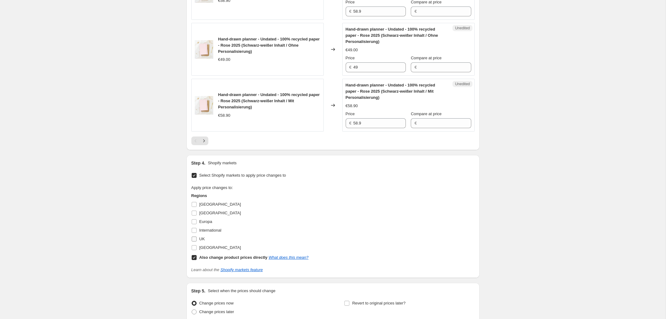
click at [201, 238] on span "UK" at bounding box center [202, 238] width 6 height 5
click at [197, 238] on input "UK" at bounding box center [194, 238] width 5 height 5
checkbox input "true"
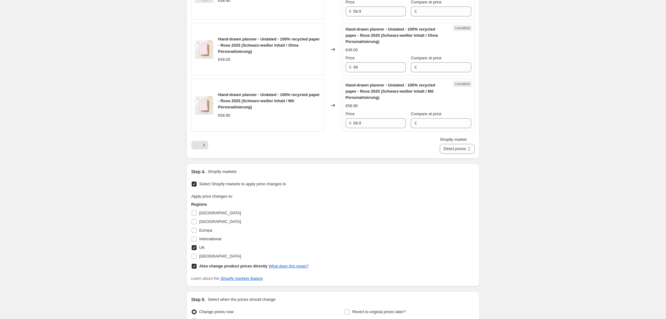
click at [213, 267] on b "Also change product prices directly" at bounding box center [233, 265] width 68 height 5
click at [197, 267] on input "Also change product prices directly What does this mean?" at bounding box center [194, 265] width 5 height 5
checkbox input "false"
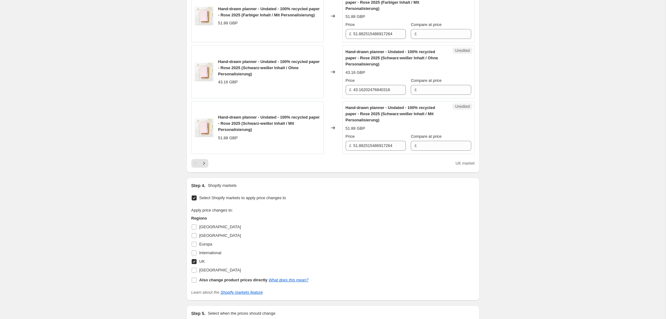
scroll to position [1225, 0]
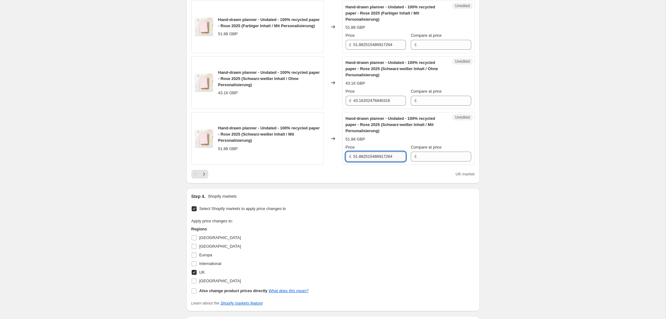
click at [369, 154] on input "51.882515486917264" at bounding box center [379, 156] width 52 height 10
click at [366, 102] on input "43.16202476840316" at bounding box center [379, 101] width 52 height 10
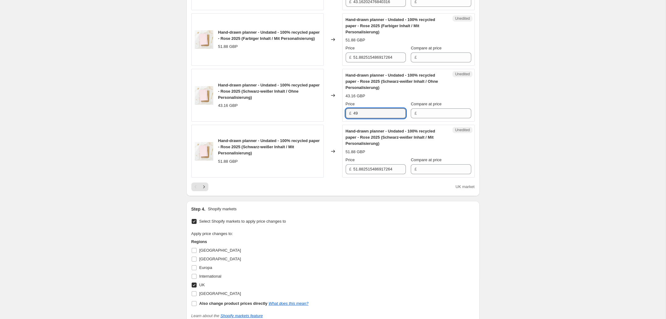
type input "49"
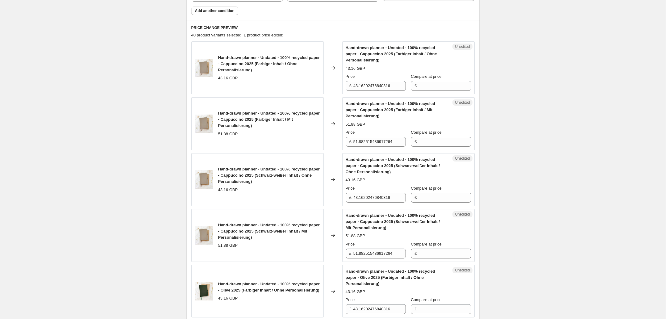
scroll to position [238, 0]
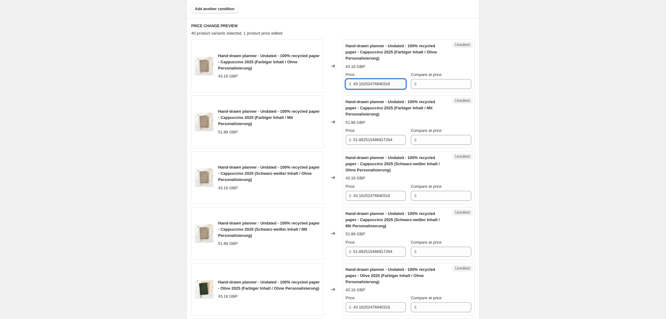
click at [367, 81] on input "43.16202476840316" at bounding box center [379, 84] width 52 height 10
paste input "9"
type input "49"
click at [373, 192] on input "43.16202476840316" at bounding box center [379, 196] width 52 height 10
paste input "9"
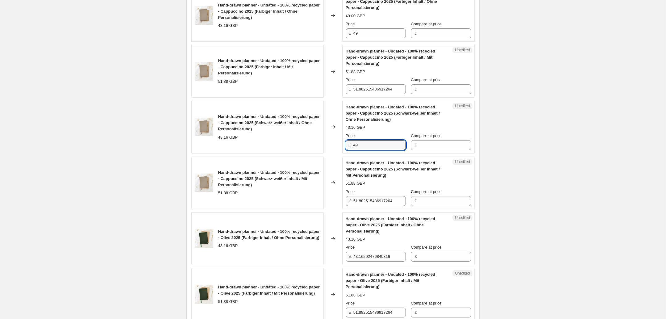
scroll to position [309, 0]
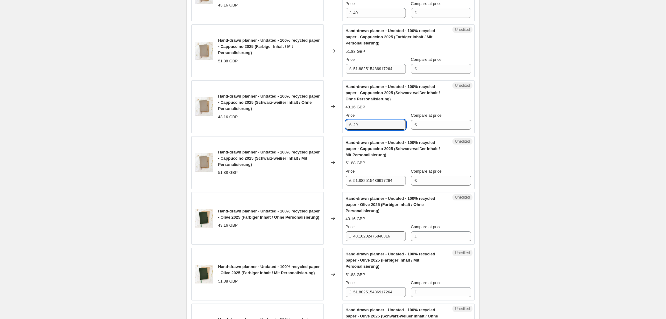
type input "49"
click at [376, 234] on input "43.16202476840316" at bounding box center [379, 236] width 52 height 10
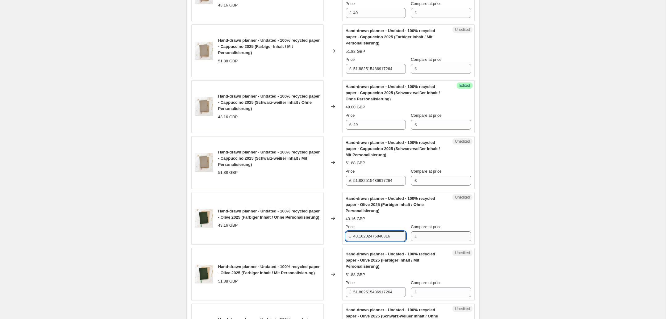
paste input "9"
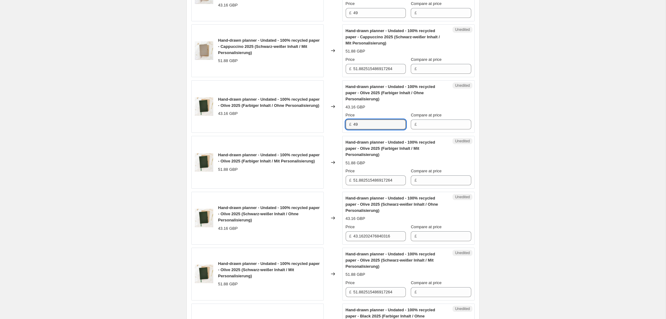
scroll to position [421, 0]
type input "49"
click at [370, 231] on input "43.16202476840316" at bounding box center [379, 235] width 52 height 10
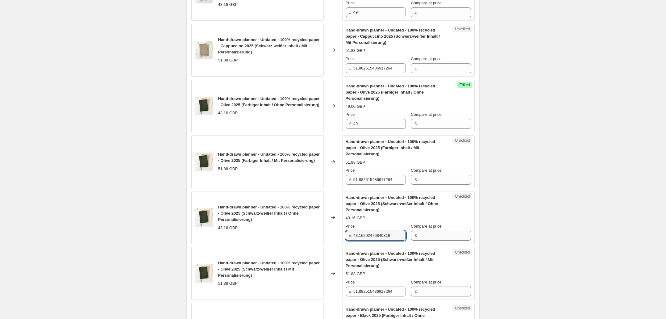
paste input "9"
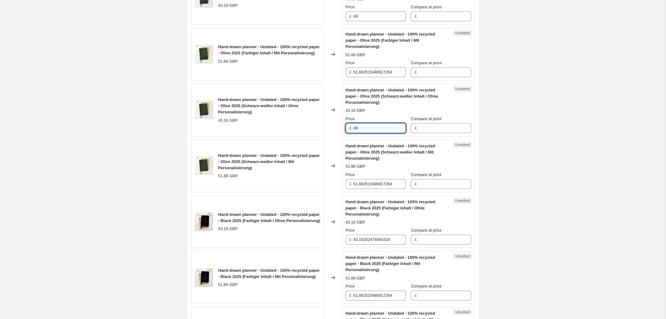
scroll to position [530, 0]
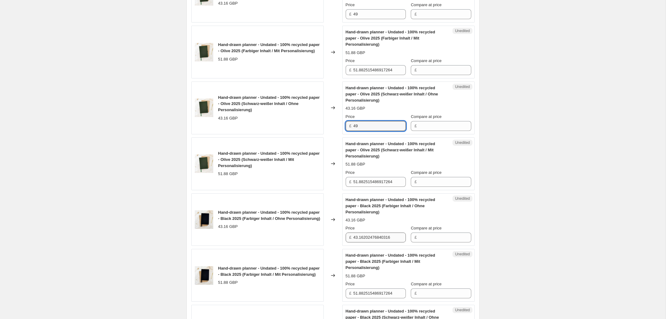
type input "49"
drag, startPoint x: 364, startPoint y: 236, endPoint x: 378, endPoint y: 236, distance: 14.2
click at [364, 236] on input "43.16202476840316" at bounding box center [379, 237] width 52 height 10
paste input "9"
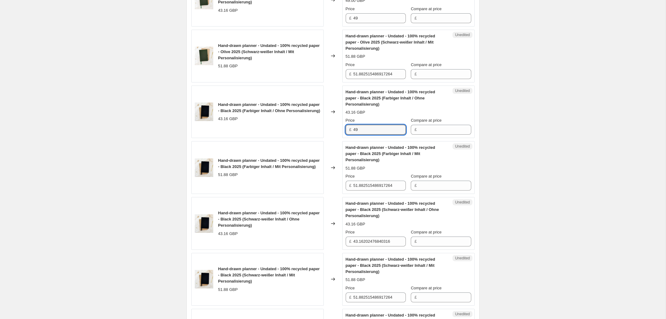
scroll to position [638, 0]
type input "49"
click at [374, 241] on input "43.16202476840316" at bounding box center [379, 241] width 52 height 10
paste input "9"
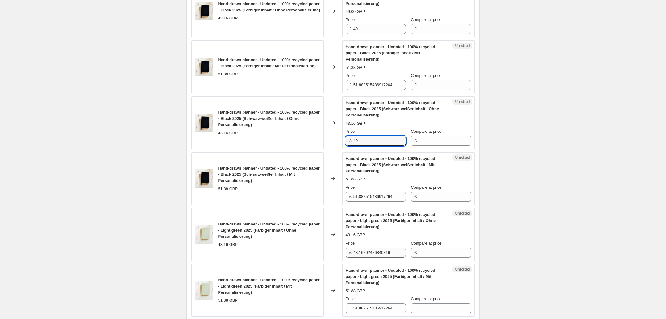
type input "49"
click at [356, 254] on input "43.16202476840316" at bounding box center [379, 252] width 52 height 10
paste input "9"
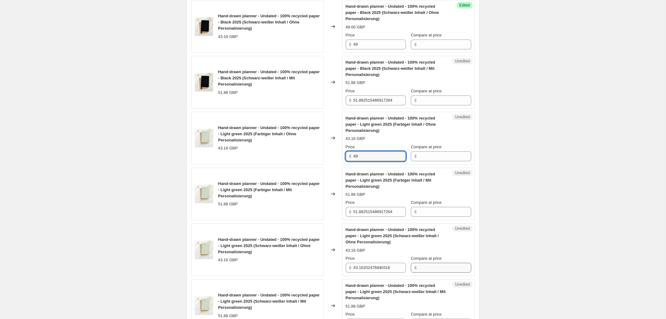
scroll to position [835, 0]
type input "49"
click at [366, 268] on input "43.16202476840316" at bounding box center [379, 267] width 52 height 10
paste input "9"
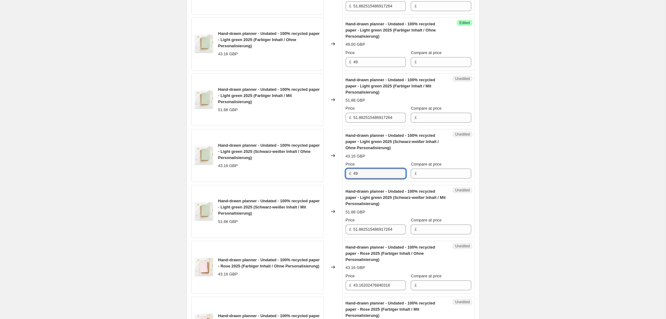
scroll to position [956, 0]
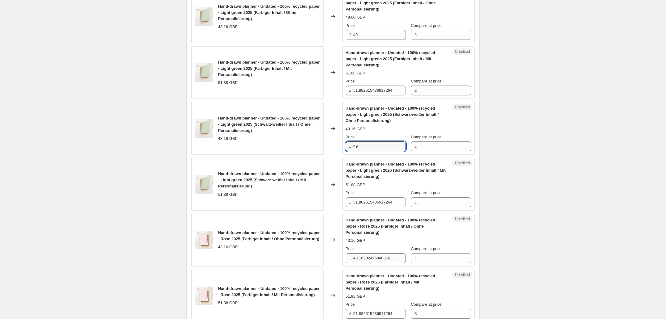
type input "49"
click at [374, 259] on input "43.16202476840316" at bounding box center [379, 258] width 52 height 10
paste input "9"
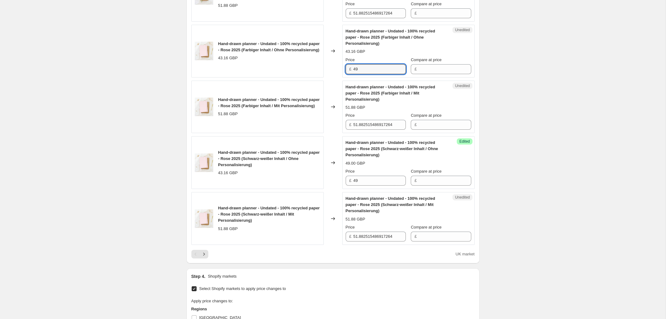
scroll to position [1174, 0]
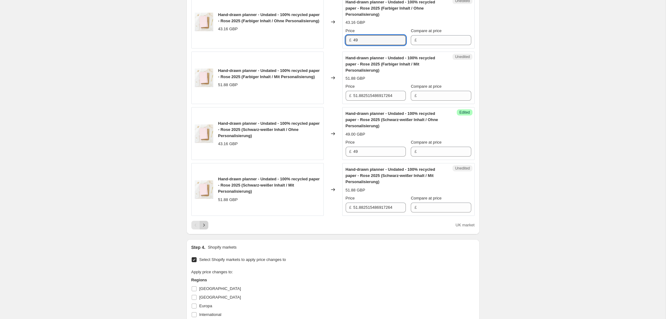
type input "49"
click at [204, 227] on icon "Next" at bounding box center [204, 225] width 6 height 6
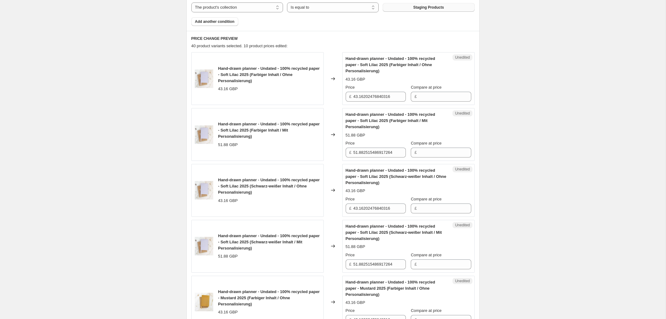
scroll to position [246, 0]
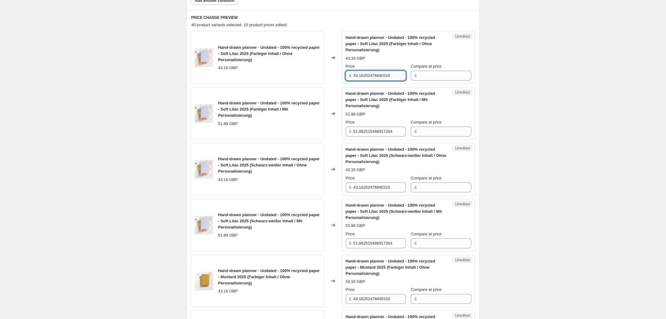
click at [366, 76] on input "43.16202476840316" at bounding box center [379, 76] width 52 height 10
paste input "9"
type input "49"
click at [370, 191] on input "43.16202476840316" at bounding box center [379, 187] width 52 height 10
paste input "9"
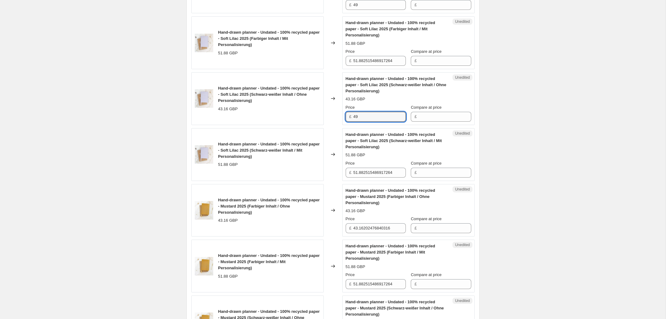
scroll to position [340, 0]
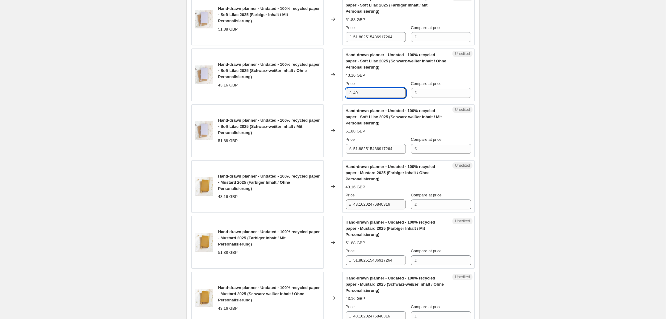
type input "49"
click at [368, 205] on input "43.16202476840316" at bounding box center [379, 204] width 52 height 10
paste input "9"
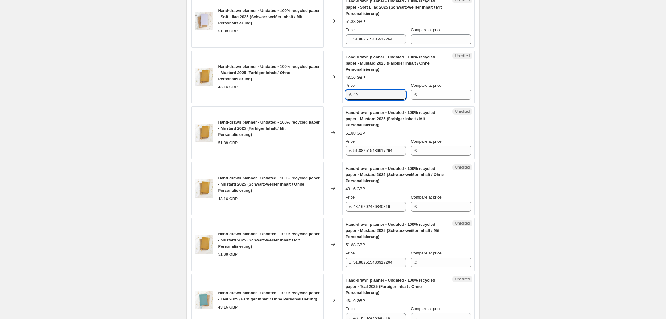
scroll to position [450, 0]
type input "49"
click at [369, 207] on input "43.16202476840316" at bounding box center [379, 206] width 52 height 10
paste input "9"
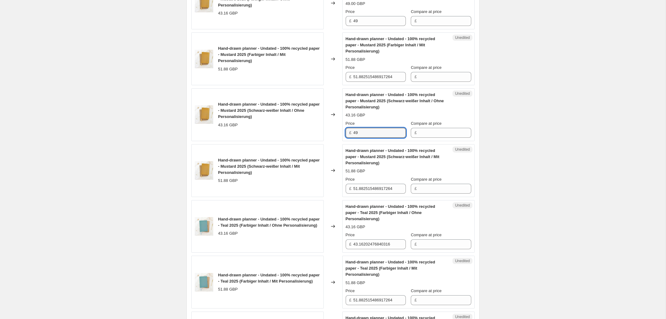
scroll to position [555, 0]
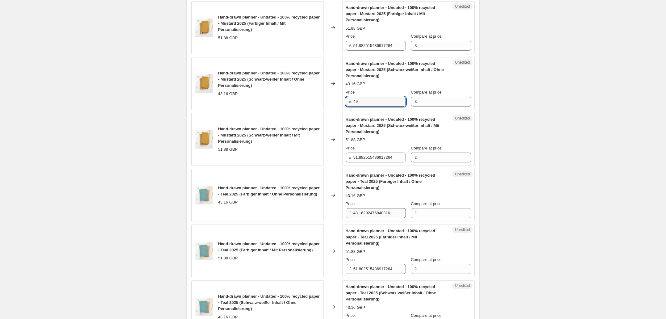
type input "49"
click at [370, 213] on input "43.16202476840316" at bounding box center [379, 213] width 52 height 10
paste input "9"
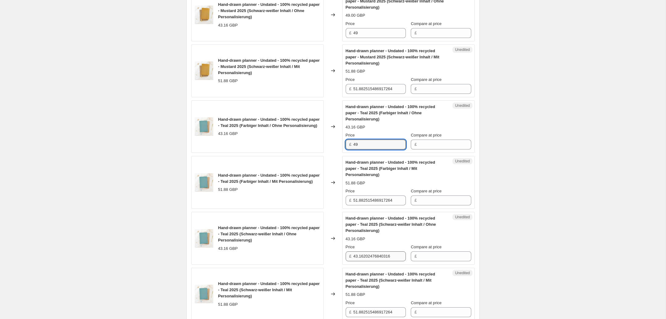
type input "49"
click at [366, 258] on input "43.16202476840316" at bounding box center [379, 256] width 52 height 10
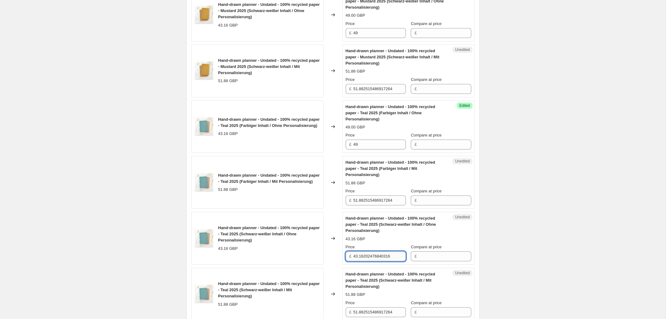
paste input "9"
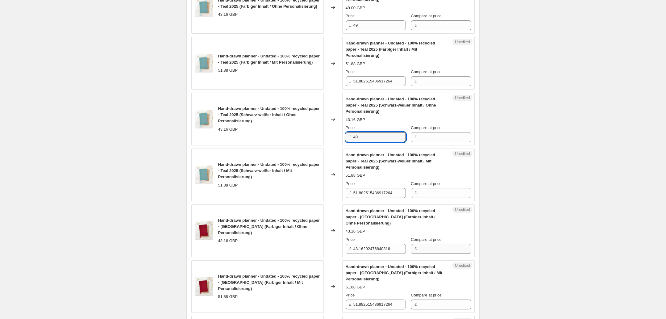
scroll to position [762, 0]
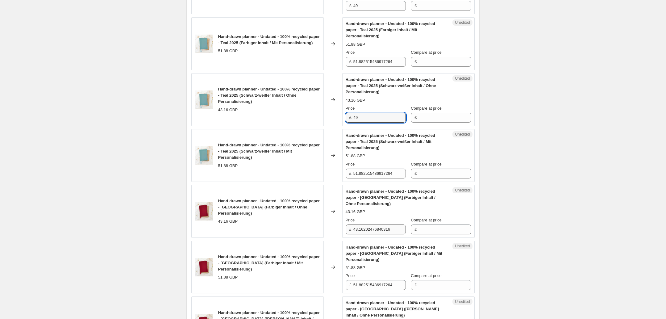
type input "49"
click at [371, 228] on input "43.16202476840316" at bounding box center [379, 229] width 52 height 10
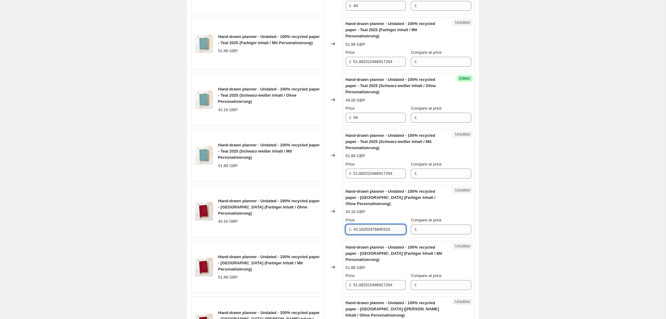
paste input "9"
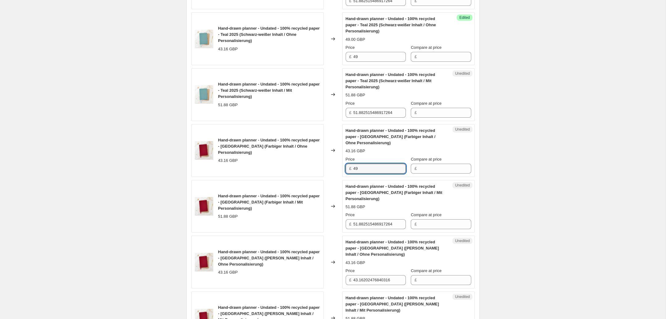
scroll to position [823, 0]
type input "49"
click at [365, 277] on input "43.16202476840316" at bounding box center [379, 280] width 52 height 10
paste input "9"
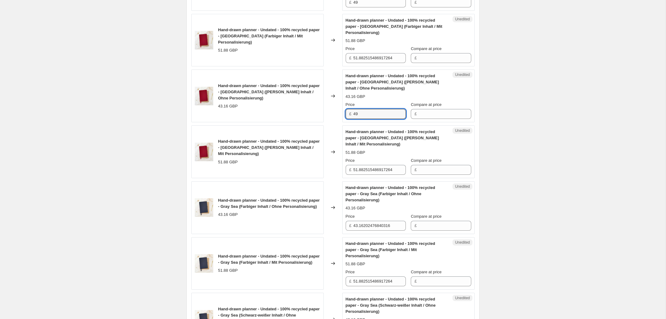
scroll to position [1001, 0]
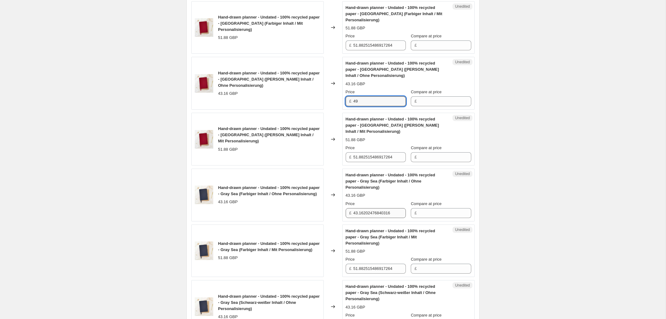
type input "49"
click at [372, 209] on input "43.16202476840316" at bounding box center [379, 213] width 52 height 10
paste input "9"
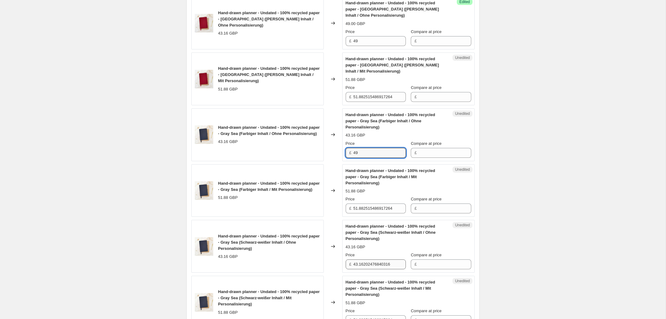
scroll to position [1083, 0]
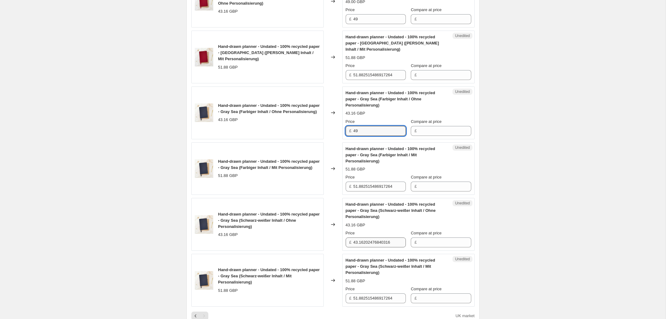
type input "49"
drag, startPoint x: 368, startPoint y: 239, endPoint x: 371, endPoint y: 240, distance: 3.1
click at [368, 239] on input "43.16202476840316" at bounding box center [379, 242] width 52 height 10
paste input "9"
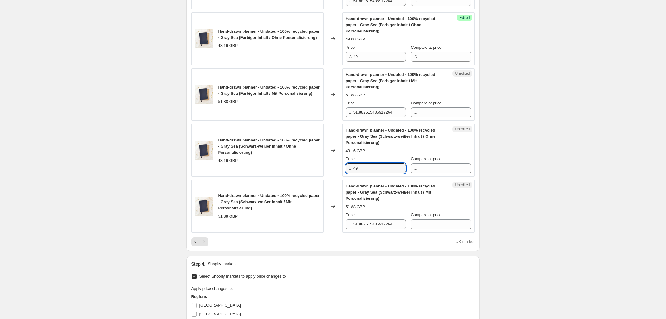
scroll to position [1193, 0]
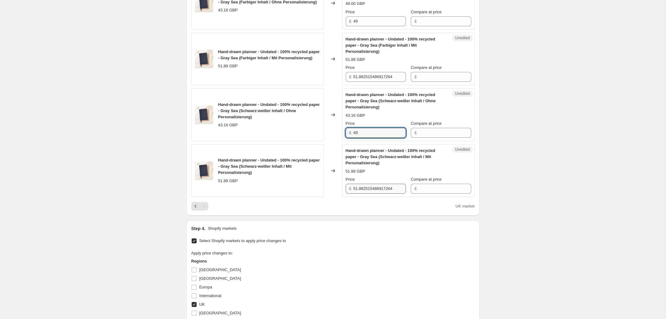
type input "49"
click at [369, 191] on input "51.882515486917264" at bounding box center [379, 189] width 52 height 10
type input "58.90"
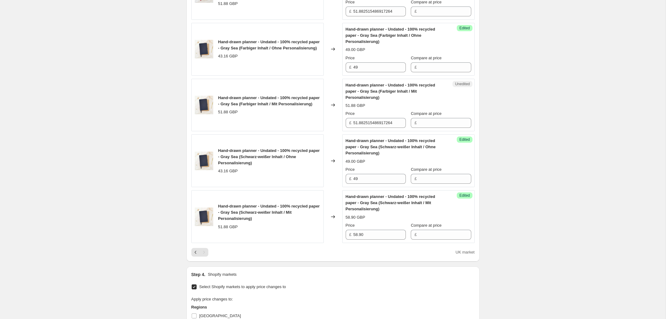
scroll to position [1135, 0]
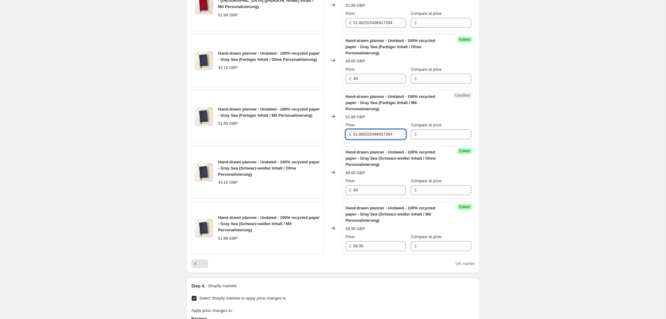
click at [371, 136] on input "51.882515486917264" at bounding box center [379, 134] width 52 height 10
paste input "8.90"
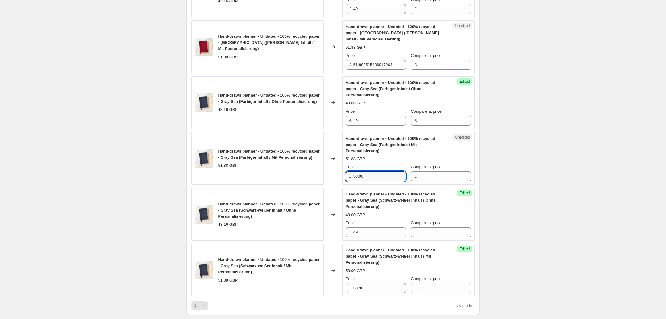
scroll to position [1090, 0]
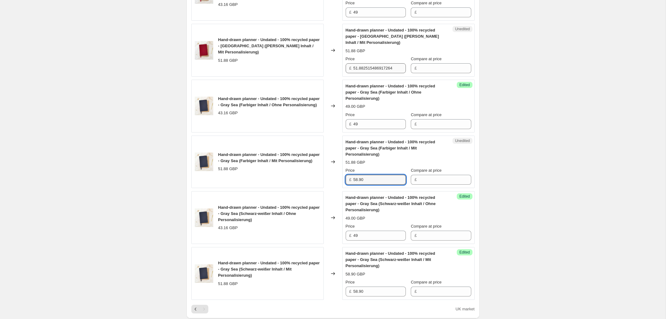
type input "58.90"
click at [368, 64] on input "51.882515486917264" at bounding box center [379, 68] width 52 height 10
paste input "8.90"
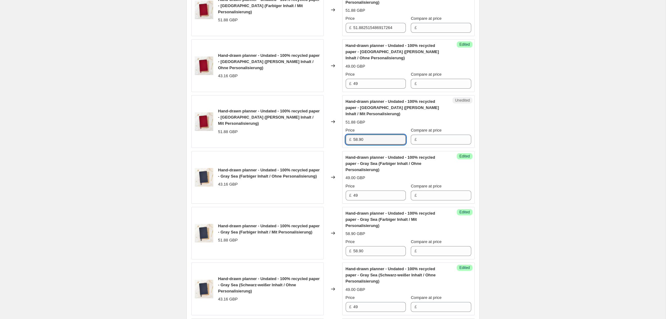
scroll to position [1018, 0]
type input "58.90"
click at [367, 29] on input "51.882515486917264" at bounding box center [379, 28] width 52 height 10
paste input "8.90"
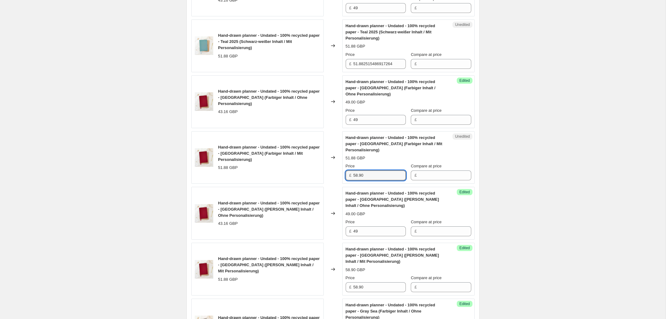
scroll to position [866, 0]
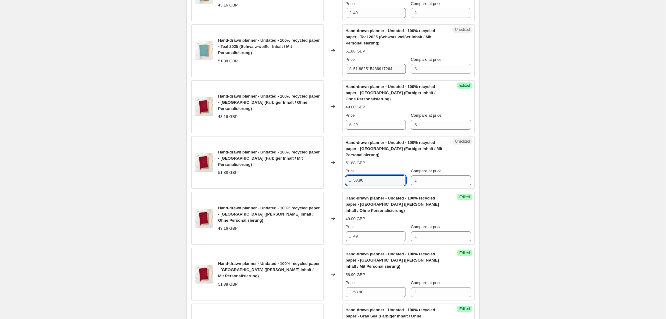
type input "58.90"
drag, startPoint x: 368, startPoint y: 68, endPoint x: 379, endPoint y: 75, distance: 12.7
click at [368, 68] on input "51.882515486917264" at bounding box center [379, 69] width 52 height 10
paste input "8.90"
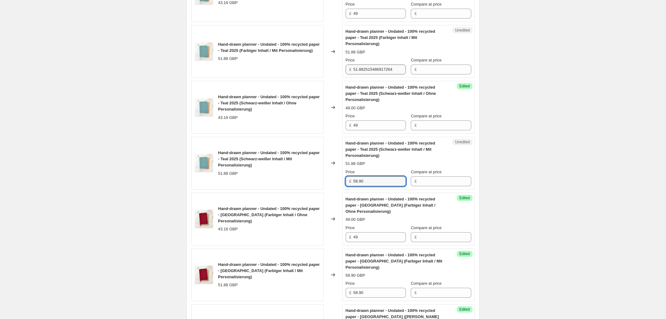
type input "58.90"
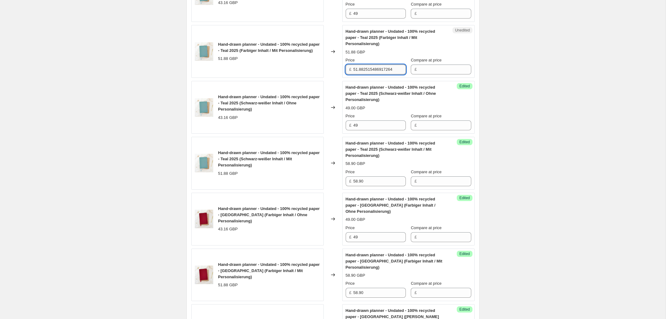
click at [369, 70] on input "51.882515486917264" at bounding box center [379, 69] width 52 height 10
paste input "8.90"
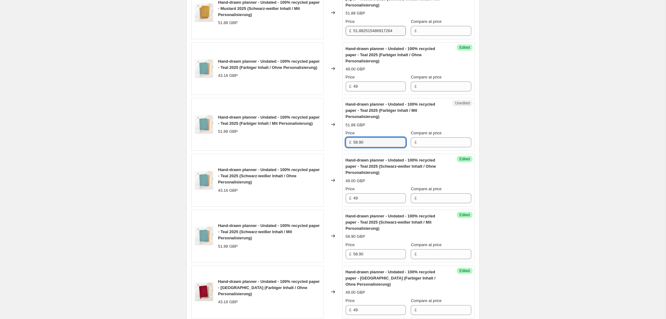
scroll to position [677, 0]
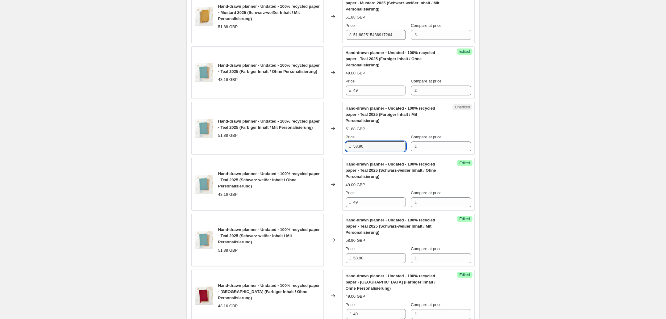
type input "58.90"
click at [370, 32] on input "51.882515486917264" at bounding box center [379, 35] width 52 height 10
paste input "8.90"
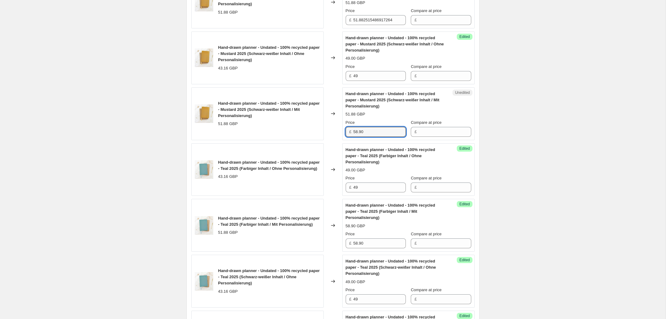
scroll to position [569, 0]
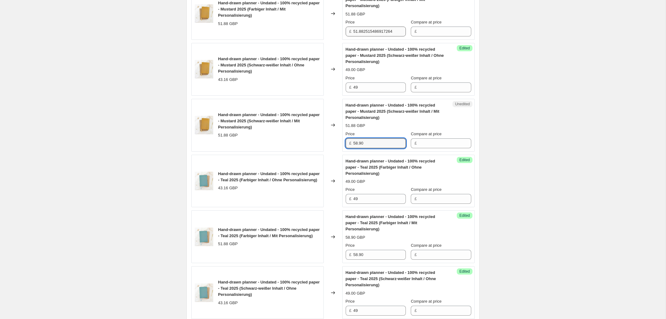
type input "58.90"
click at [364, 33] on input "51.882515486917264" at bounding box center [379, 32] width 52 height 10
paste input "8.90"
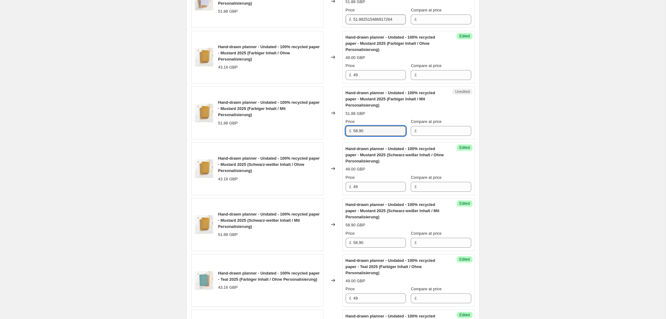
scroll to position [415, 0]
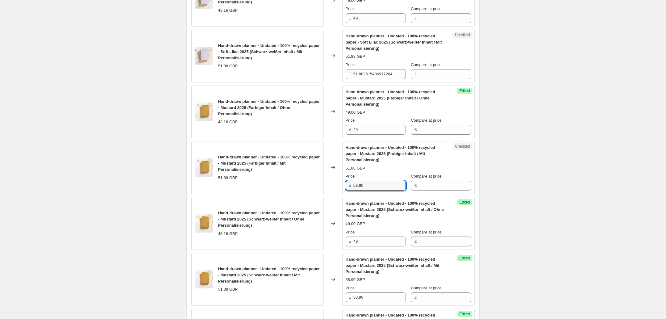
type input "58.90"
click at [362, 68] on div "Price £ 51.882515486917264" at bounding box center [376, 70] width 60 height 17
click at [369, 74] on input "51.882515486917264" at bounding box center [379, 74] width 52 height 10
paste input "8.90"
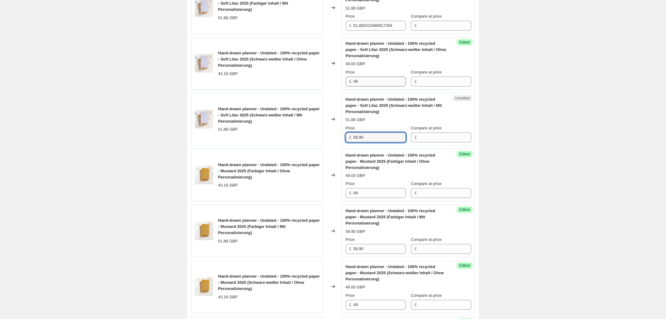
scroll to position [351, 0]
type input "58.90"
click at [365, 28] on input "51.882515486917264" at bounding box center [379, 26] width 52 height 10
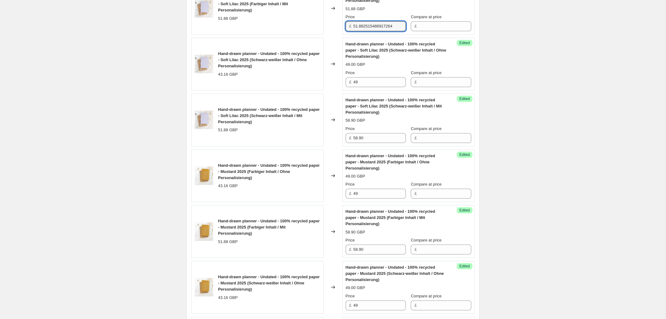
paste input "8.90"
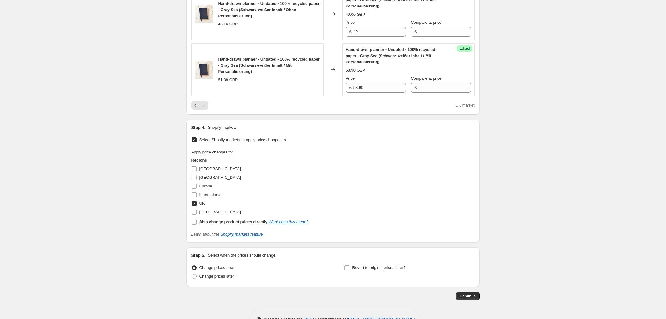
scroll to position [1313, 0]
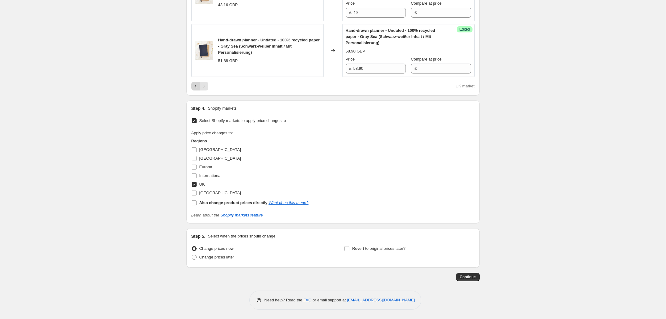
type input "58.90"
click at [194, 87] on icon "Previous" at bounding box center [196, 86] width 6 height 6
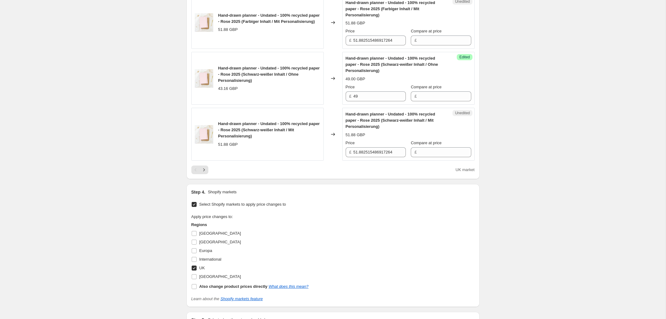
scroll to position [1229, 0]
click at [371, 149] on input "51.882515486917264" at bounding box center [379, 153] width 52 height 10
paste input "8.90"
type input "58.90"
click at [376, 40] on input "51.882515486917264" at bounding box center [379, 41] width 52 height 10
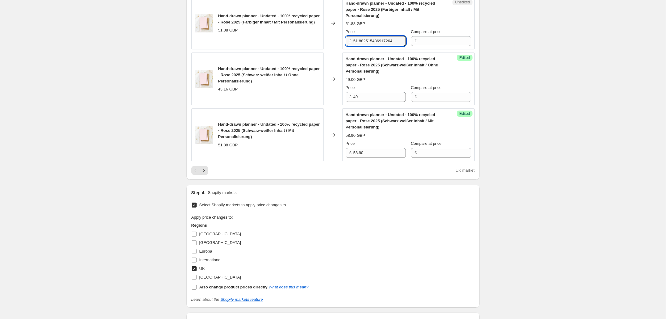
paste input "8.90"
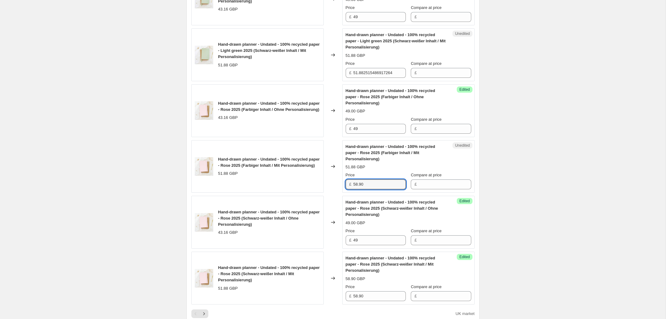
scroll to position [1081, 0]
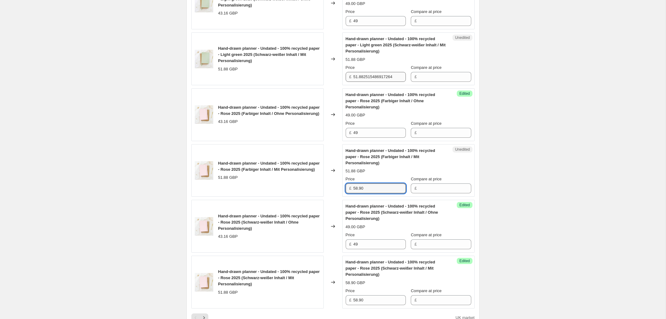
type input "58.90"
click at [369, 75] on input "51.882515486917264" at bounding box center [379, 77] width 52 height 10
paste input "8.90"
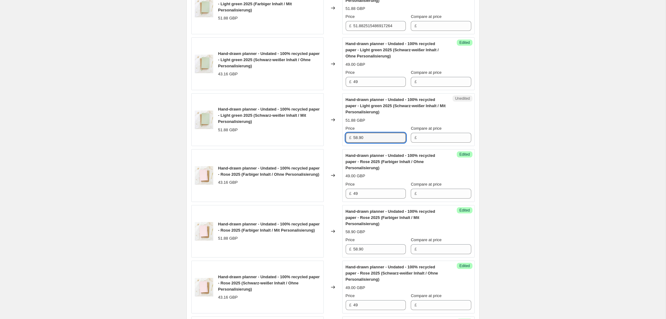
scroll to position [1020, 0]
type input "58.90"
click at [361, 28] on input "51.882515486917264" at bounding box center [379, 26] width 52 height 10
paste input "8.90"
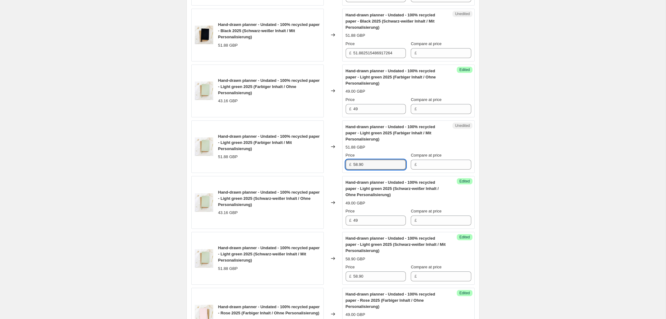
scroll to position [876, 0]
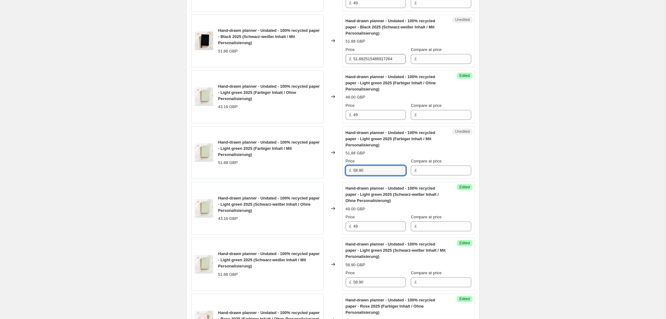
type input "58.90"
click at [357, 60] on input "51.882515486917264" at bounding box center [379, 59] width 52 height 10
paste input "8.90"
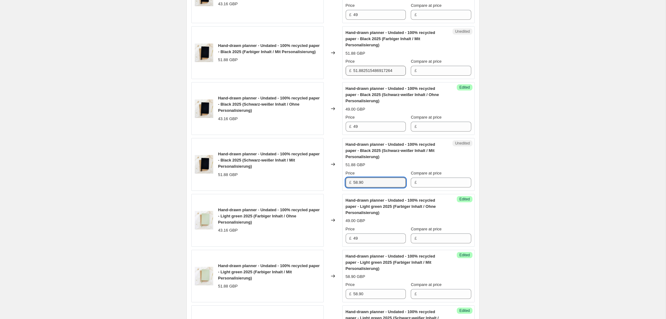
scroll to position [750, 0]
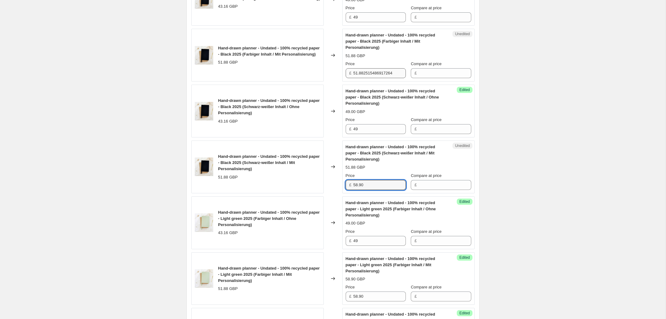
type input "58.90"
click at [373, 75] on input "51.882515486917264" at bounding box center [379, 73] width 52 height 10
paste input "8.90"
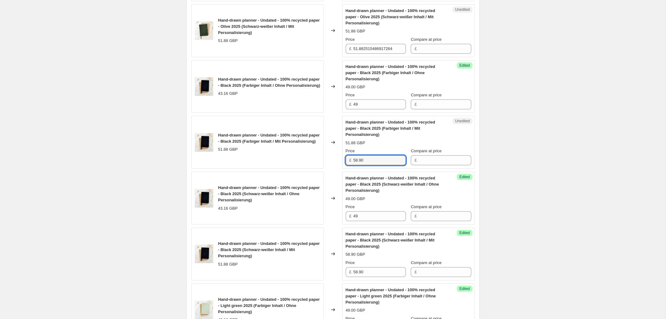
scroll to position [658, 0]
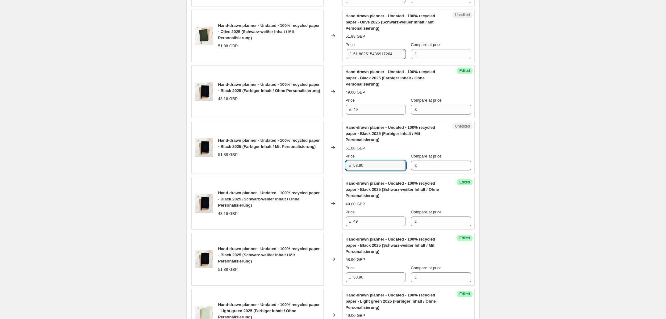
type input "58.90"
click at [361, 50] on input "51.882515486917264" at bounding box center [379, 54] width 52 height 10
paste input "8.90"
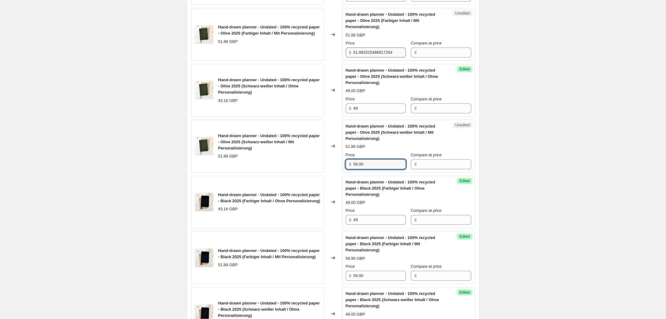
scroll to position [546, 0]
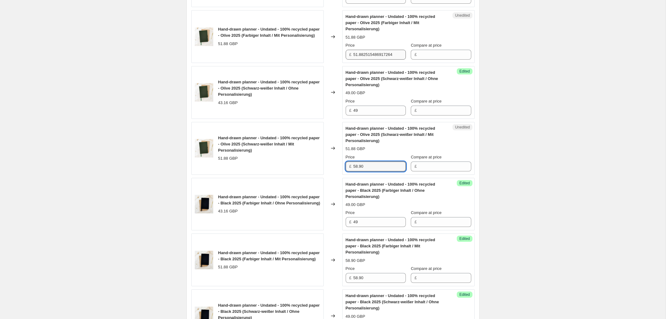
type input "58.90"
click at [367, 52] on input "51.882515486917264" at bounding box center [379, 55] width 52 height 10
paste input "8.90"
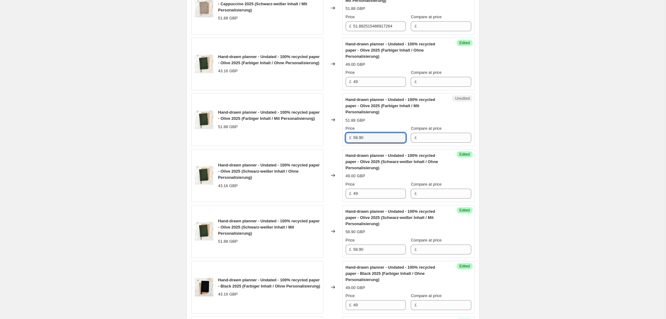
scroll to position [463, 0]
type input "58.90"
click at [369, 23] on input "51.882515486917264" at bounding box center [379, 26] width 52 height 10
paste input "8.90"
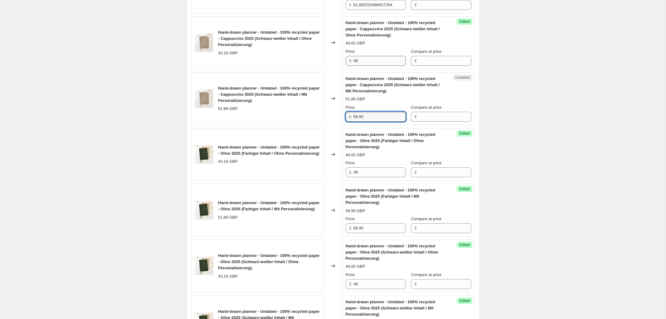
scroll to position [372, 0]
type input "58.90"
drag, startPoint x: 365, startPoint y: 3, endPoint x: 368, endPoint y: 6, distance: 3.7
click at [365, 3] on input "51.882515486917264" at bounding box center [379, 5] width 52 height 10
paste input "8.90"
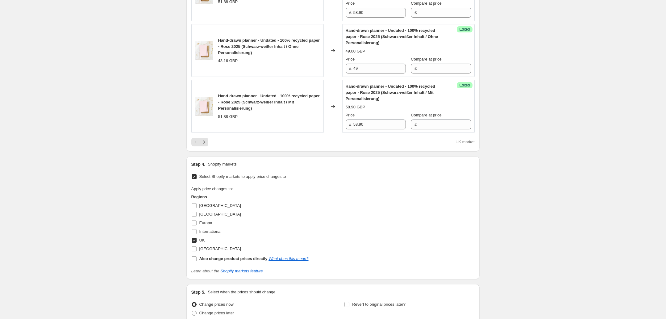
scroll to position [1313, 0]
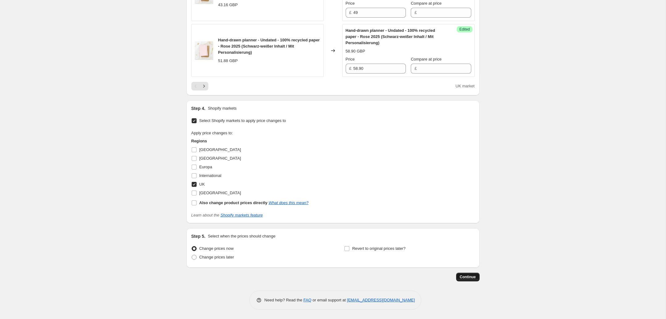
type input "58.90"
click at [467, 276] on span "Continue" at bounding box center [468, 276] width 16 height 5
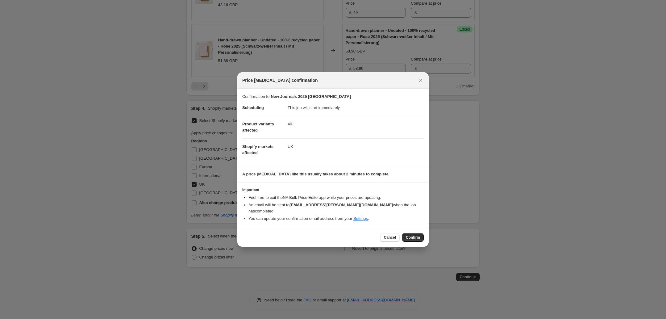
click at [407, 235] on span "Confirm" at bounding box center [413, 237] width 14 height 5
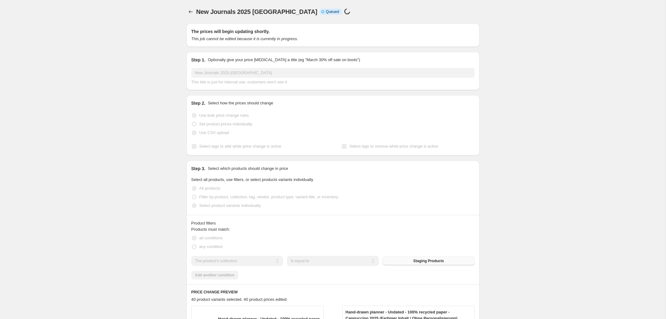
scroll to position [1217, 0]
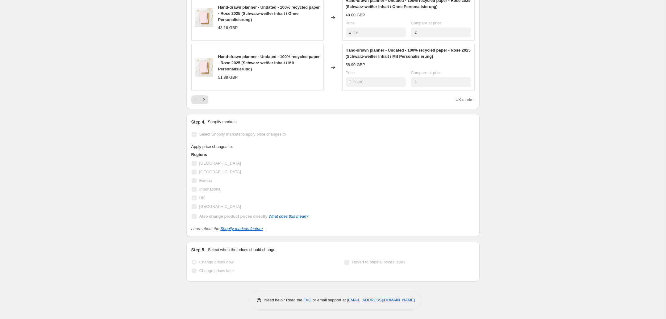
select select "collection"
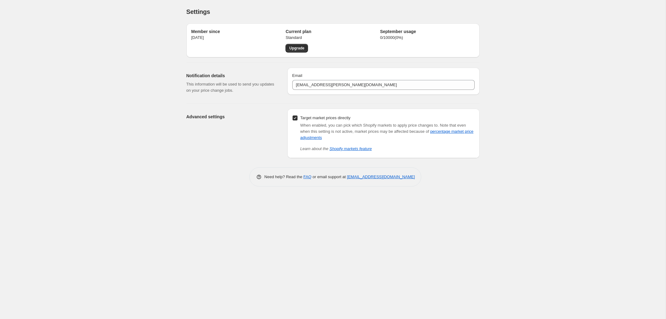
click at [50, 35] on div "Settings. This page is ready Settings Member since 20. Nov. 2024 Current plan S…" at bounding box center [332, 159] width 665 height 319
